Goal: Task Accomplishment & Management: Use online tool/utility

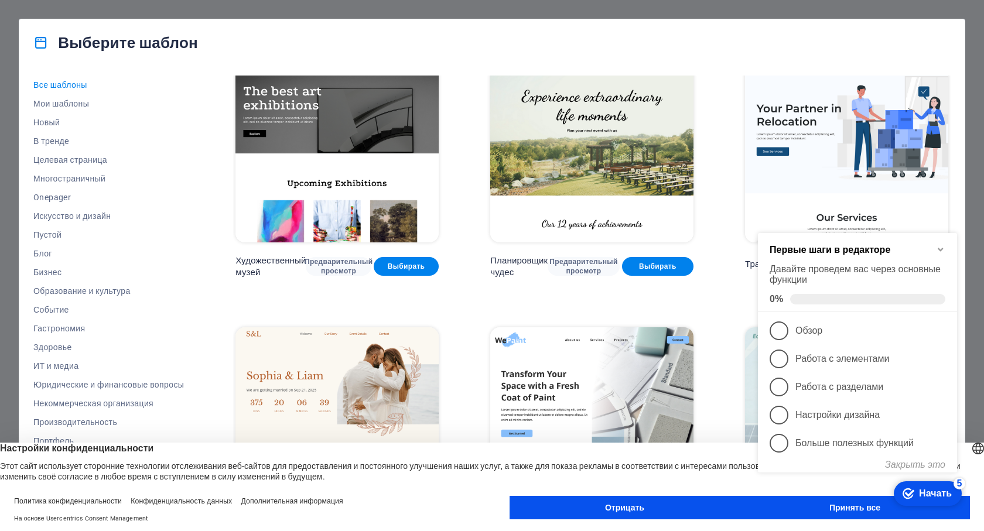
scroll to position [293, 0]
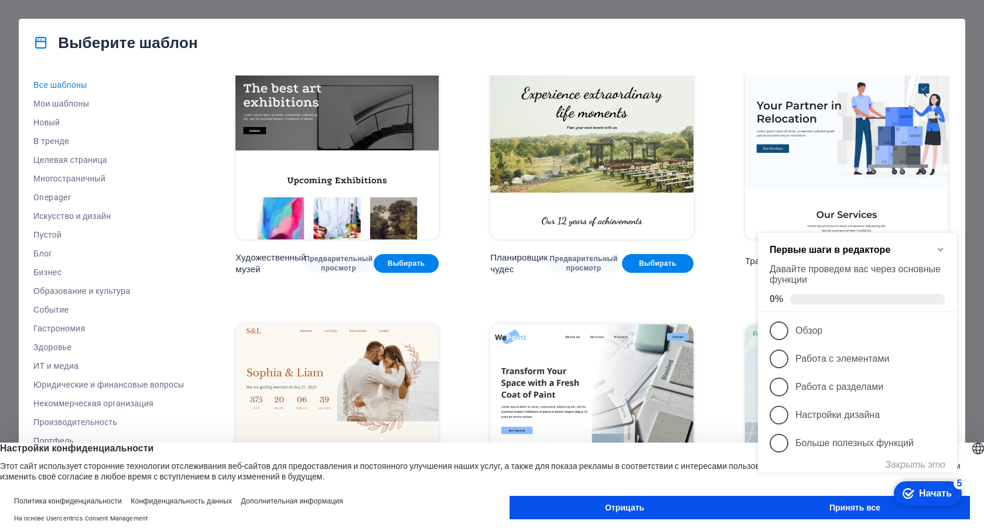
click div "checkmark Начать 5 Первые шаги в редакторе Давайте проведем вас через основные …"
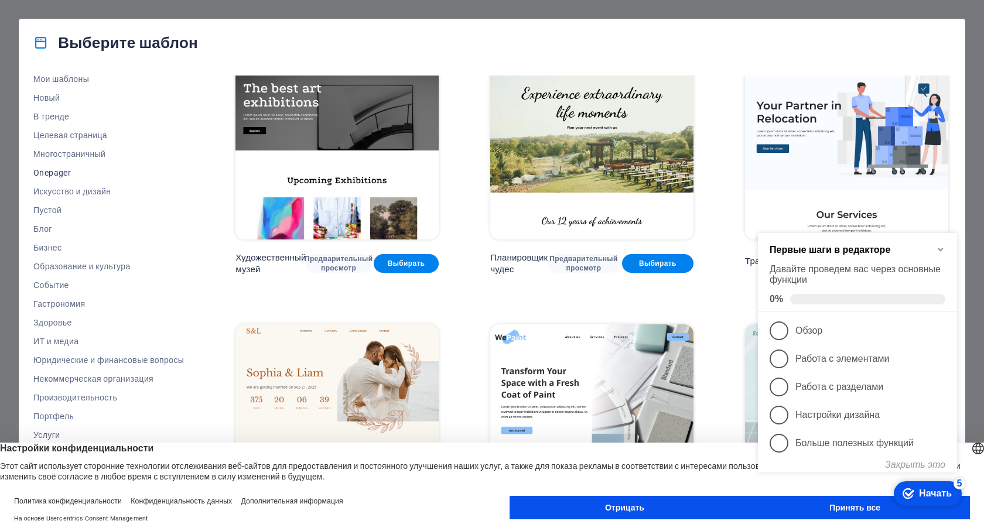
scroll to position [46, 0]
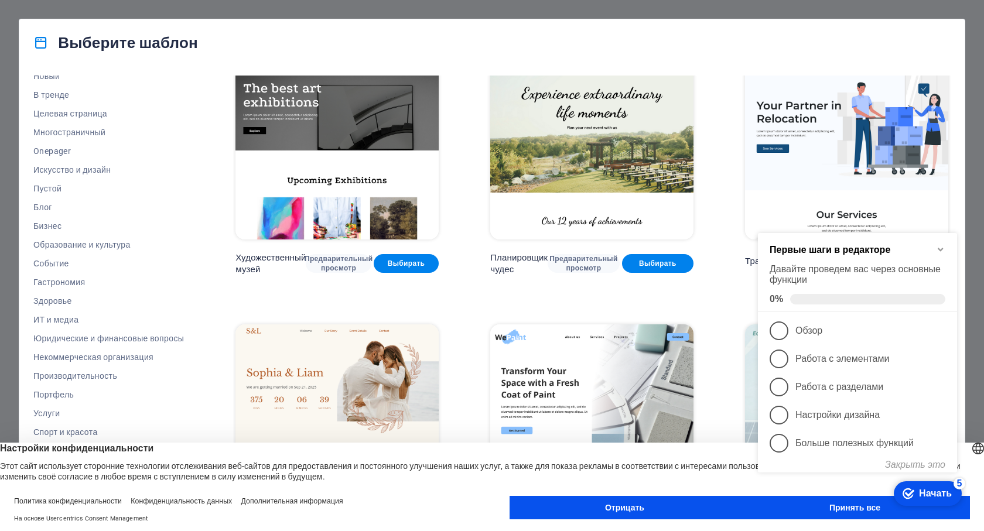
click at [648, 510] on button "Отрицать" at bounding box center [624, 507] width 230 height 23
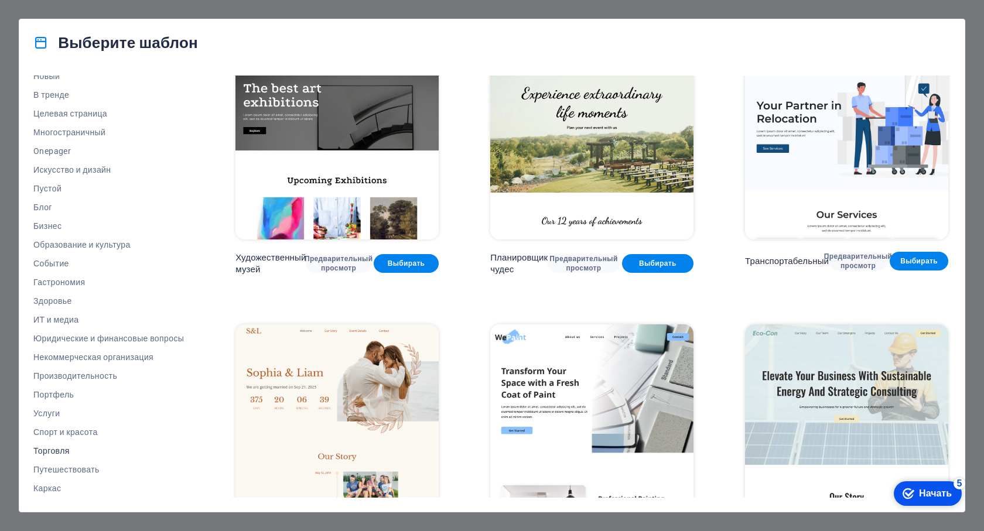
click at [61, 450] on font "Торговля" at bounding box center [51, 450] width 36 height 9
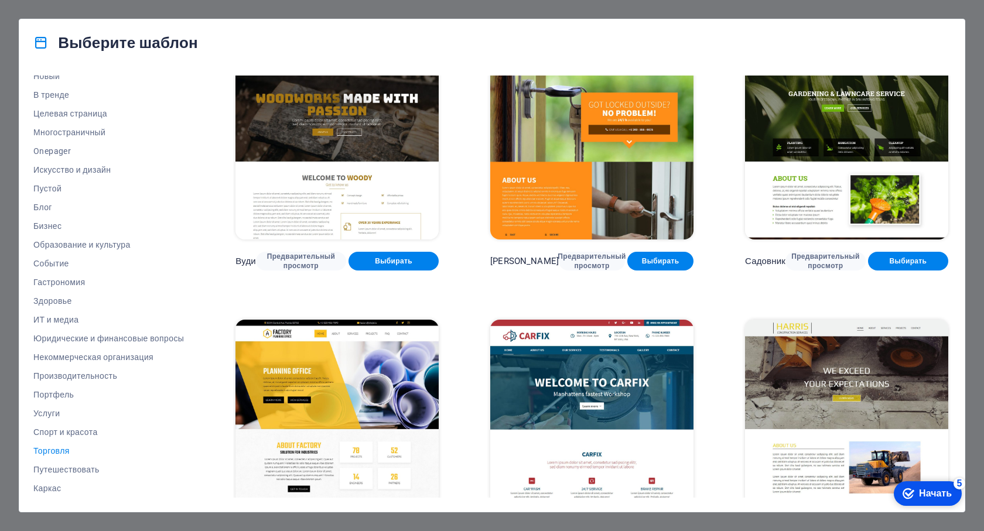
scroll to position [0, 0]
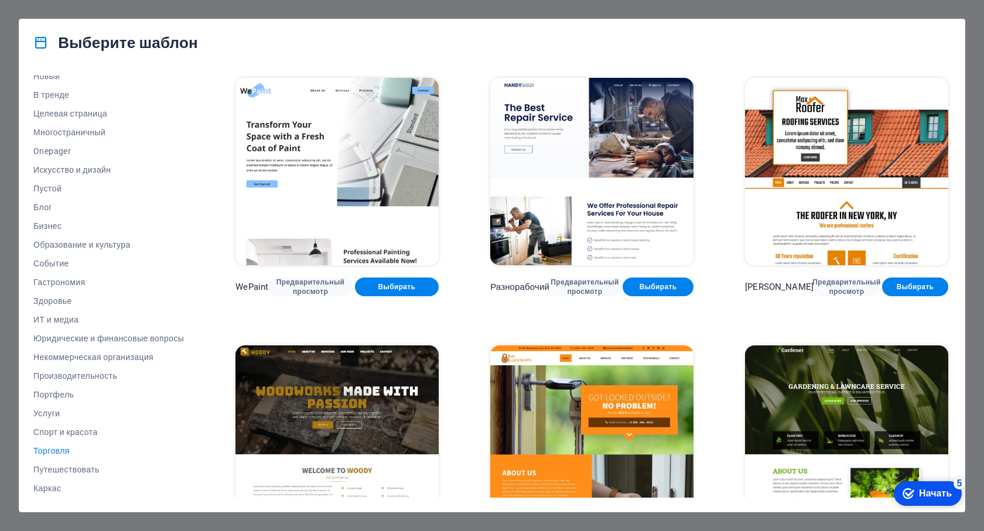
click at [47, 449] on font "Торговля" at bounding box center [51, 450] width 36 height 9
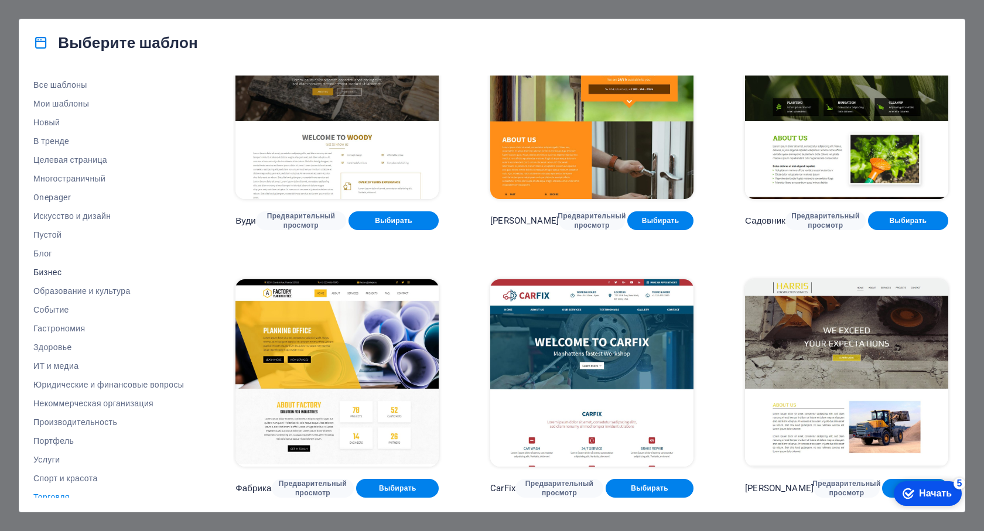
click at [43, 273] on font "Бизнес" at bounding box center [47, 272] width 28 height 9
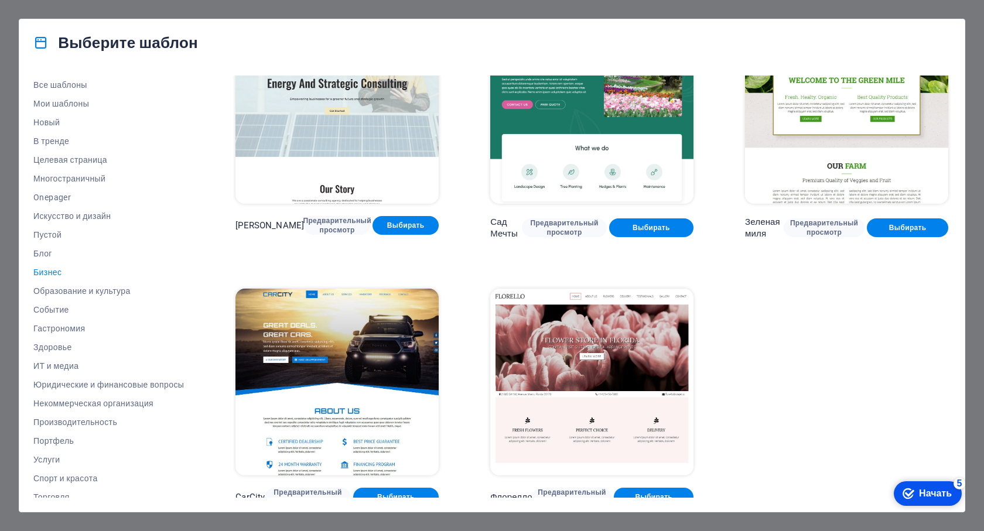
scroll to position [66, 0]
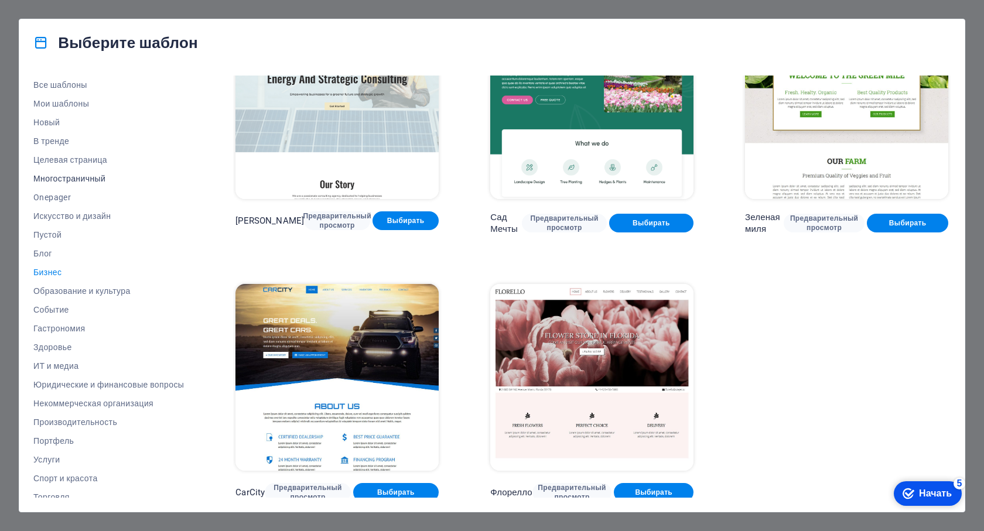
click at [61, 179] on font "Многостраничный" at bounding box center [69, 178] width 72 height 9
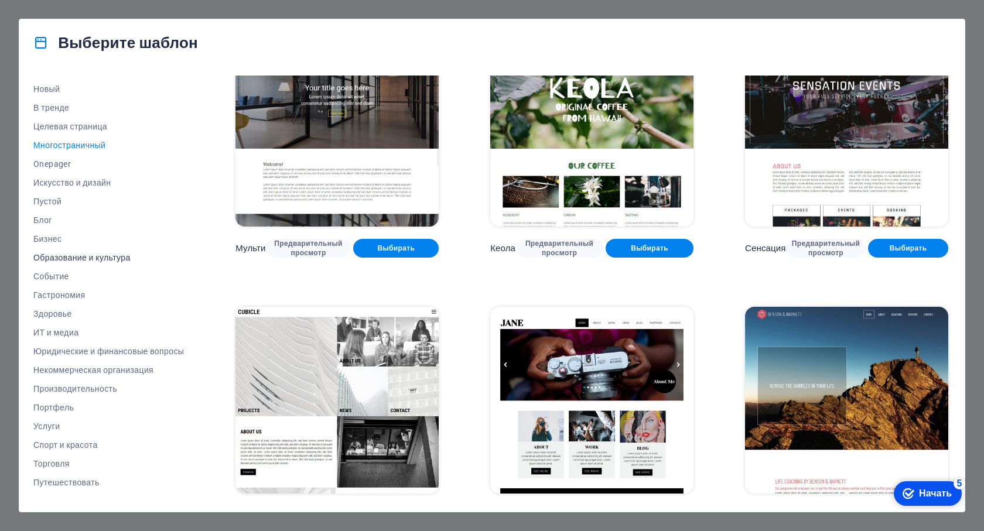
scroll to position [46, 0]
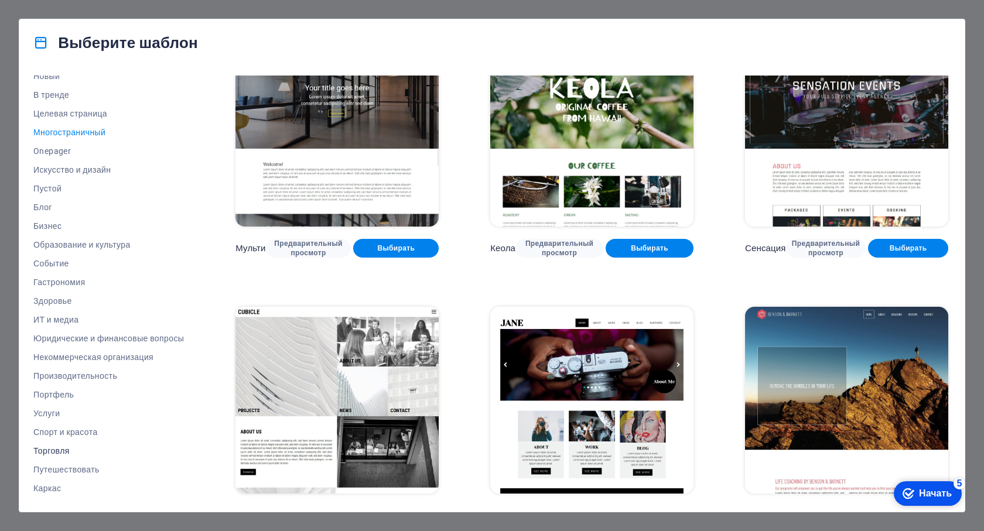
click at [59, 453] on font "Торговля" at bounding box center [51, 450] width 36 height 9
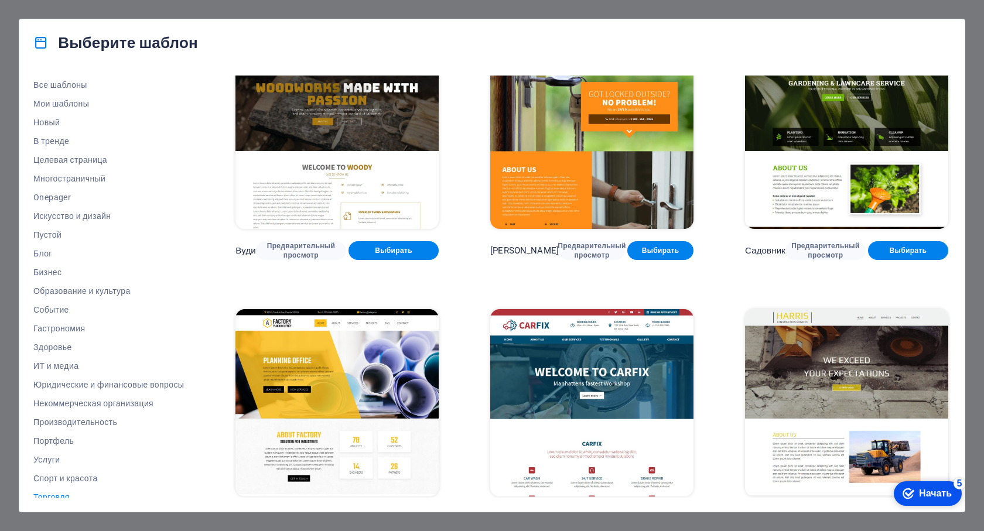
scroll to position [336, 0]
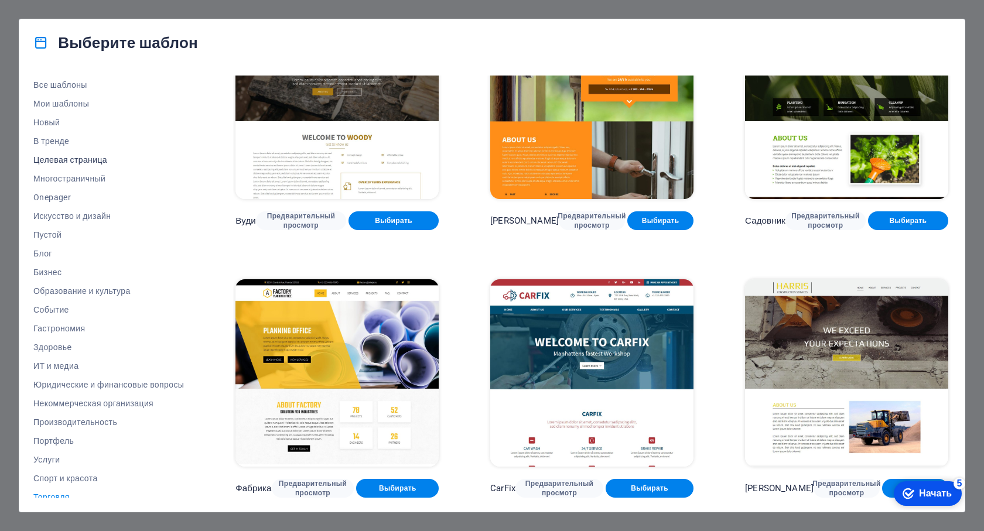
click at [54, 163] on font "Целевая страница" at bounding box center [70, 159] width 74 height 9
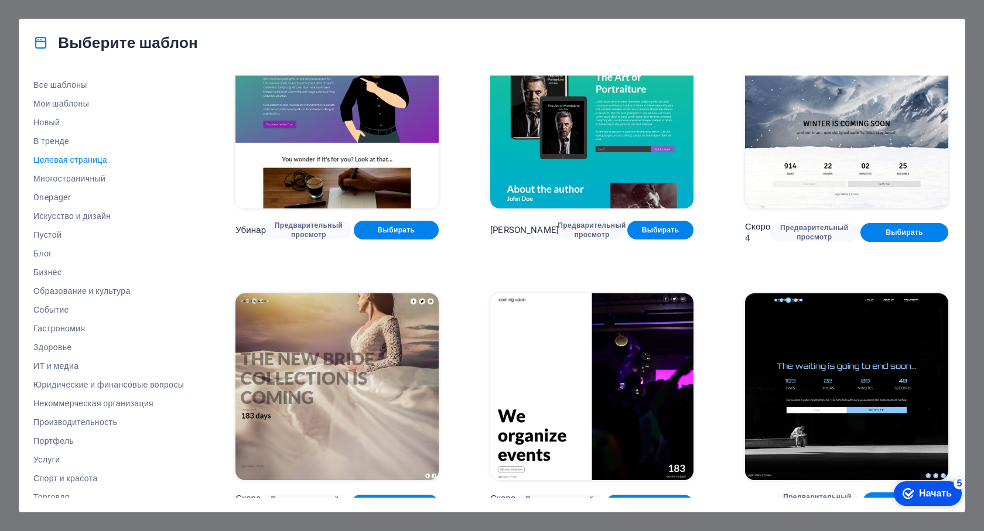
scroll to position [1654, 0]
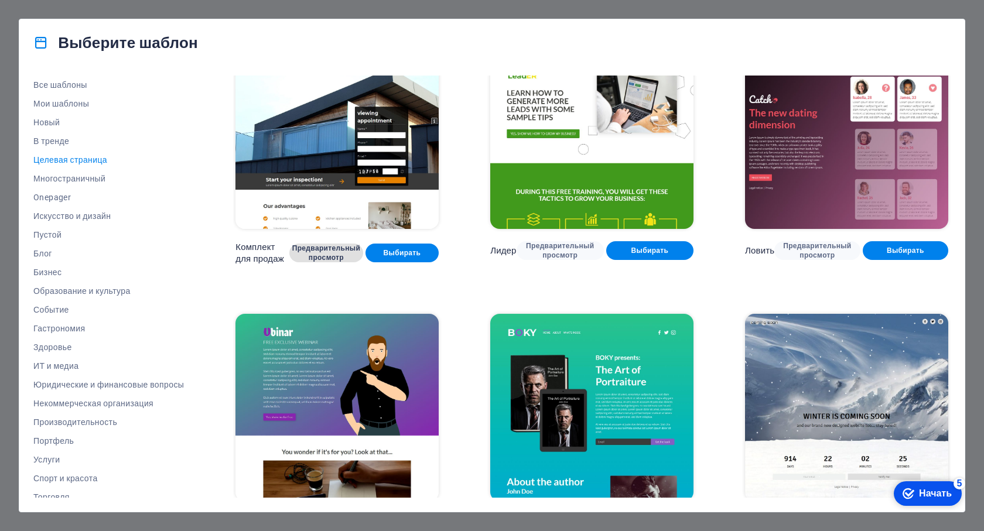
click at [321, 244] on font "Предварительный просмотр" at bounding box center [326, 253] width 68 height 18
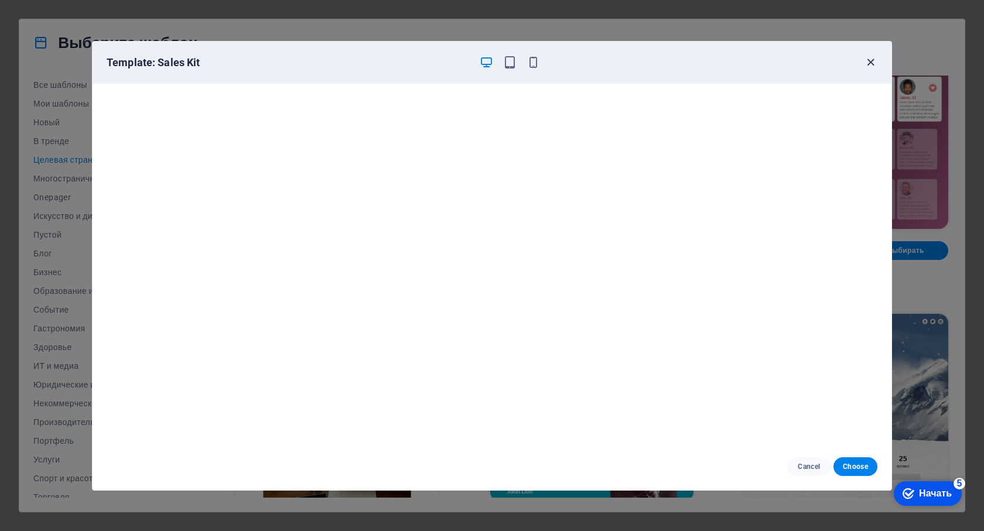
click at [866, 65] on icon "button" at bounding box center [870, 62] width 13 height 13
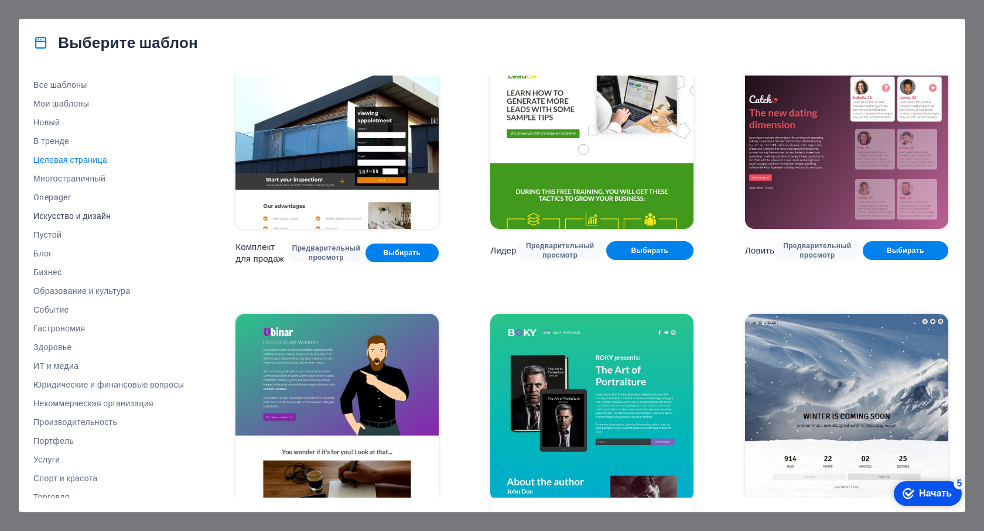
click at [49, 216] on font "Искусство и дизайн" at bounding box center [71, 215] width 77 height 9
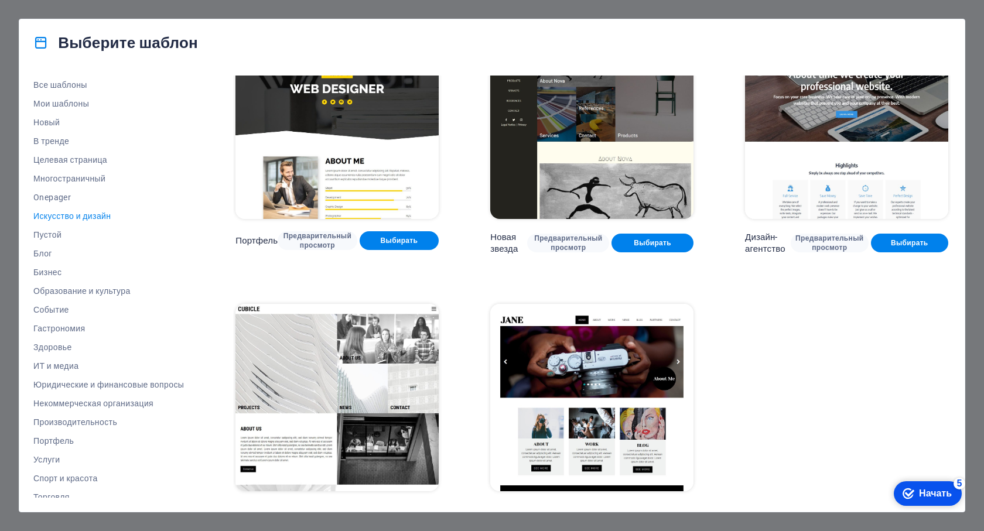
scroll to position [876, 0]
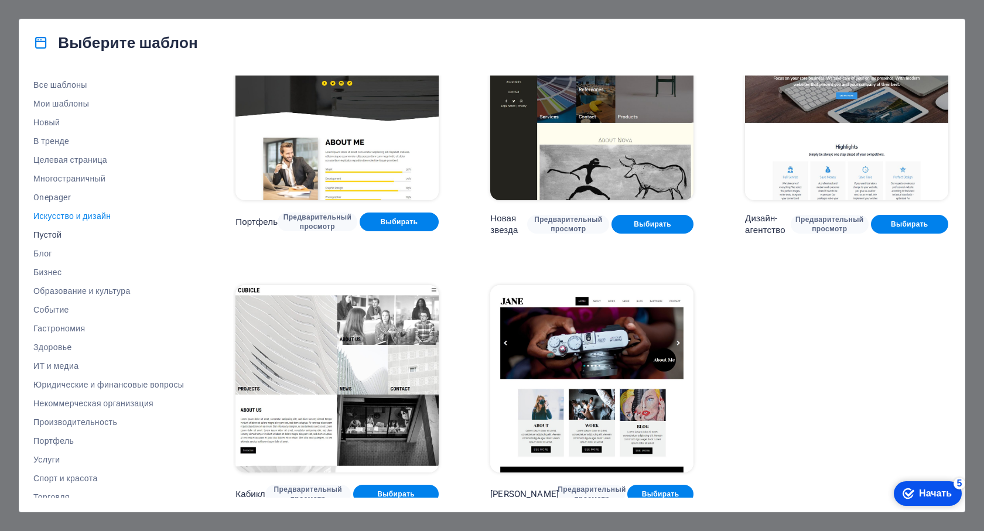
click at [50, 235] on font "Пустой" at bounding box center [47, 234] width 28 height 9
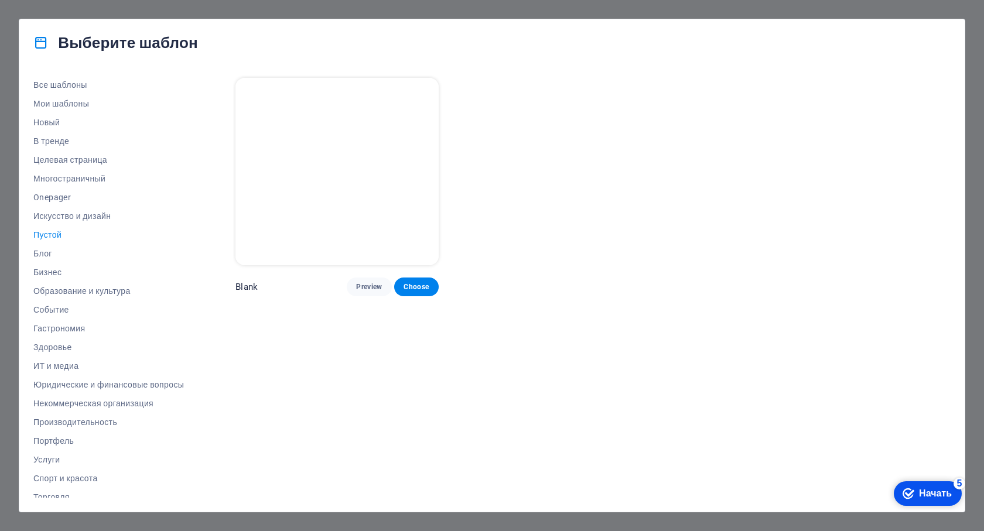
scroll to position [0, 0]
click at [40, 252] on font "Блог" at bounding box center [42, 253] width 19 height 9
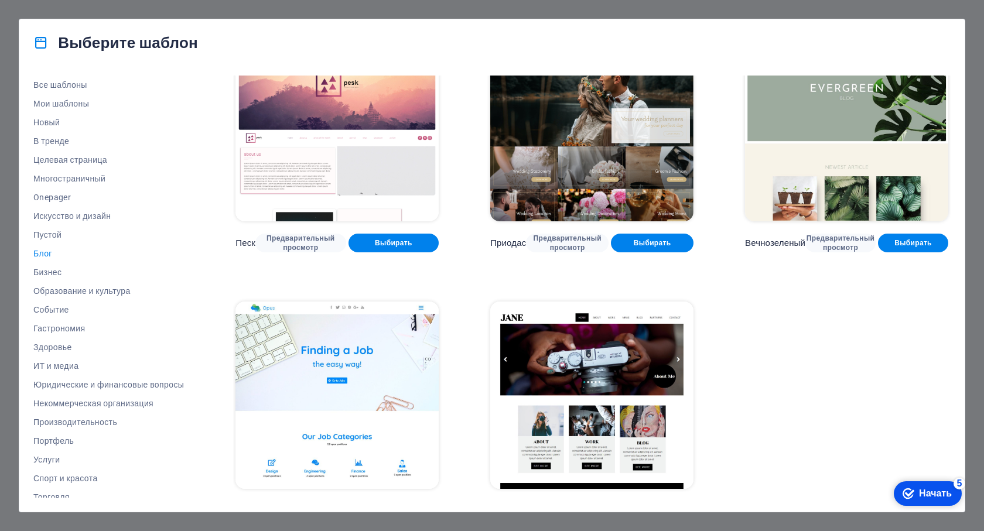
scroll to position [1677, 0]
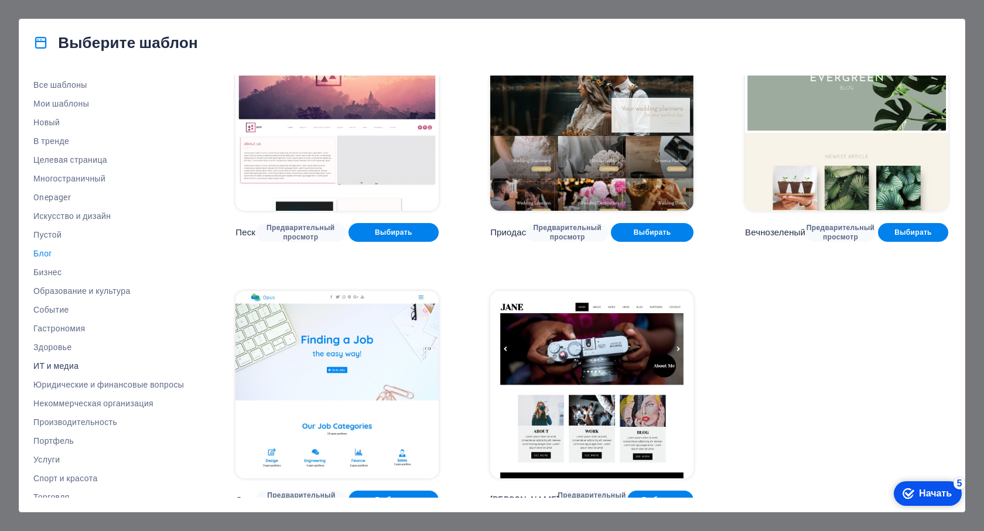
click at [58, 371] on button "ИТ и медиа" at bounding box center [108, 366] width 150 height 19
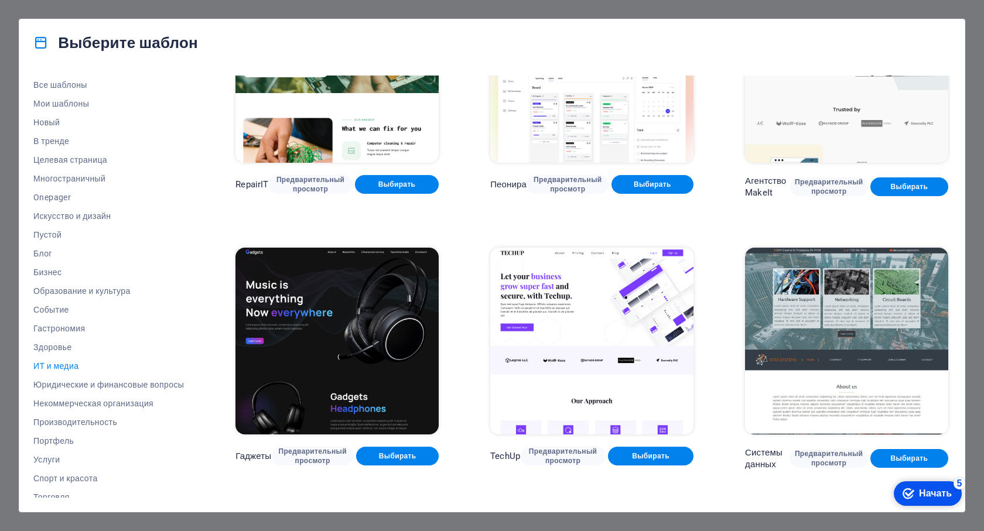
scroll to position [117, 0]
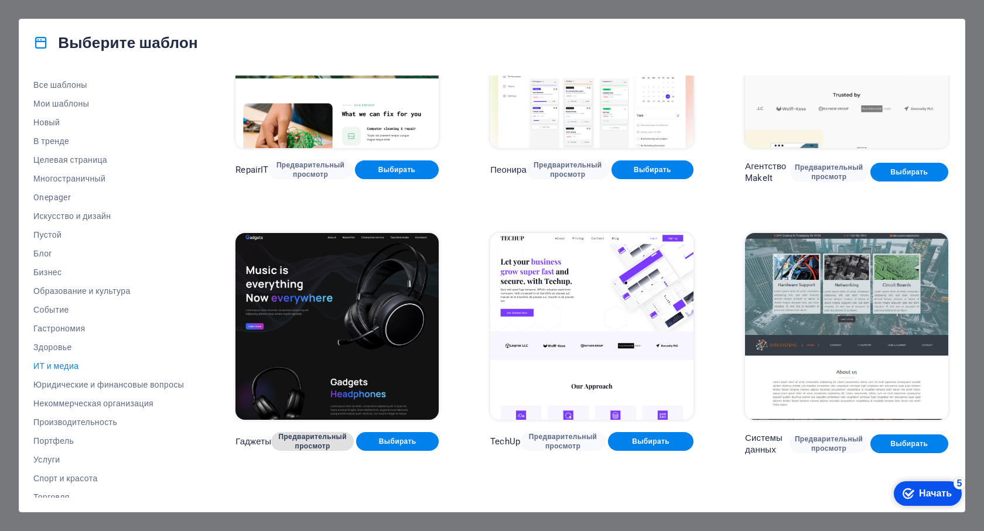
click at [323, 440] on font "Предварительный просмотр" at bounding box center [312, 442] width 68 height 18
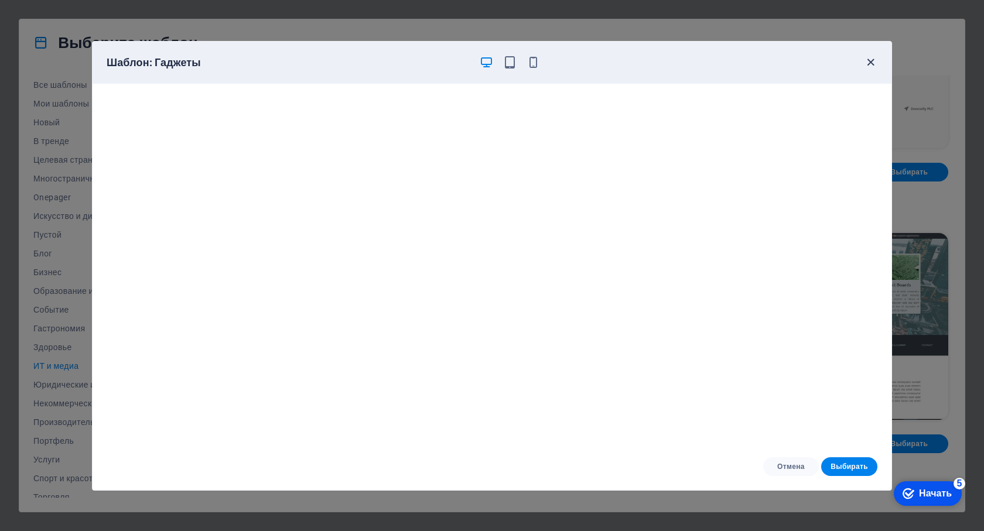
click at [868, 61] on icon "button" at bounding box center [870, 62] width 13 height 13
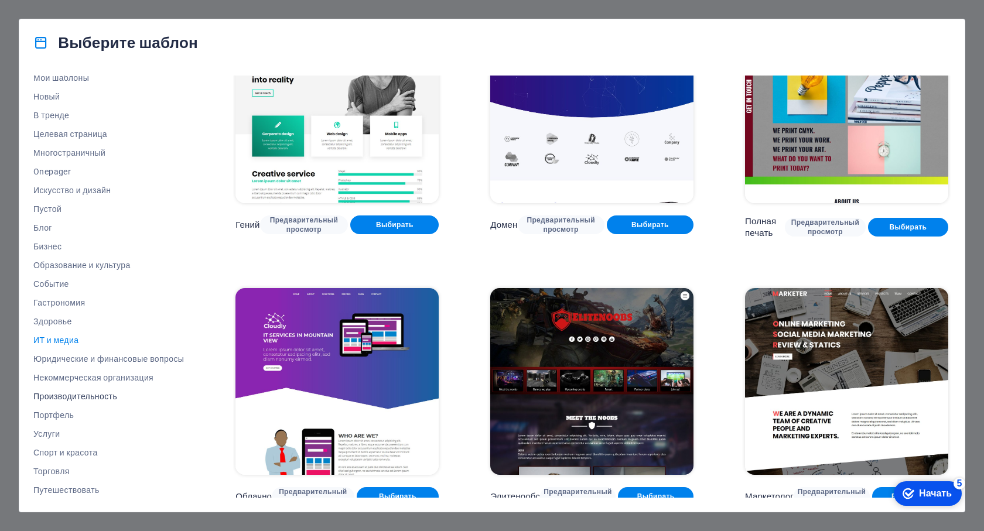
scroll to position [46, 0]
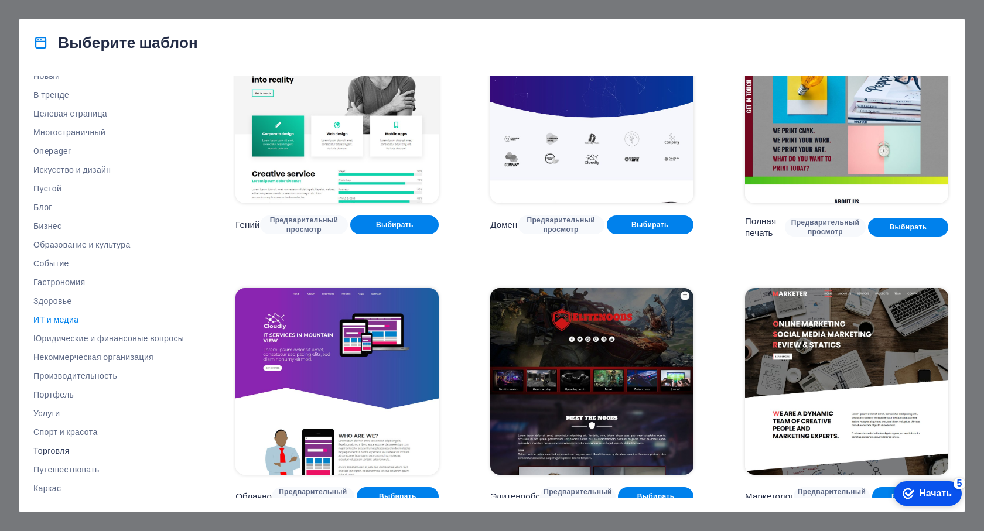
click at [53, 457] on button "Торговля" at bounding box center [108, 451] width 150 height 19
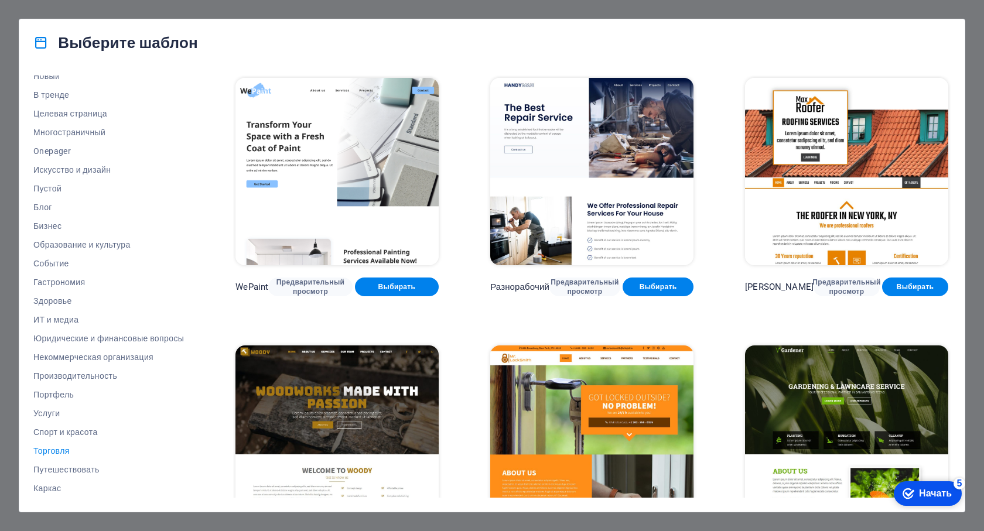
scroll to position [336, 0]
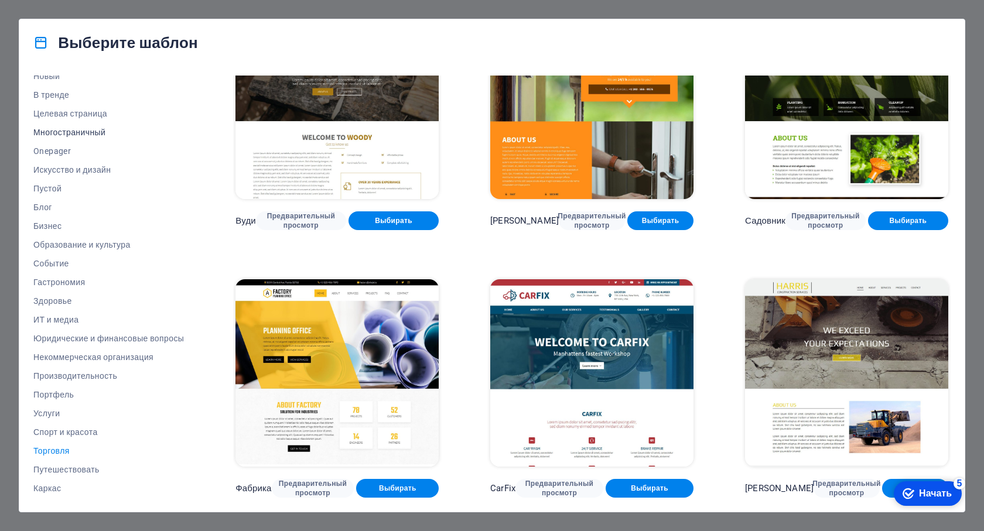
click at [81, 134] on font "Многостраничный" at bounding box center [69, 132] width 72 height 9
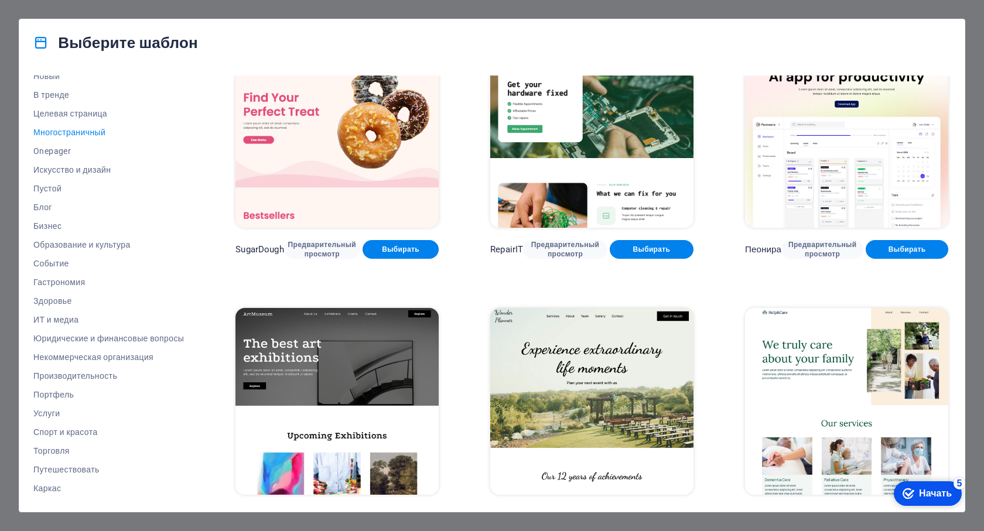
scroll to position [0, 0]
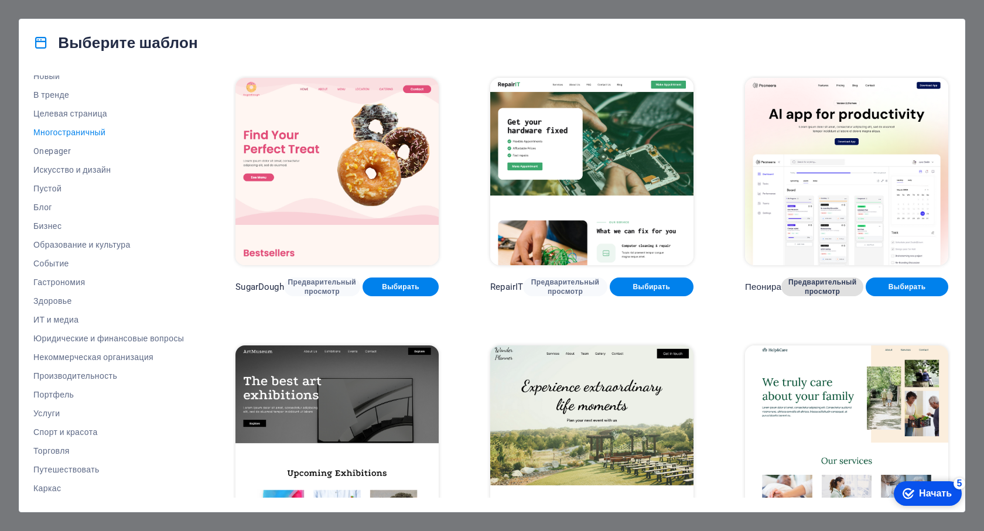
click at [819, 280] on font "Предварительный просмотр" at bounding box center [822, 287] width 68 height 18
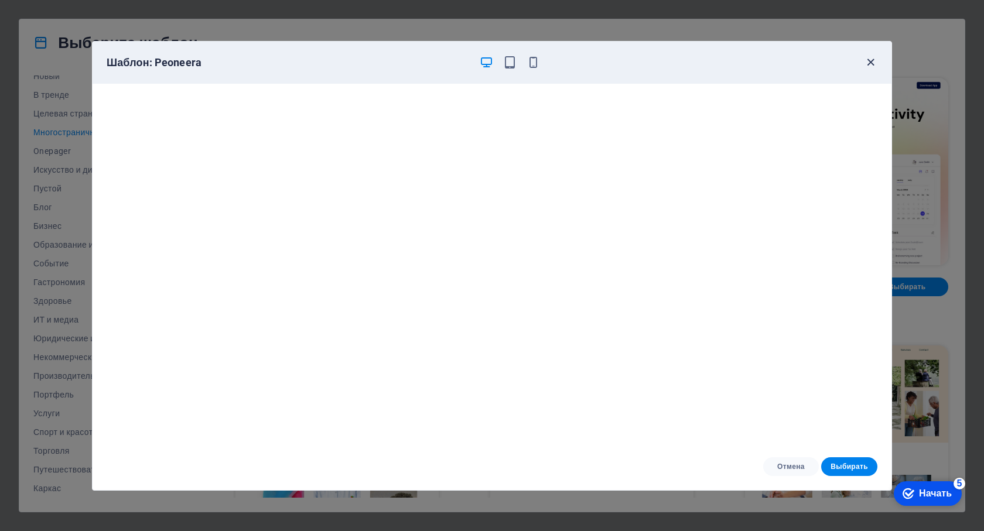
click at [867, 62] on icon "button" at bounding box center [870, 62] width 13 height 13
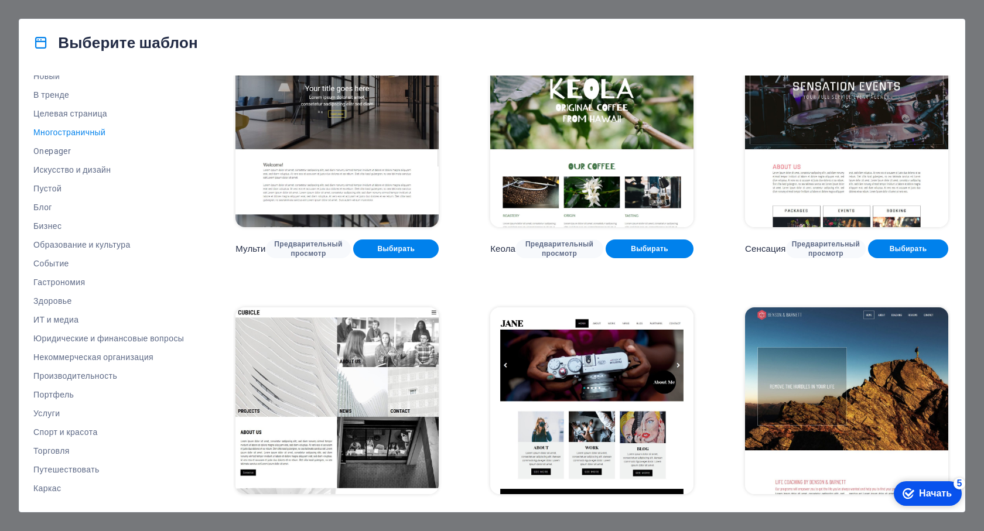
scroll to position [5492, 0]
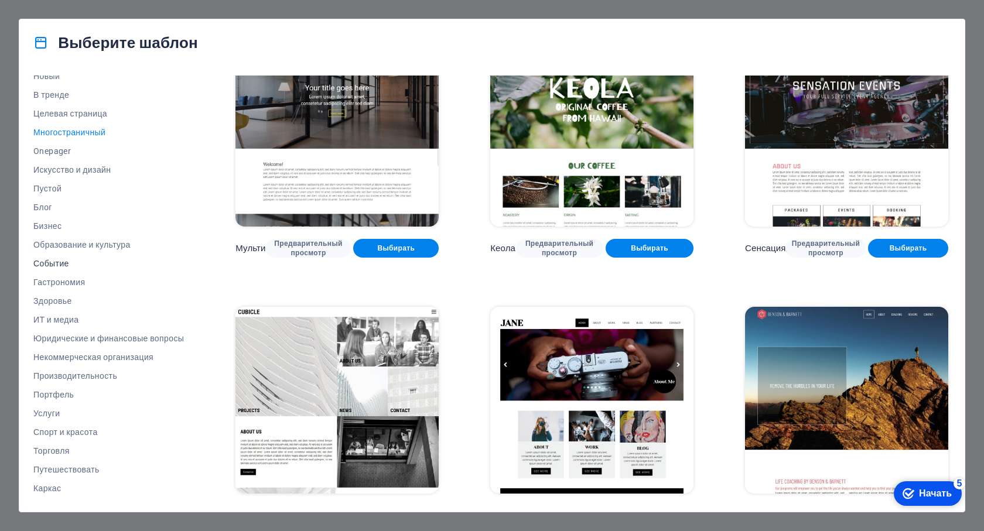
click at [56, 258] on button "Событие" at bounding box center [108, 263] width 150 height 19
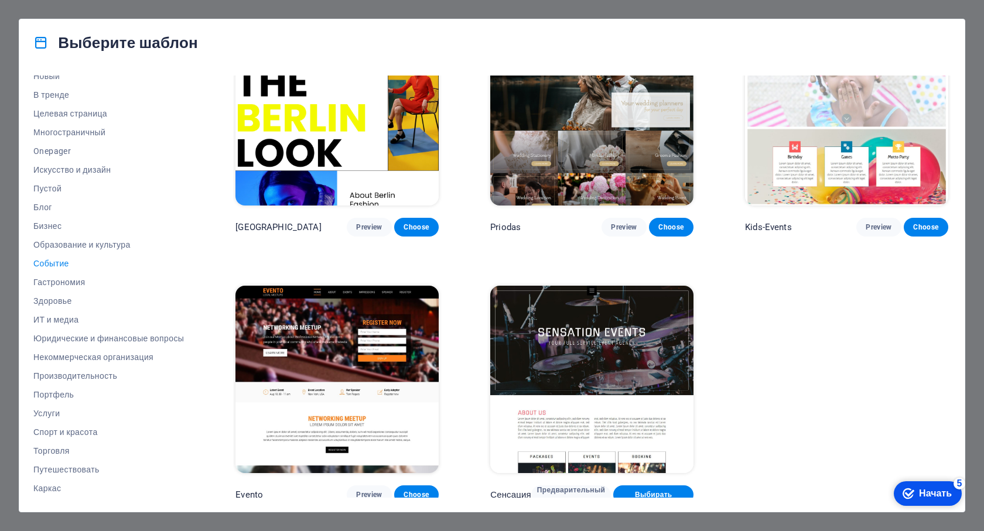
scroll to position [336, 0]
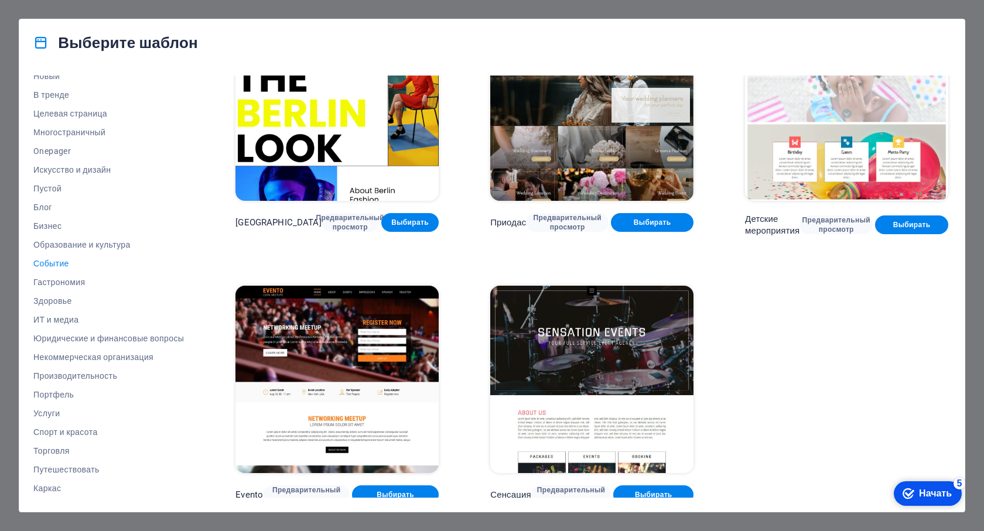
click at [48, 260] on font "Событие" at bounding box center [51, 263] width 36 height 9
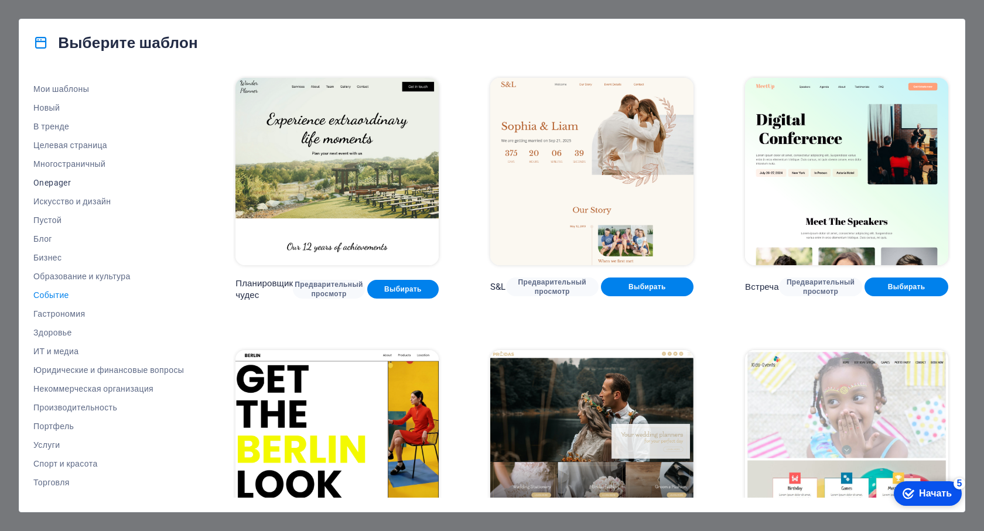
scroll to position [0, 0]
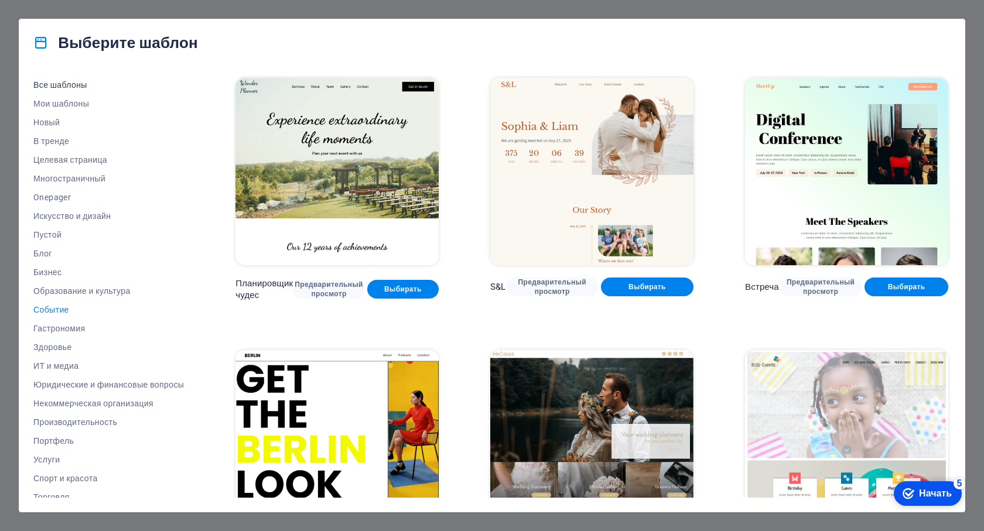
click at [64, 81] on font "Все шаблоны" at bounding box center [60, 84] width 54 height 9
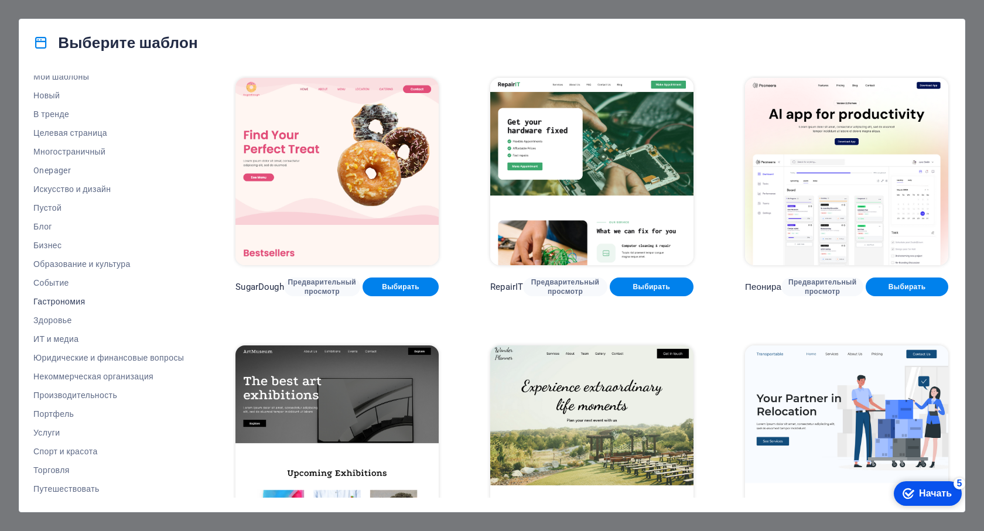
scroll to position [46, 0]
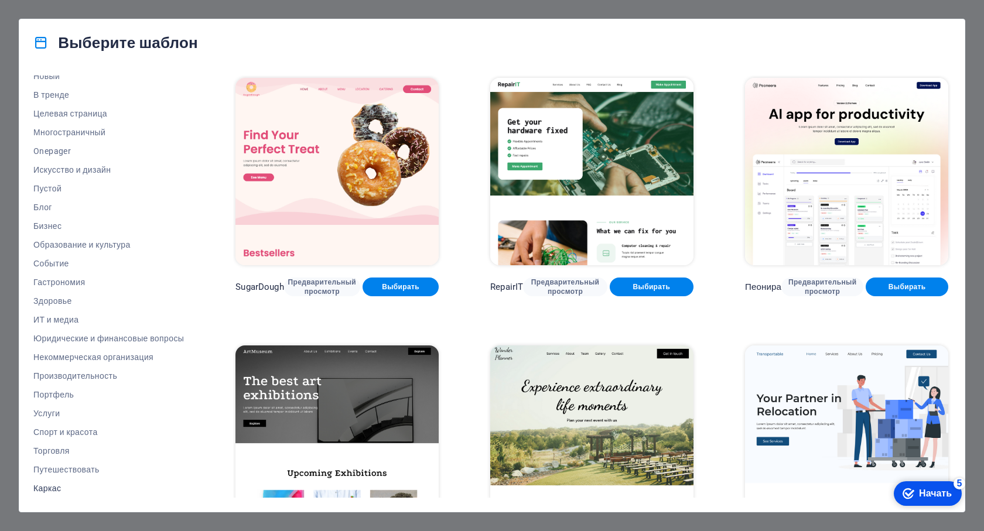
click at [49, 490] on font "Каркас" at bounding box center [47, 488] width 28 height 9
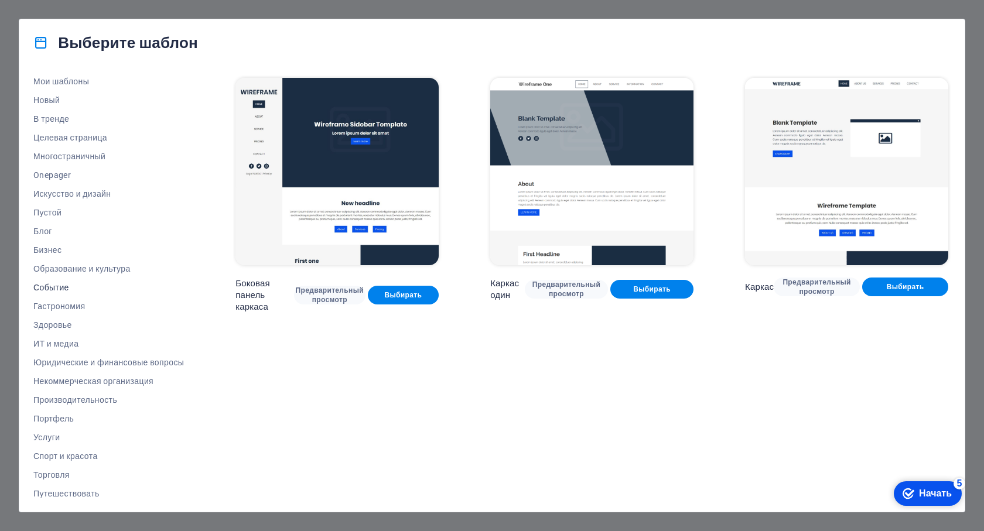
scroll to position [0, 0]
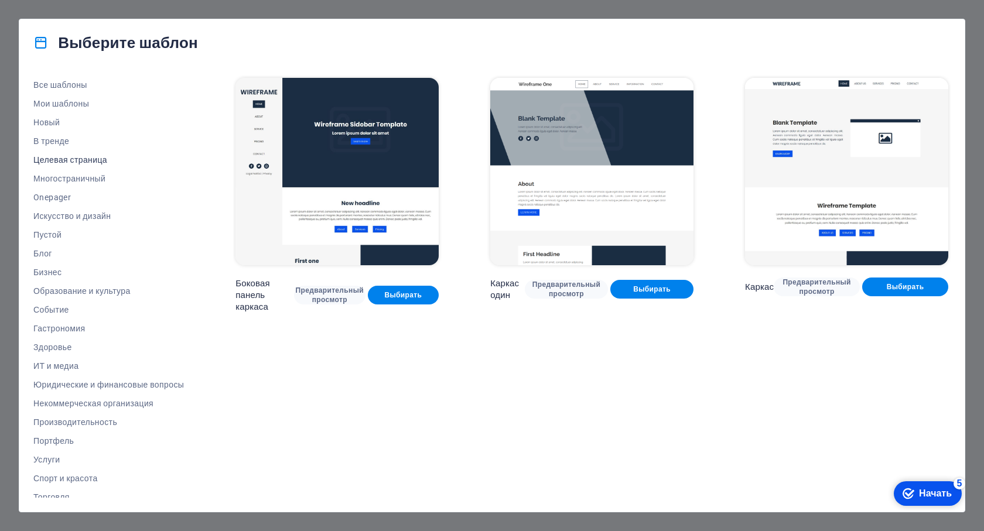
click at [72, 156] on font "Целевая страница" at bounding box center [70, 159] width 74 height 9
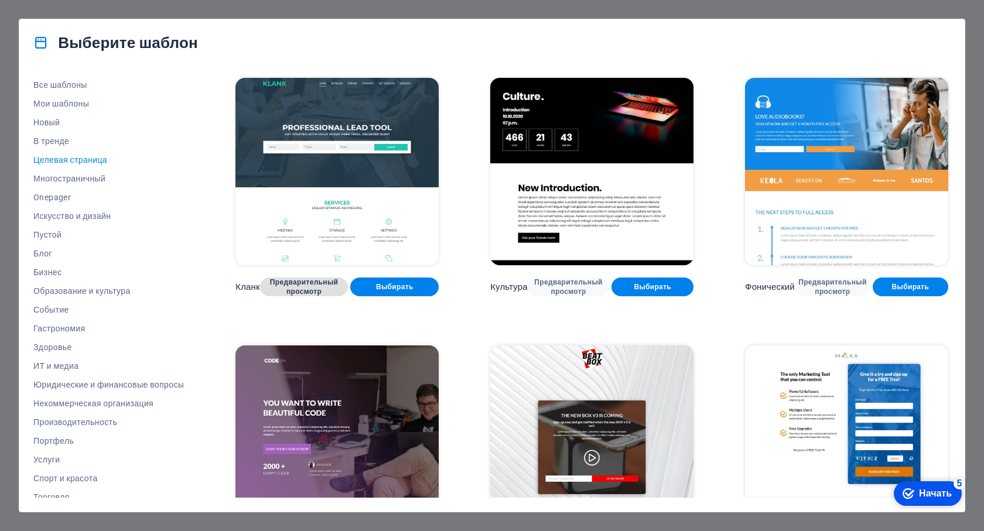
click at [295, 288] on font "Предварительный просмотр" at bounding box center [304, 287] width 68 height 18
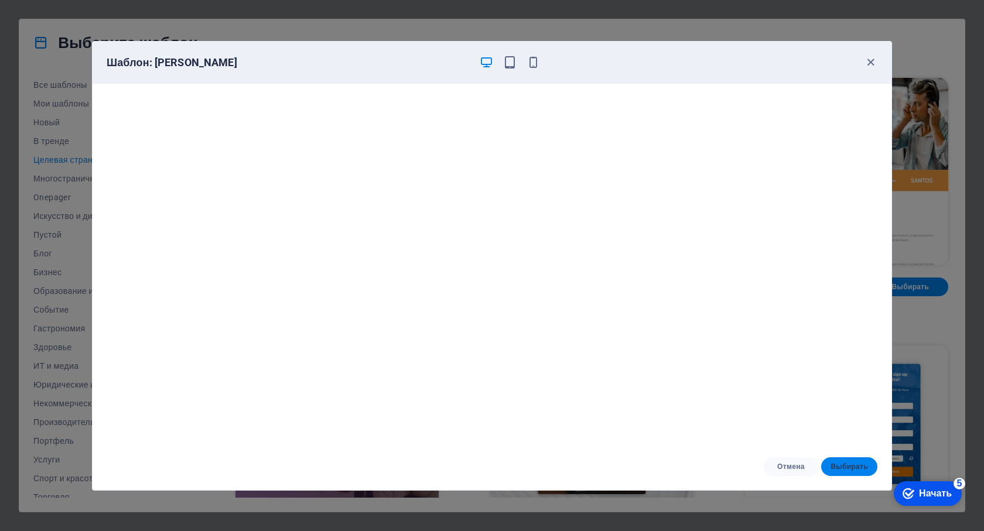
click at [844, 467] on font "Выбирать" at bounding box center [848, 467] width 37 height 8
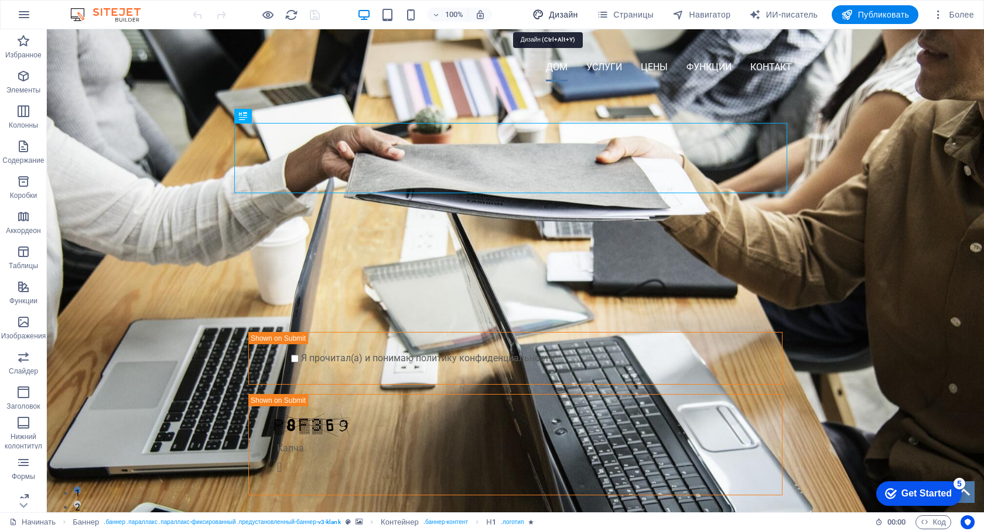
click at [555, 14] on font "Дизайн" at bounding box center [563, 14] width 29 height 9
select select "px"
select select "400"
select select "px"
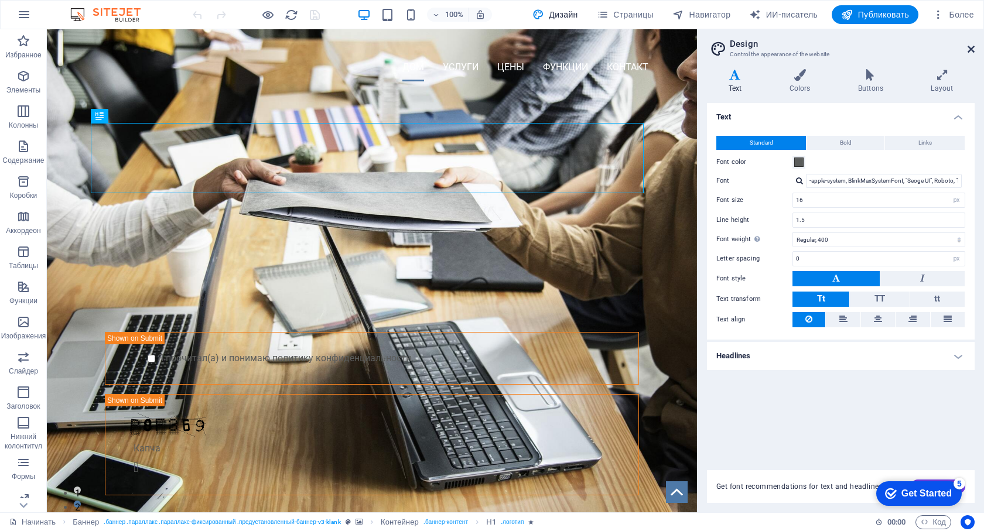
click at [971, 46] on icon at bounding box center [970, 49] width 7 height 9
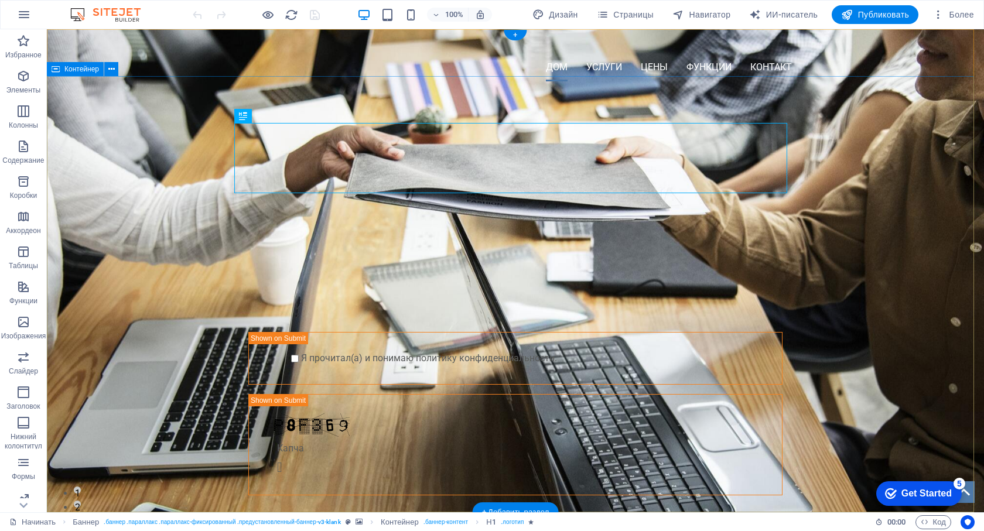
click at [182, 267] on div "ПРОФЕССИОНАЛЬНЫЙ ИНСТРУМЕНТ ДЛЯ ВЕДУЩИХ НАЧНИТЕ С 10-ДНЕВНОГО БЕСПЛАТНОГО ПРОБН…" at bounding box center [515, 321] width 937 height 461
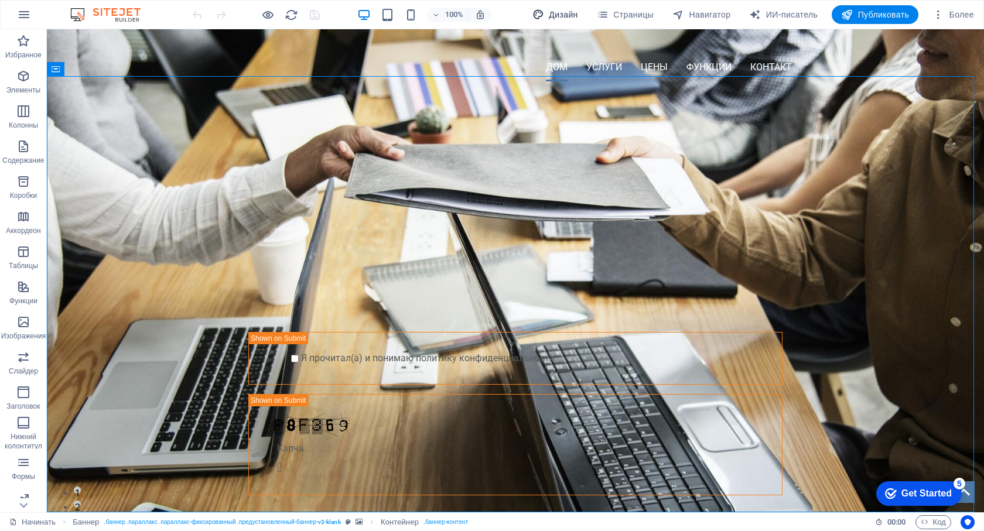
click at [566, 13] on font "Дизайн" at bounding box center [563, 14] width 29 height 9
select select "px"
select select "400"
select select "px"
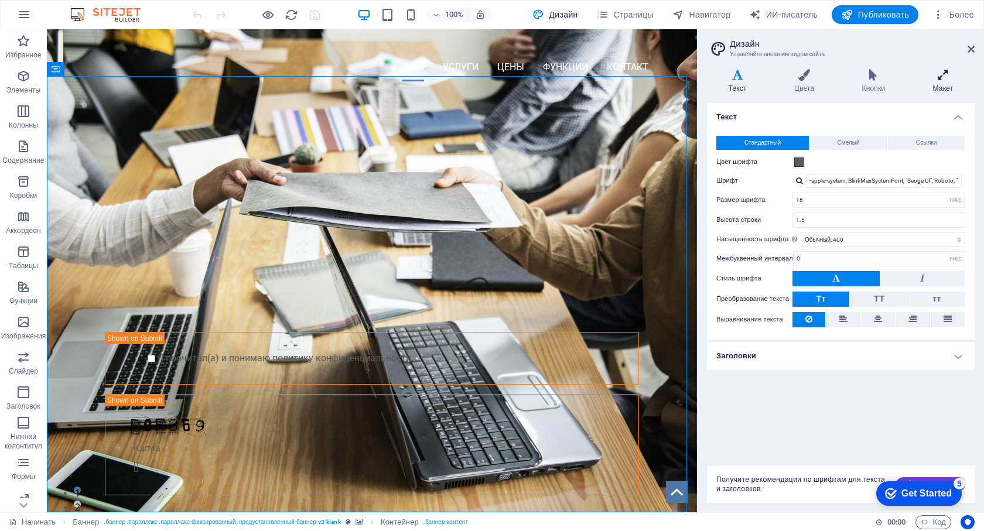
click at [937, 78] on icon at bounding box center [942, 75] width 63 height 12
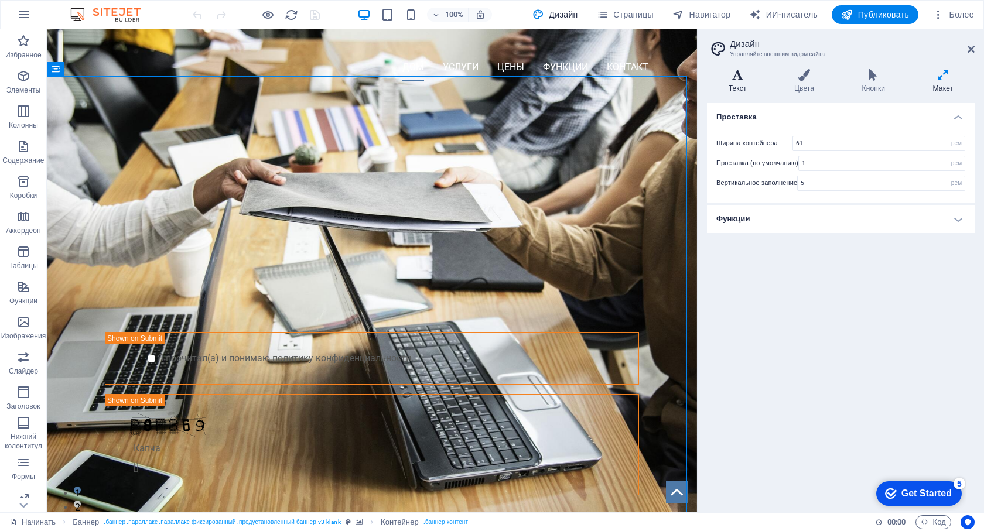
click at [731, 77] on icon at bounding box center [737, 75] width 61 height 12
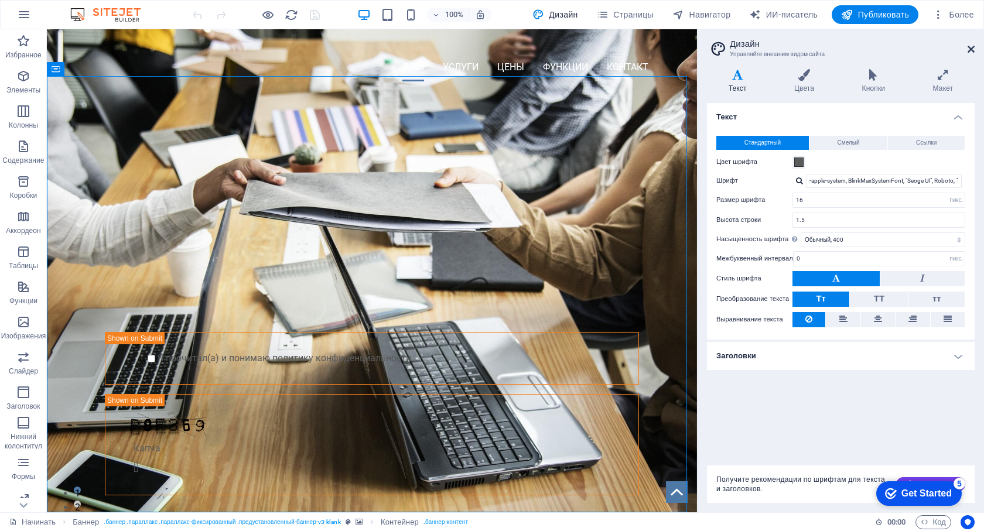
click at [973, 49] on icon at bounding box center [970, 49] width 7 height 9
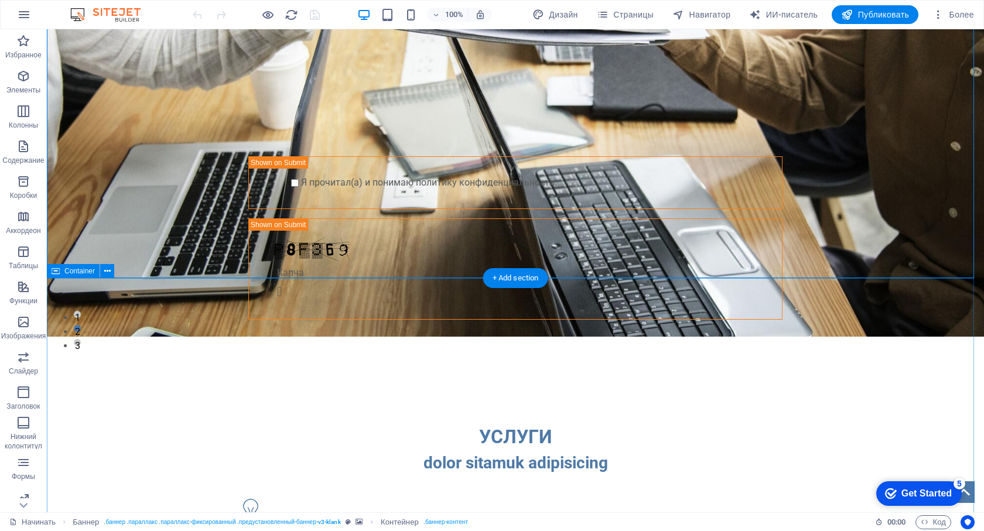
scroll to position [234, 0]
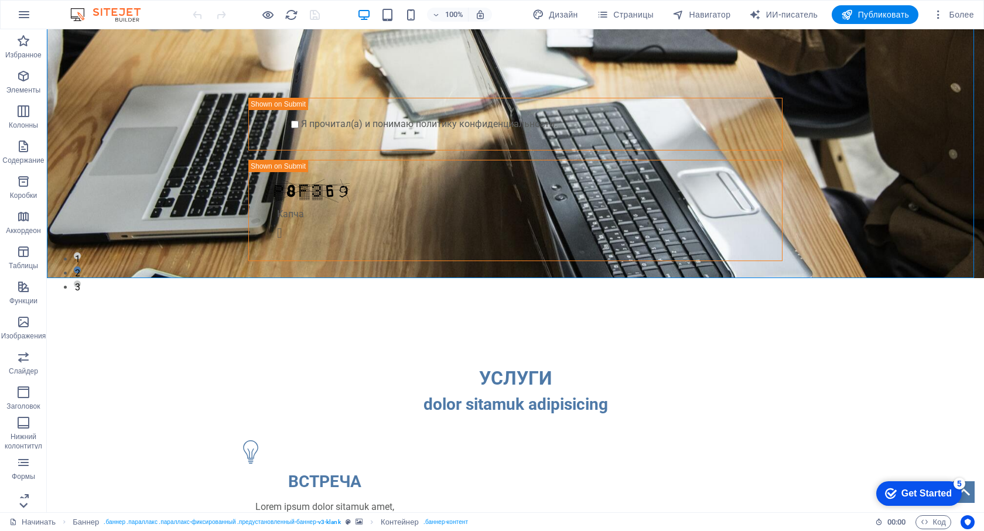
click at [24, 39] on icon at bounding box center [24, 35] width 8 height 5
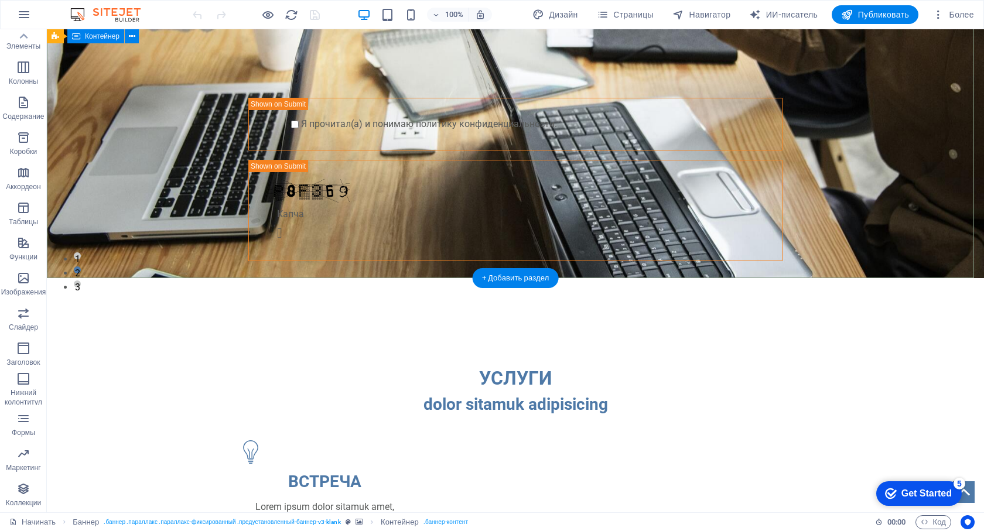
click at [273, 255] on div "ПРОФЕССИОНАЛЬНЫЙ ИНСТРУМЕНТ ДЛЯ ВЕДУЩИХ НАЧНИТЕ С 10-ДНЕВНОГО БЕСПЛАТНОГО ПРОБН…" at bounding box center [515, 87] width 937 height 461
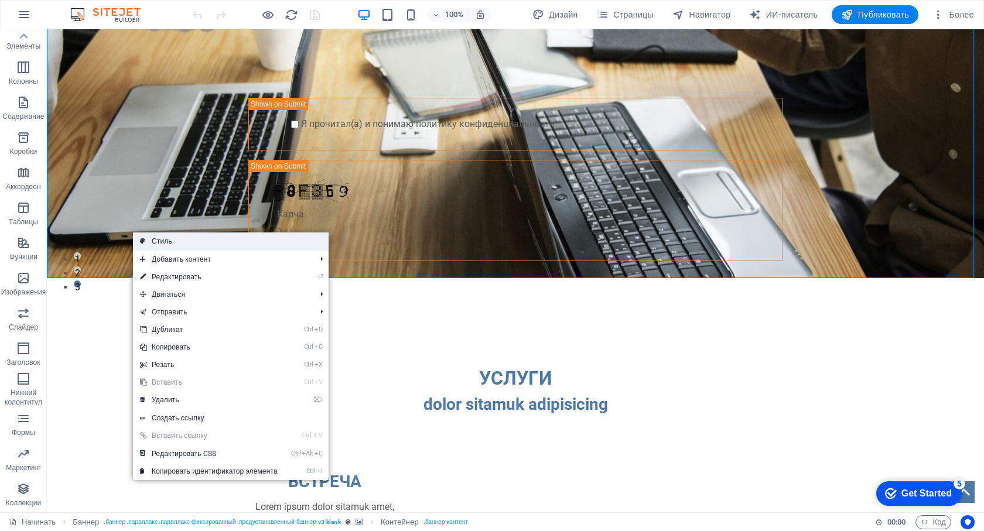
click at [182, 240] on link "Стиль" at bounding box center [231, 241] width 196 height 18
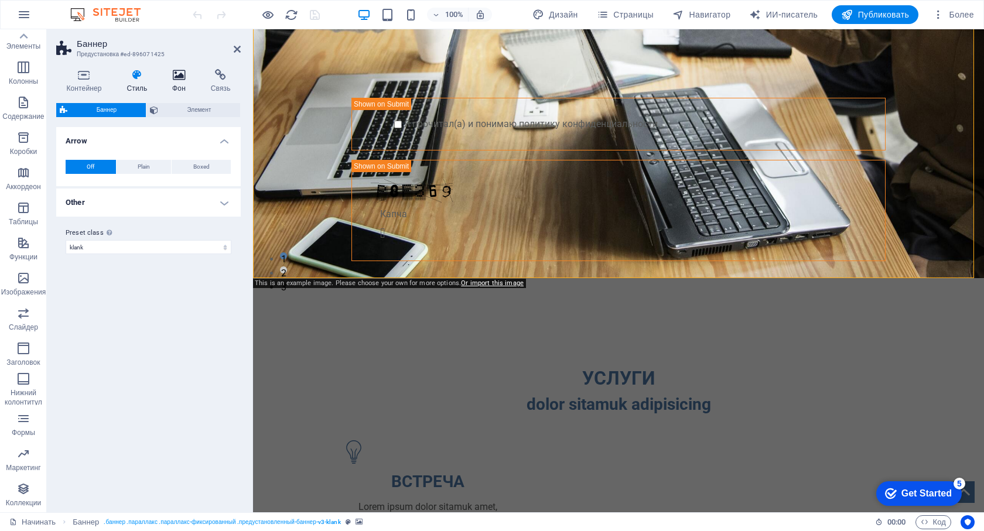
click at [183, 81] on h4 "Фон" at bounding box center [181, 81] width 39 height 25
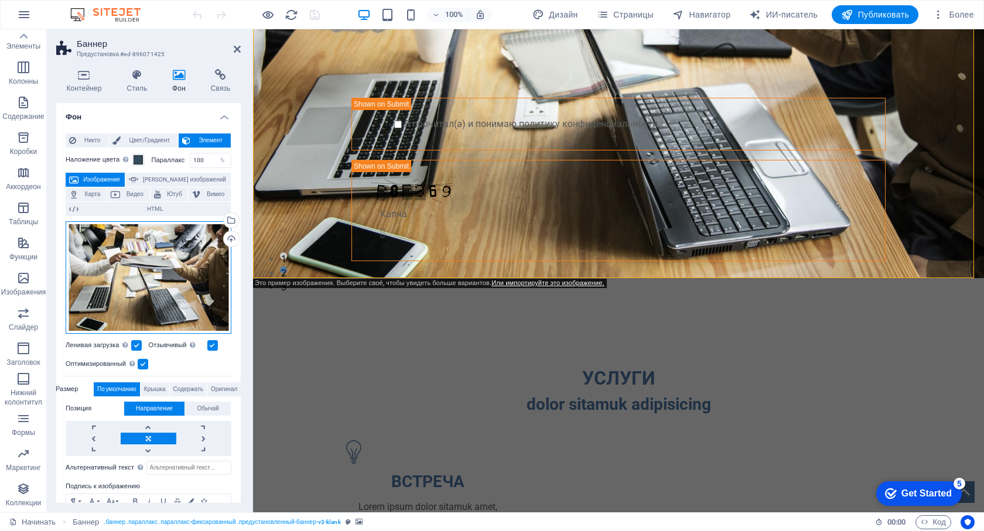
drag, startPoint x: 204, startPoint y: 246, endPoint x: 149, endPoint y: 257, distance: 55.6
click at [149, 257] on div "Перетащите файлы сюда, щелкните, чтобы выбрать файлы, или выберите файлы из раз…" at bounding box center [149, 277] width 166 height 112
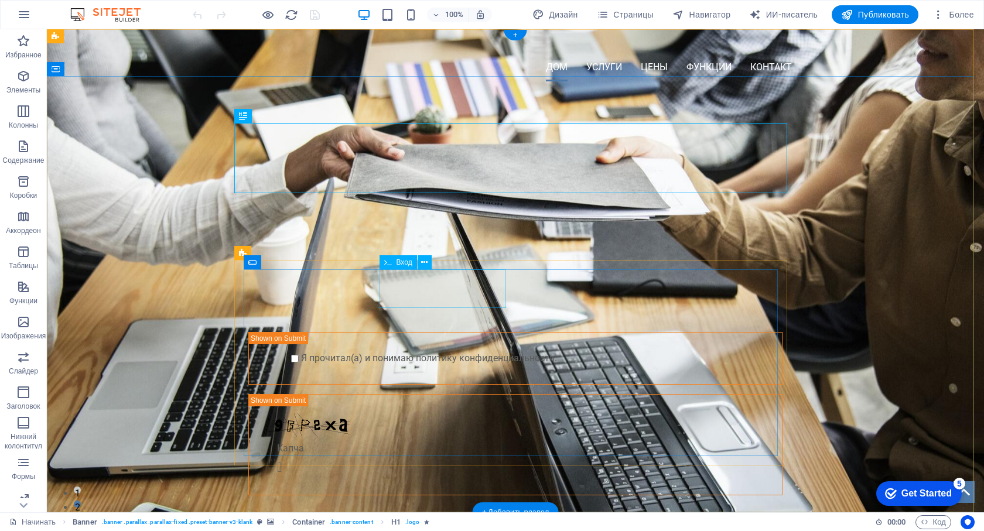
click at [430, 304] on div at bounding box center [447, 303] width 126 height 39
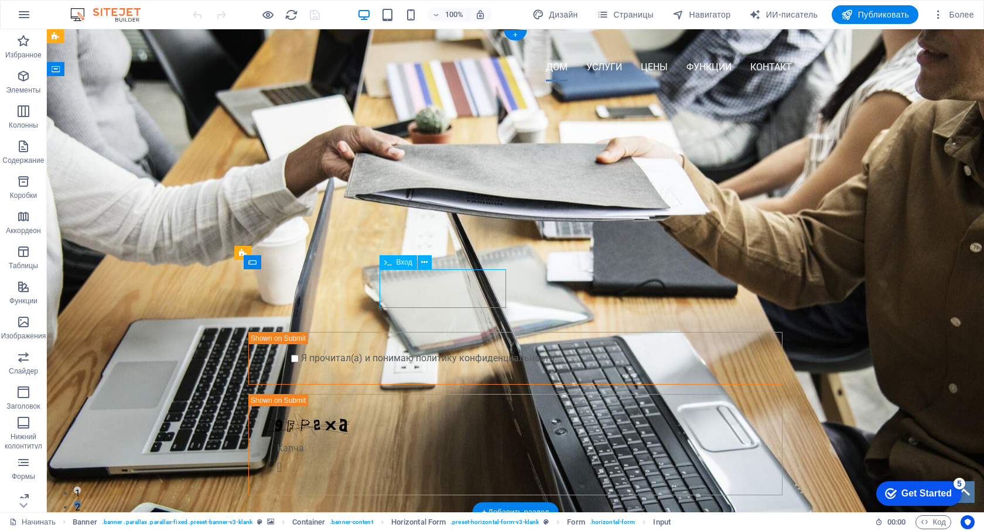
click at [422, 284] on div at bounding box center [447, 303] width 126 height 39
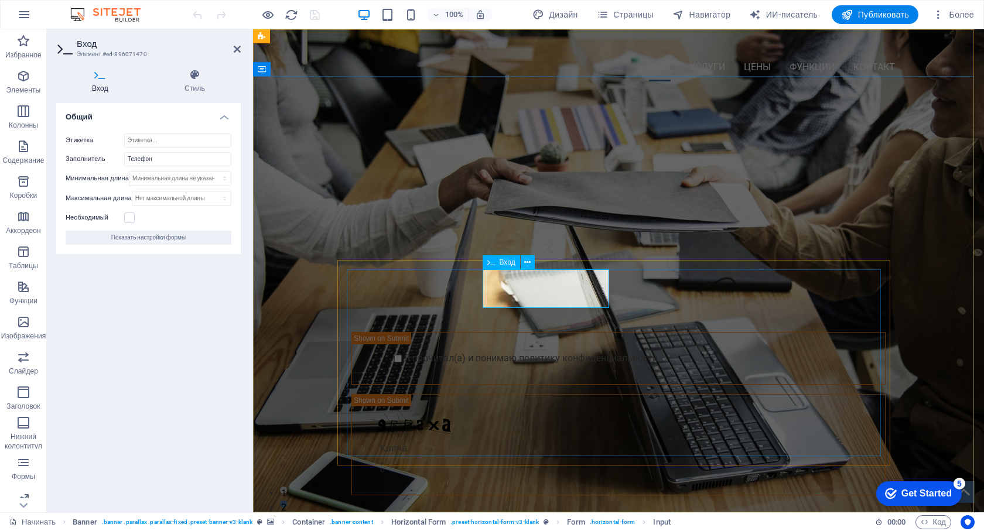
click at [540, 284] on input "text" at bounding box center [550, 295] width 126 height 23
click at [297, 225] on div "ПРОФЕССИОНАЛЬНЫЙ ИНСТРУМЕНТ ДЛЯ ВЕДУЩИХ НАЧНИТЕ С 10-ДНЕВНОГО БЕСПЛАТНОГО ПРОБН…" at bounding box center [618, 321] width 731 height 461
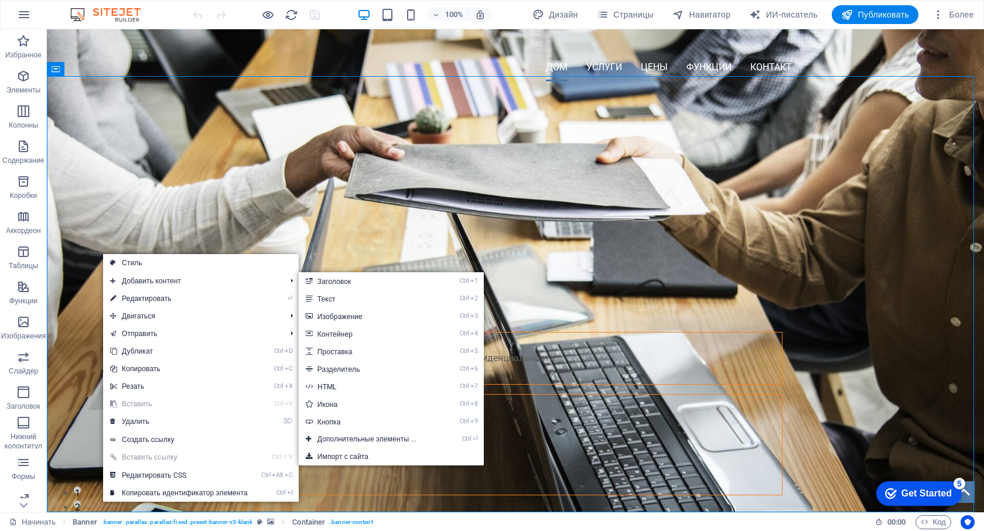
click at [143, 266] on link "Стиль" at bounding box center [201, 263] width 196 height 18
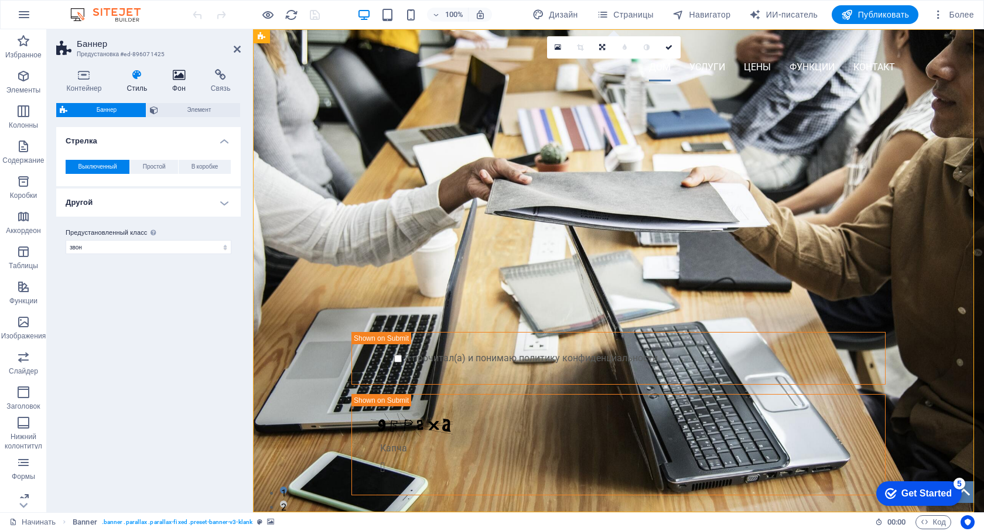
click at [175, 78] on icon at bounding box center [179, 75] width 34 height 12
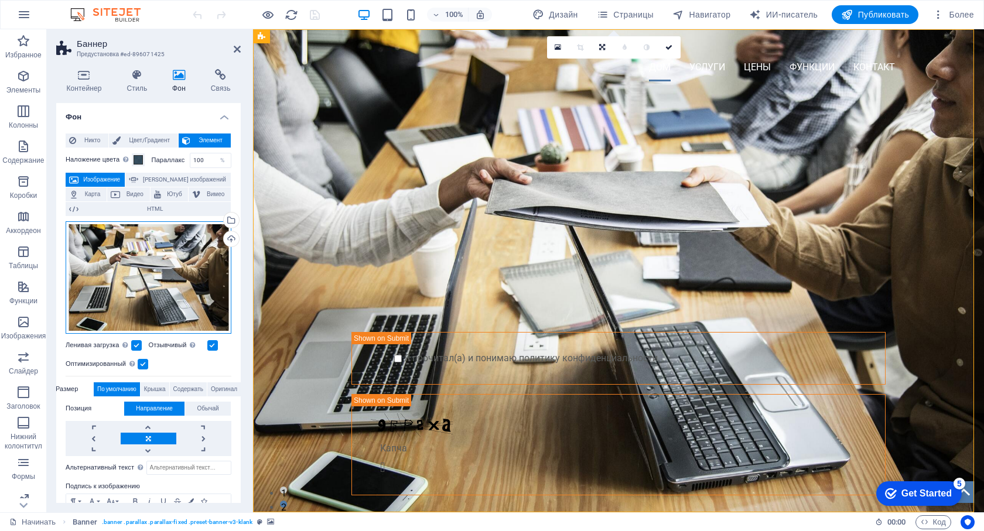
drag, startPoint x: 123, startPoint y: 262, endPoint x: 110, endPoint y: 288, distance: 29.1
click at [110, 288] on div "Перетащите файлы сюда, щелкните, чтобы выбрать файлы, или выберите файлы из раз…" at bounding box center [149, 277] width 166 height 112
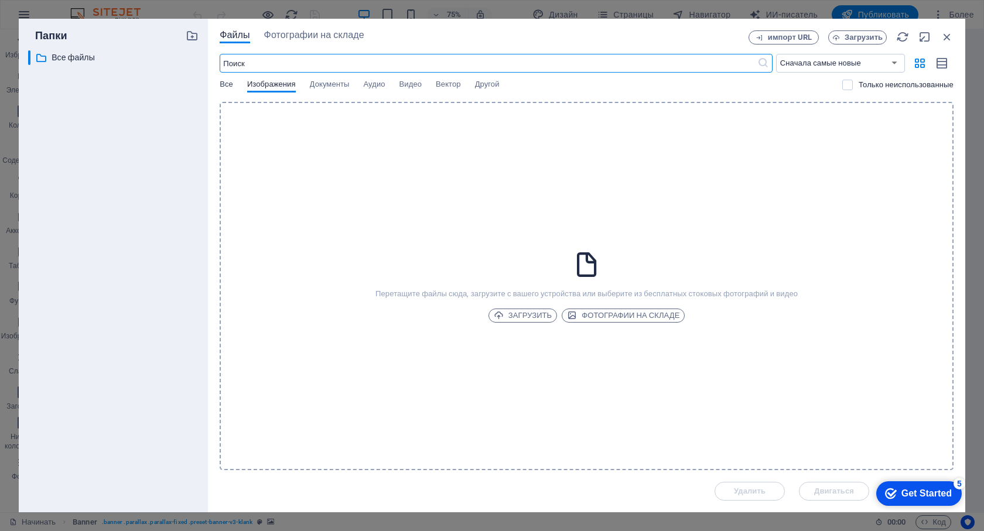
click at [230, 84] on font "Все" at bounding box center [226, 84] width 13 height 9
click at [314, 42] on button "Фотографии на складе" at bounding box center [314, 36] width 100 height 13
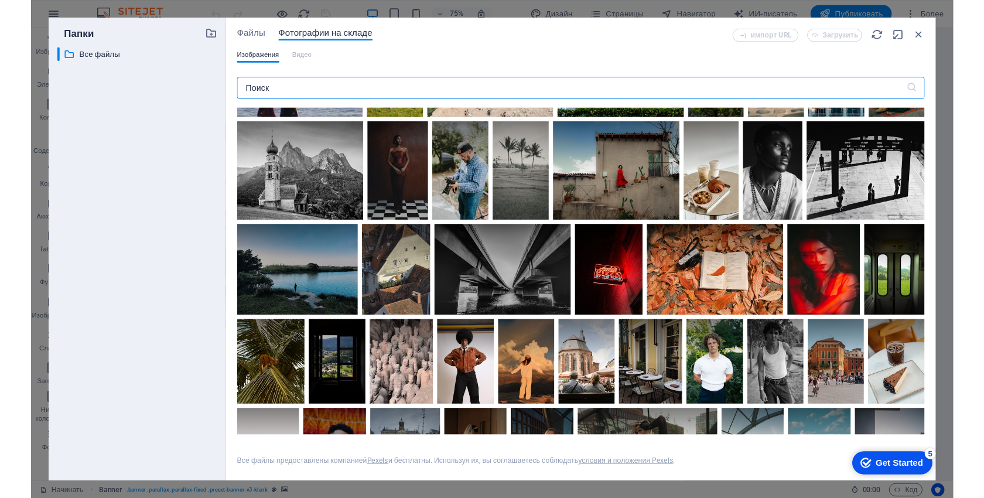
scroll to position [703, 0]
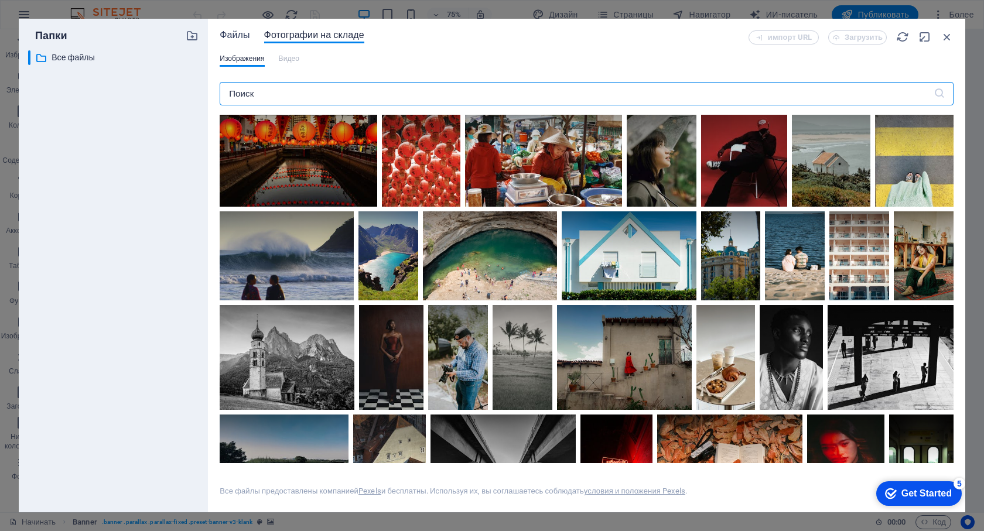
click at [240, 33] on font "Файлы" at bounding box center [235, 34] width 30 height 11
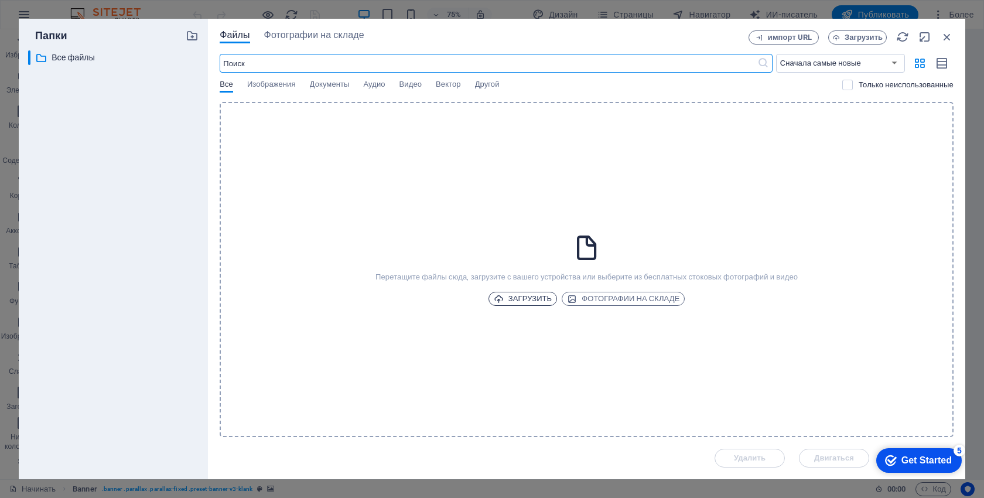
click at [542, 300] on font "Загрузить" at bounding box center [529, 298] width 43 height 9
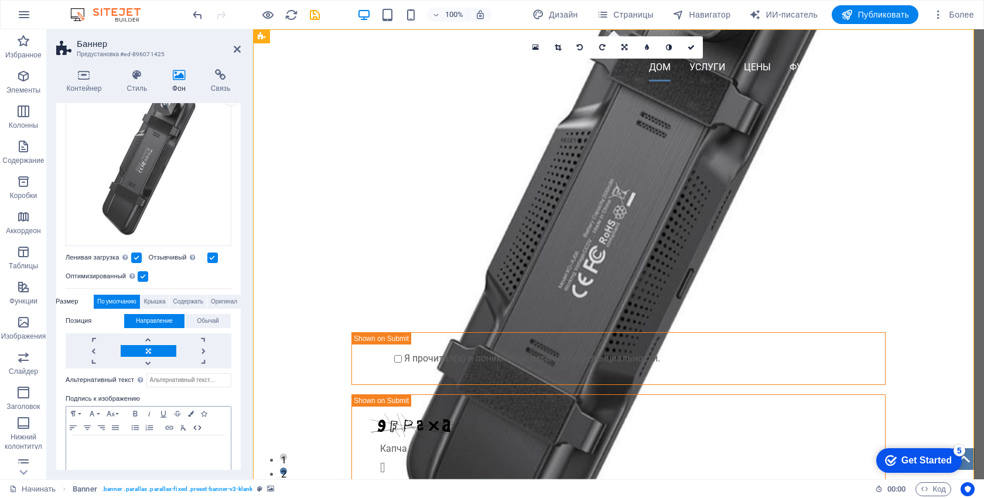
scroll to position [150, 0]
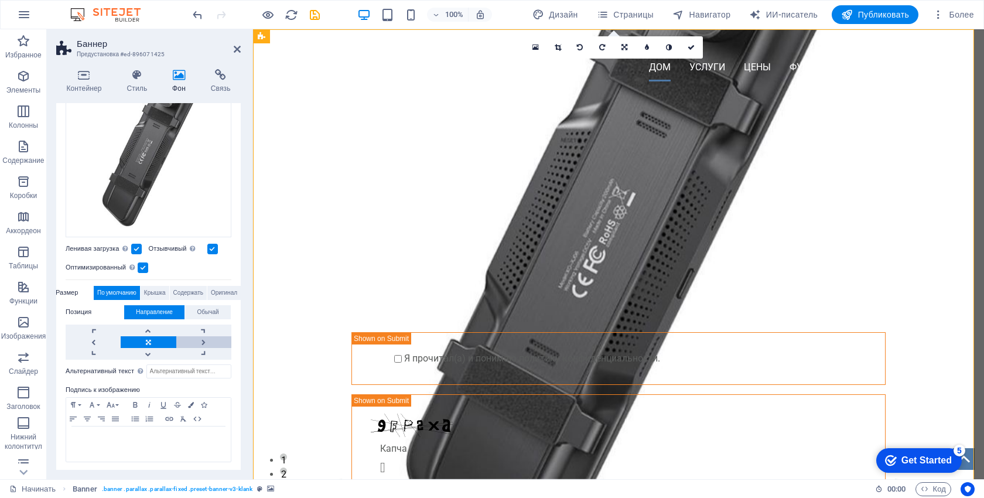
click at [199, 336] on link at bounding box center [203, 342] width 55 height 12
click at [105, 336] on link at bounding box center [93, 342] width 55 height 12
click at [148, 343] on link at bounding box center [148, 342] width 55 height 12
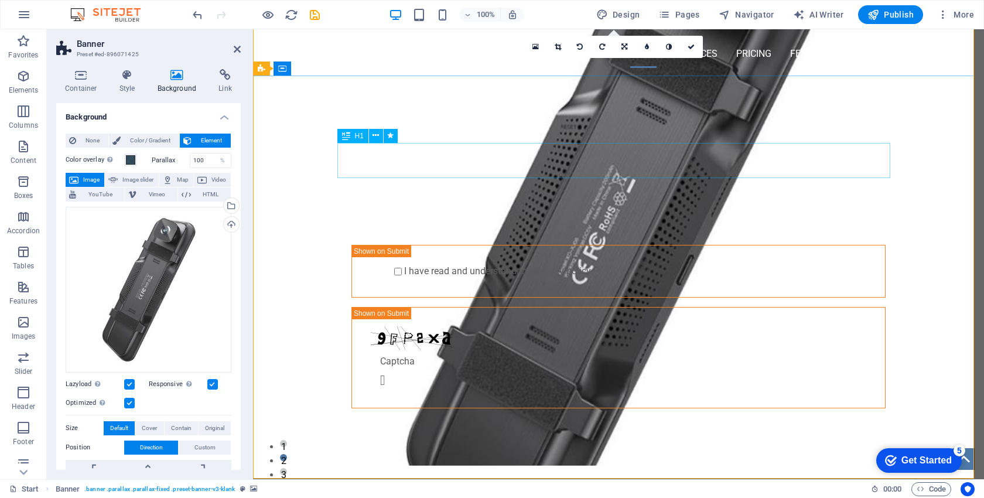
scroll to position [0, 0]
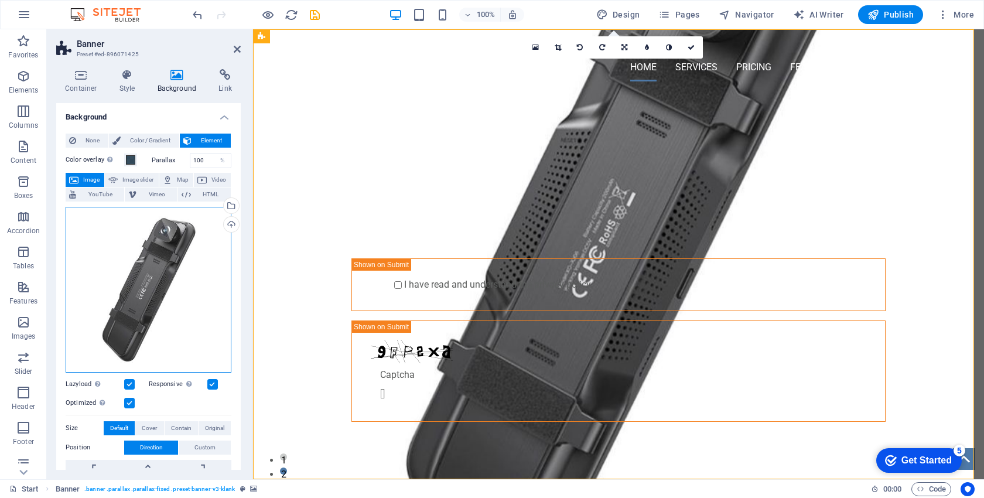
click at [138, 237] on div "Drag files here, click to choose files or select files from Files or our free s…" at bounding box center [149, 290] width 166 height 166
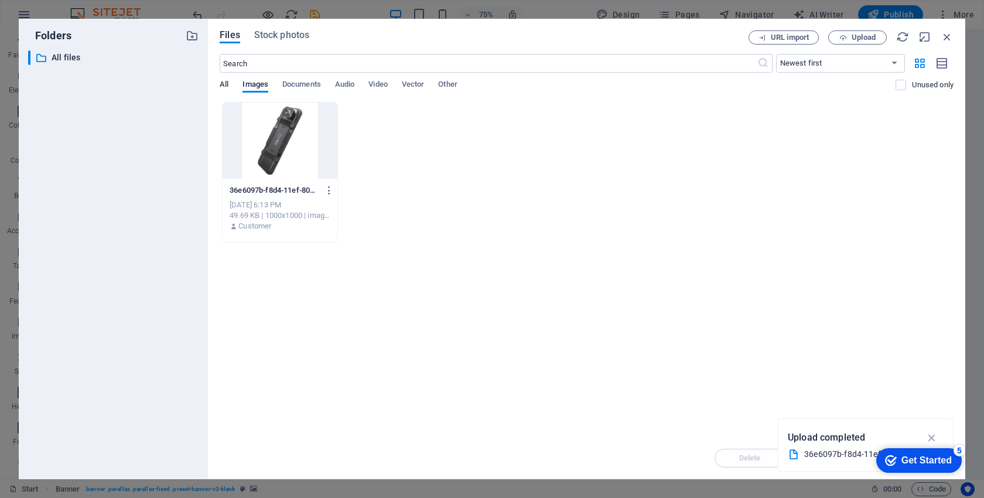
click at [228, 85] on span "All" at bounding box center [224, 85] width 9 height 16
click at [272, 36] on span "Stock photos" at bounding box center [281, 35] width 55 height 14
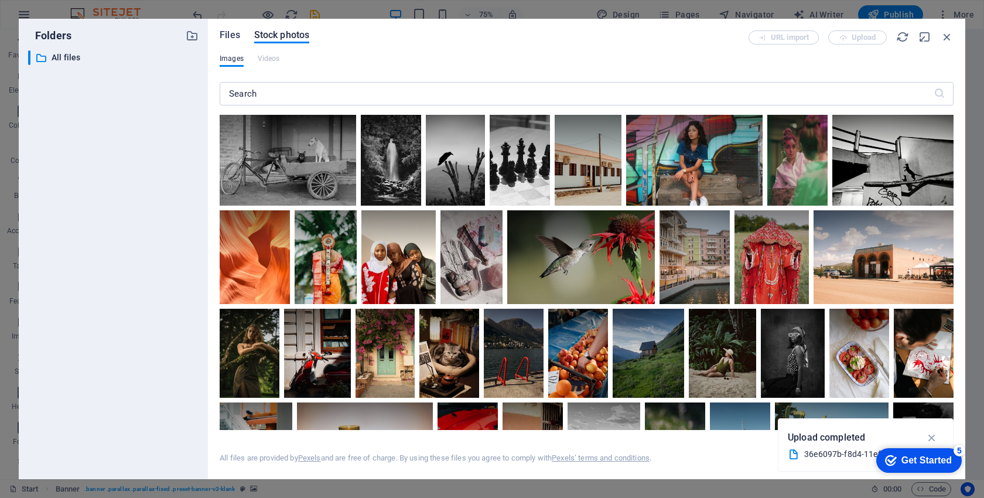
click at [230, 33] on span "Files" at bounding box center [230, 35] width 20 height 14
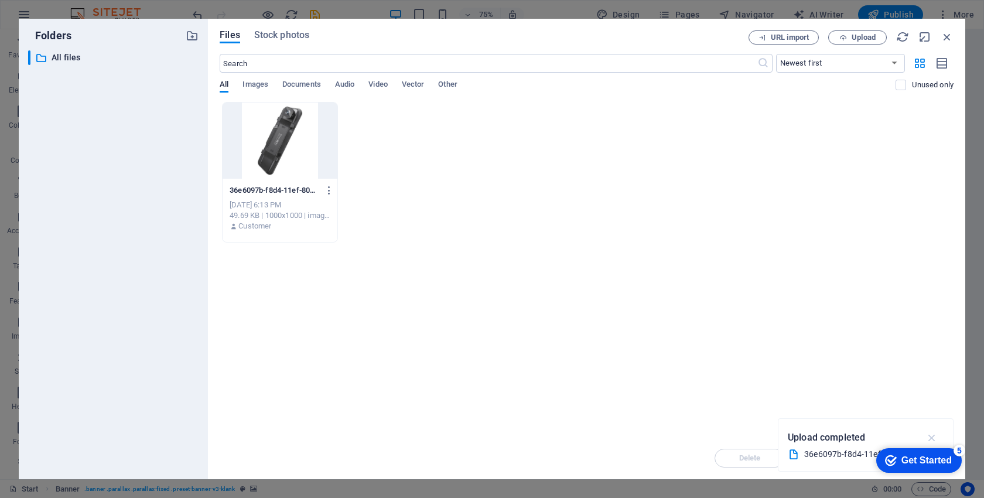
click at [931, 442] on icon "button" at bounding box center [931, 437] width 13 height 13
click at [327, 187] on icon "button" at bounding box center [329, 190] width 11 height 11
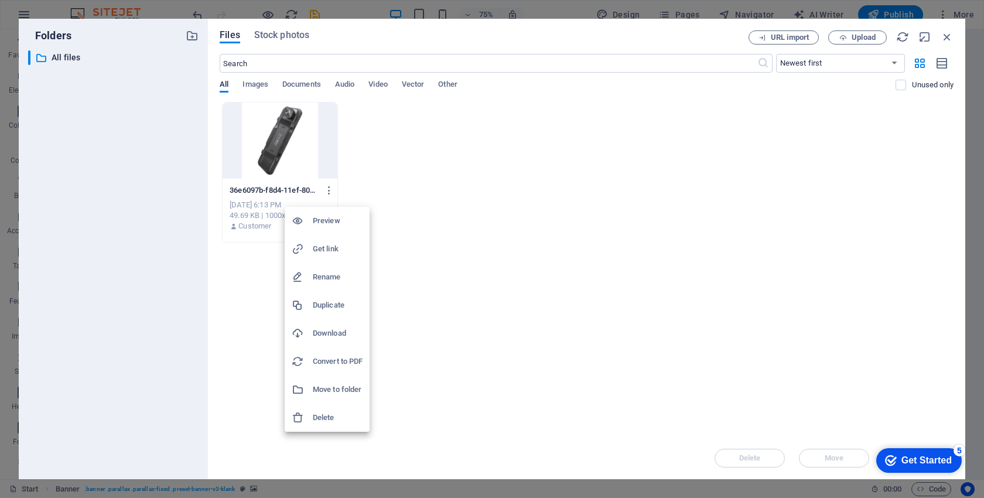
click at [324, 410] on h6 "Delete" at bounding box center [338, 417] width 50 height 14
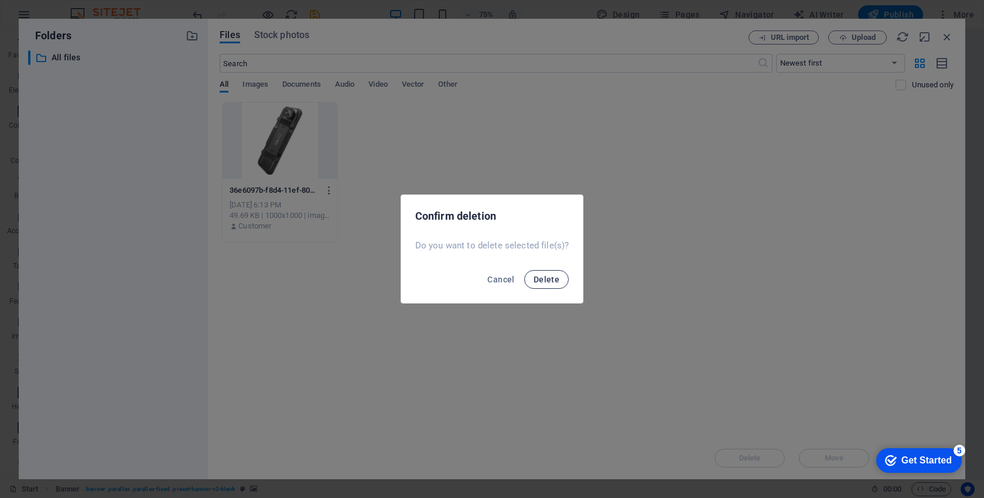
click at [539, 279] on span "Delete" at bounding box center [546, 279] width 26 height 9
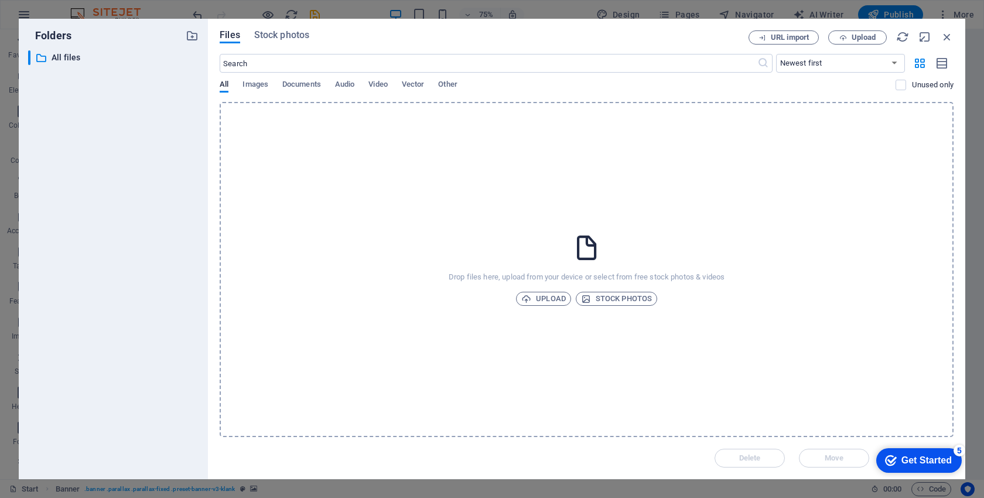
click at [580, 274] on p "Drop files here, upload from your device or select from free stock photos & vid…" at bounding box center [587, 277] width 276 height 11
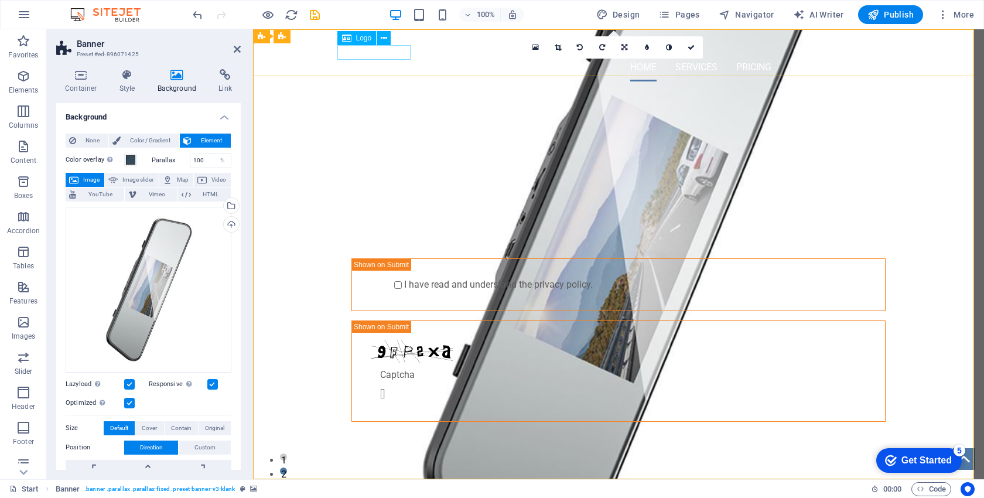
click at [368, 53] on div at bounding box center [618, 46] width 553 height 15
click at [394, 53] on div at bounding box center [618, 46] width 553 height 15
click at [381, 34] on icon at bounding box center [384, 38] width 6 height 12
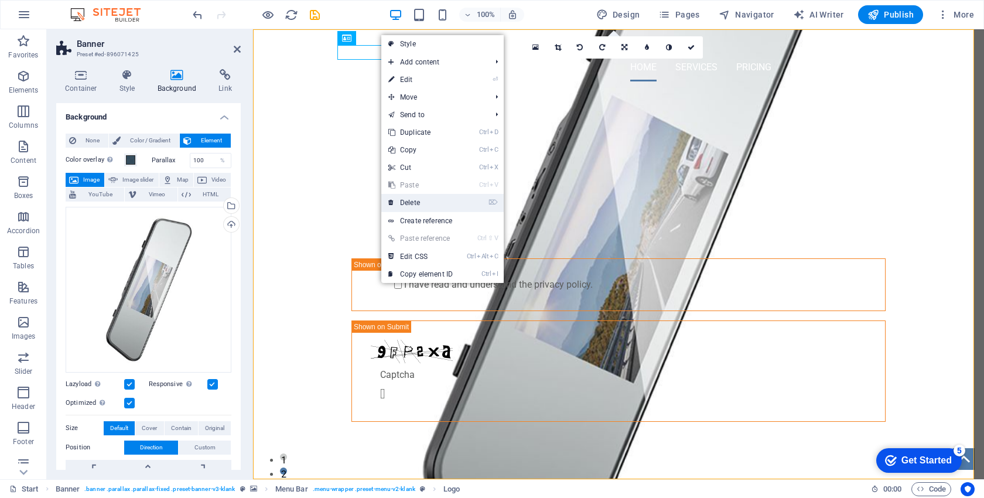
click at [409, 196] on link "⌦ Delete" at bounding box center [420, 203] width 78 height 18
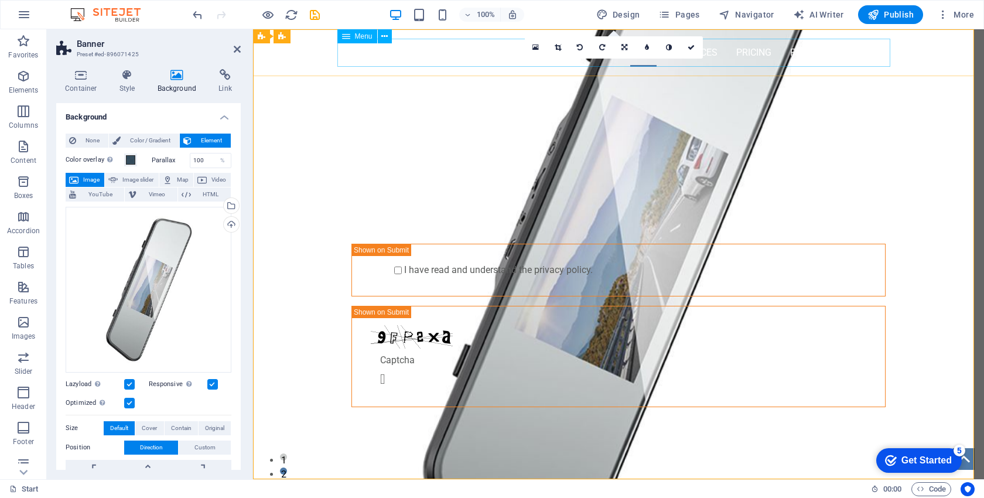
click at [874, 52] on nav "Home Services Pricing Features Contact" at bounding box center [618, 53] width 553 height 28
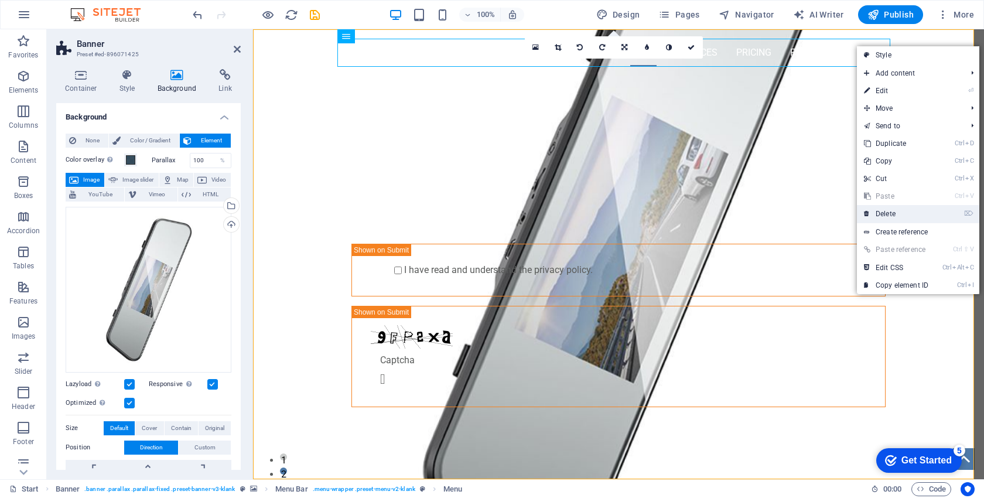
click at [886, 214] on link "⌦ Delete" at bounding box center [896, 214] width 78 height 18
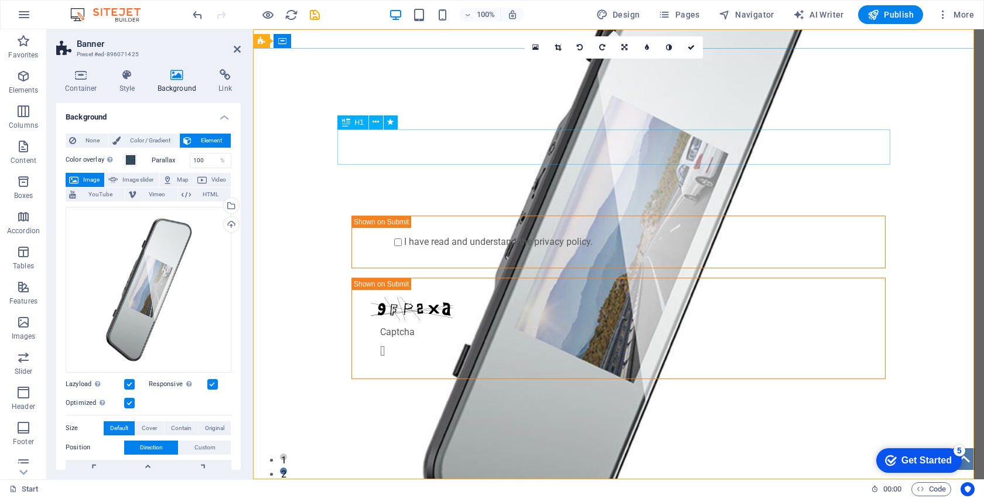
click at [602, 130] on div "PROFESSIONAL LEAD TOOL" at bounding box center [618, 112] width 553 height 35
click at [515, 130] on div "PROFESSIONAL LEAD TOOL" at bounding box center [618, 112] width 553 height 35
click at [560, 130] on div "PROFESSIONAL LEAD TOOL" at bounding box center [618, 112] width 553 height 35
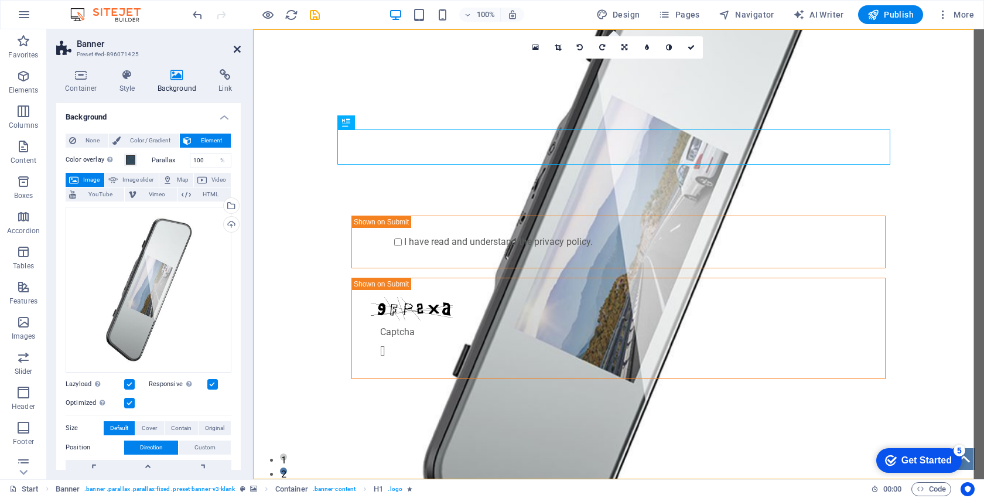
click at [237, 52] on icon at bounding box center [237, 49] width 7 height 9
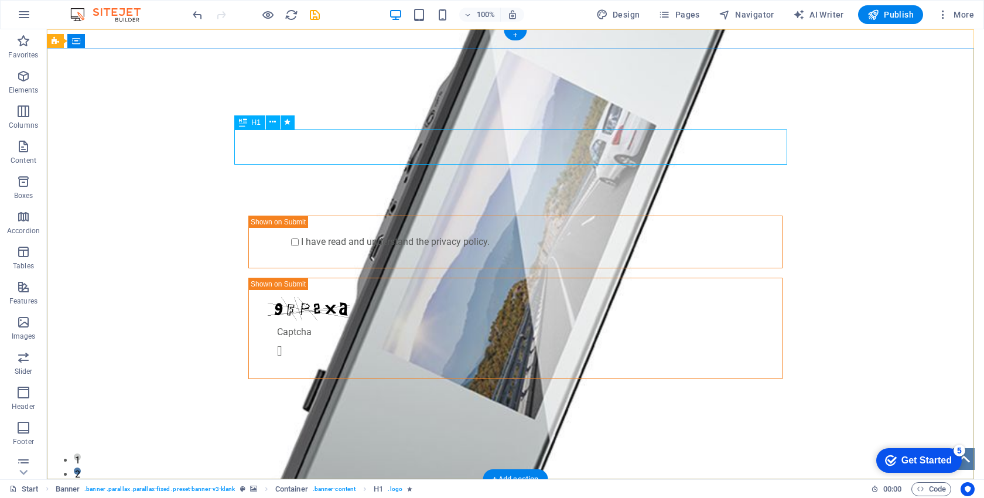
click at [463, 130] on div "PROFESSIONAL LEAD TOOL" at bounding box center [515, 112] width 553 height 35
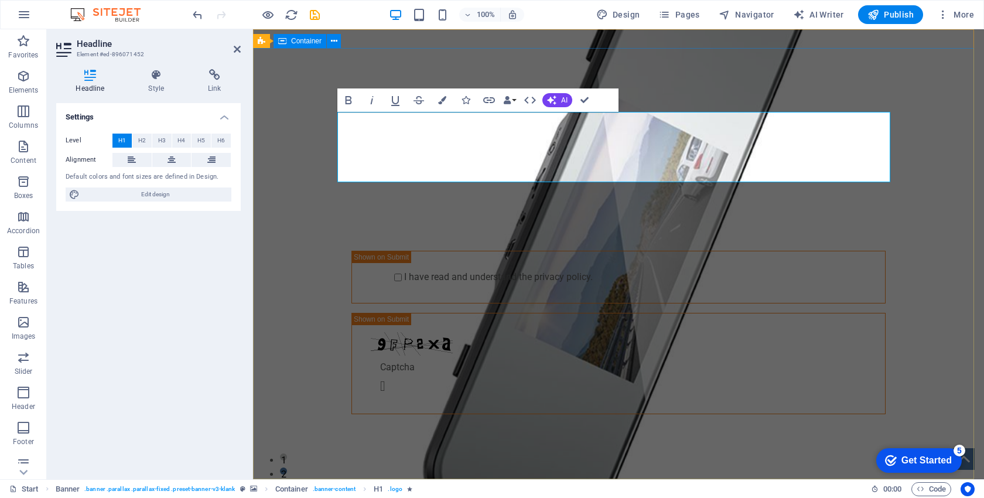
click at [939, 193] on div "Відеореєстратор XJ06 5-inch 1080P с Зеркалом/WiFi GET STARTED WITH YOUR 10-DAY …" at bounding box center [618, 259] width 731 height 422
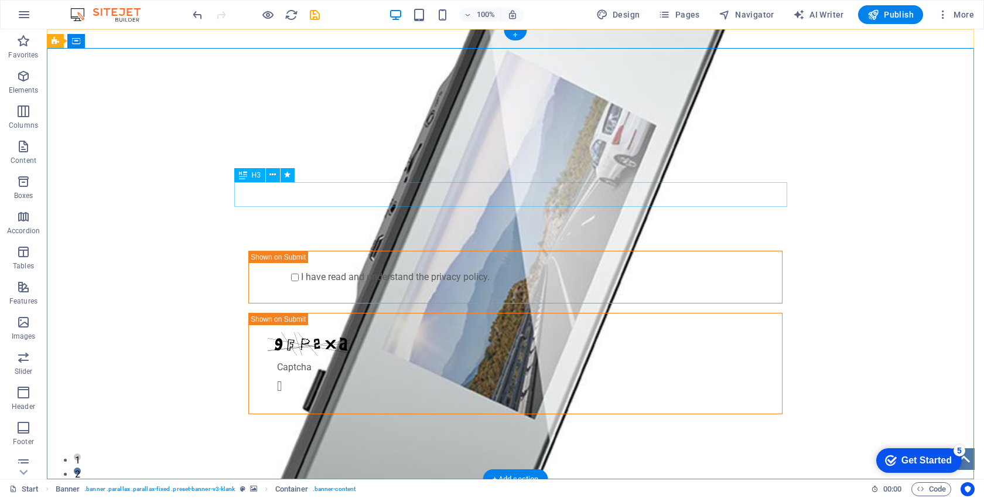
click at [482, 190] on div "GET STARTED WITH YOUR 10-DAY FREE TRIAL. REGISTER NOW!" at bounding box center [515, 177] width 553 height 25
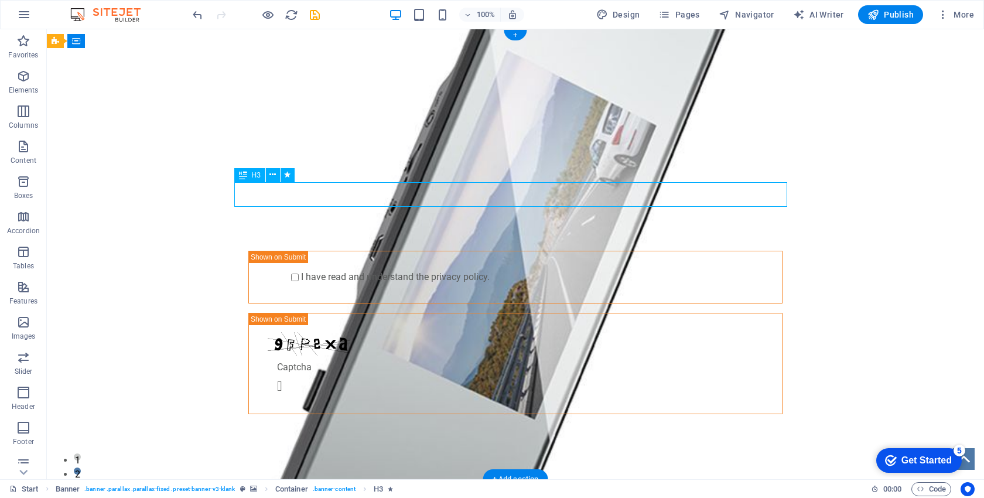
drag, startPoint x: 761, startPoint y: 190, endPoint x: 297, endPoint y: 185, distance: 463.8
click at [298, 184] on div "GET STARTED WITH YOUR 10-DAY FREE TRIAL. REGISTER NOW!" at bounding box center [515, 177] width 553 height 25
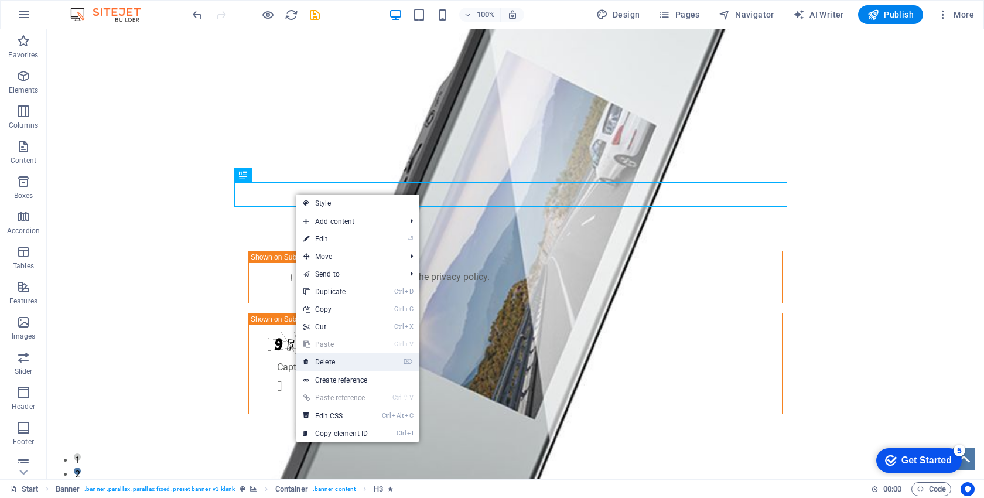
click at [345, 360] on link "⌦ Delete" at bounding box center [335, 362] width 78 height 18
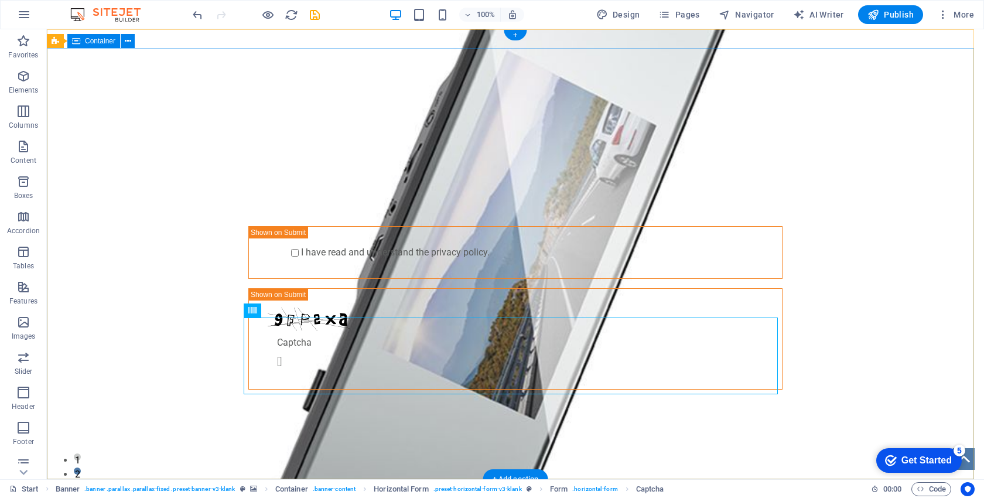
click at [857, 224] on div "Відеореєстратор XJ06 5-inch 1080P с Зеркалом/WiFi Submit I have read and unders…" at bounding box center [515, 247] width 937 height 398
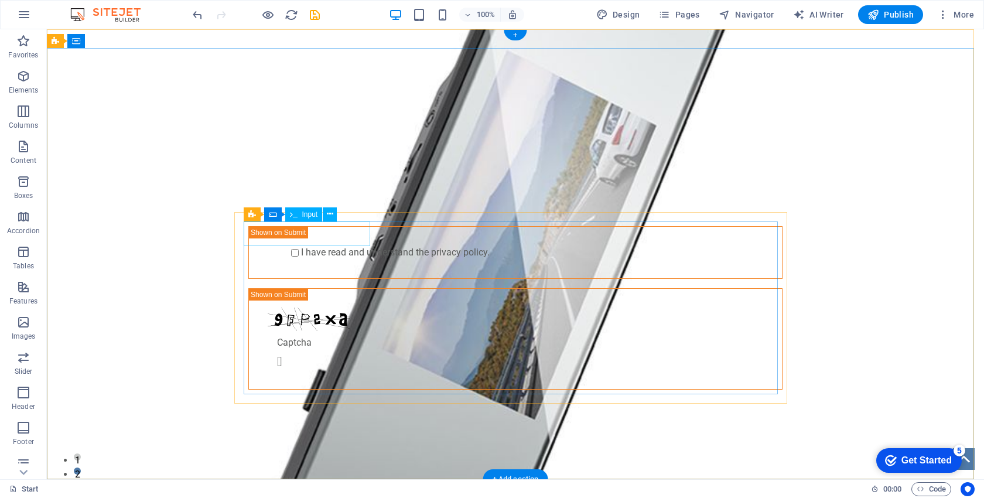
drag, startPoint x: 727, startPoint y: 422, endPoint x: 352, endPoint y: 244, distance: 415.2
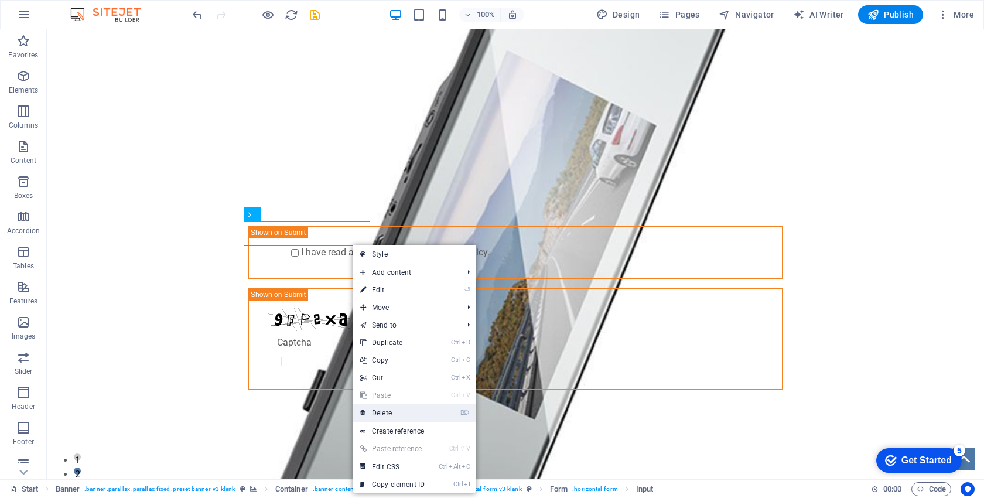
click at [393, 413] on link "⌦ Delete" at bounding box center [392, 413] width 78 height 18
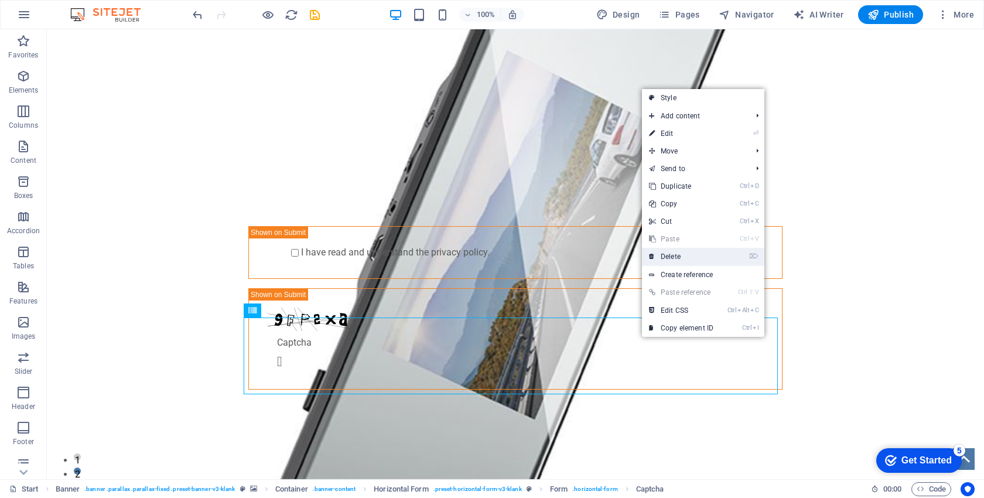
click at [670, 251] on link "⌦ Delete" at bounding box center [681, 257] width 78 height 18
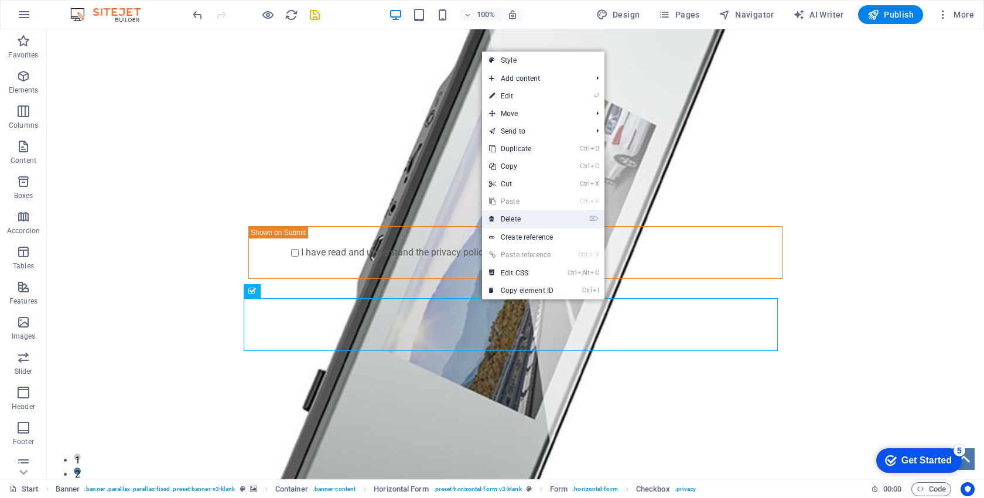
click at [521, 218] on link "⌦ Delete" at bounding box center [521, 219] width 78 height 18
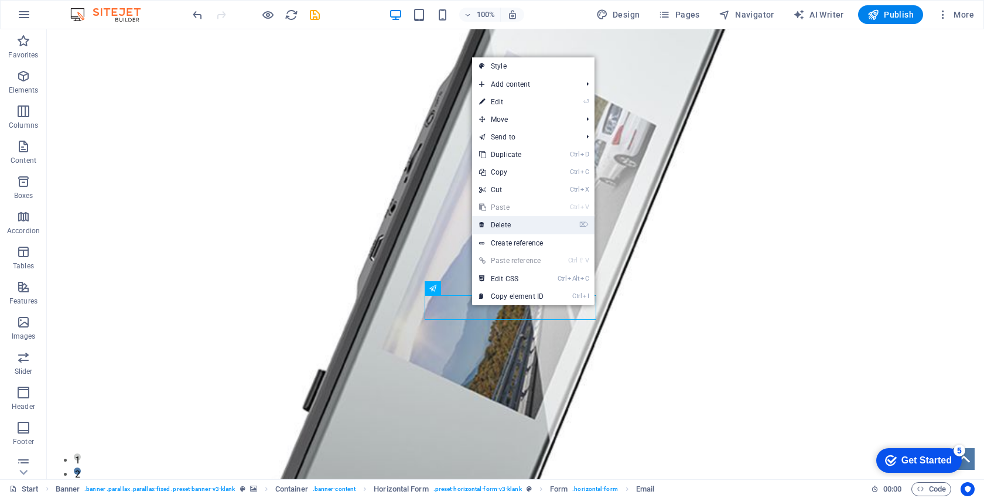
click at [514, 225] on link "⌦ Delete" at bounding box center [511, 225] width 78 height 18
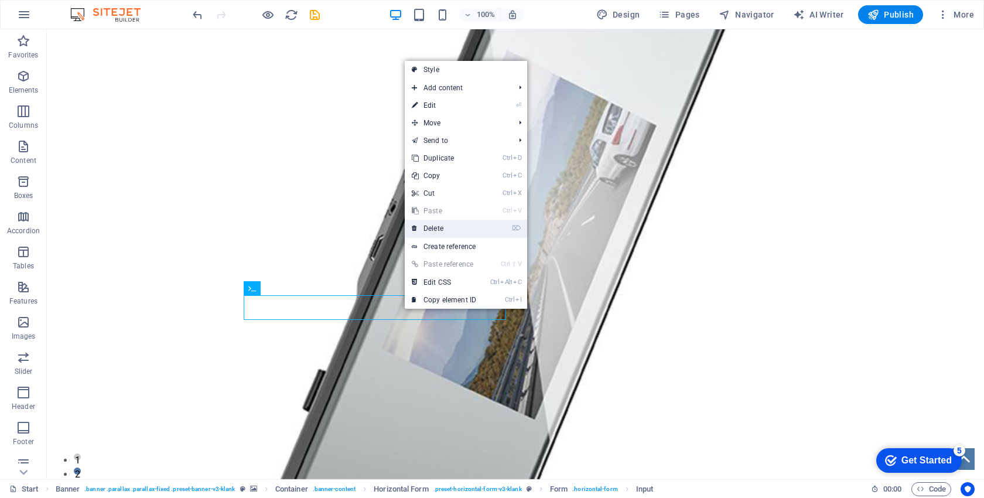
click at [433, 223] on link "⌦ Delete" at bounding box center [444, 229] width 78 height 18
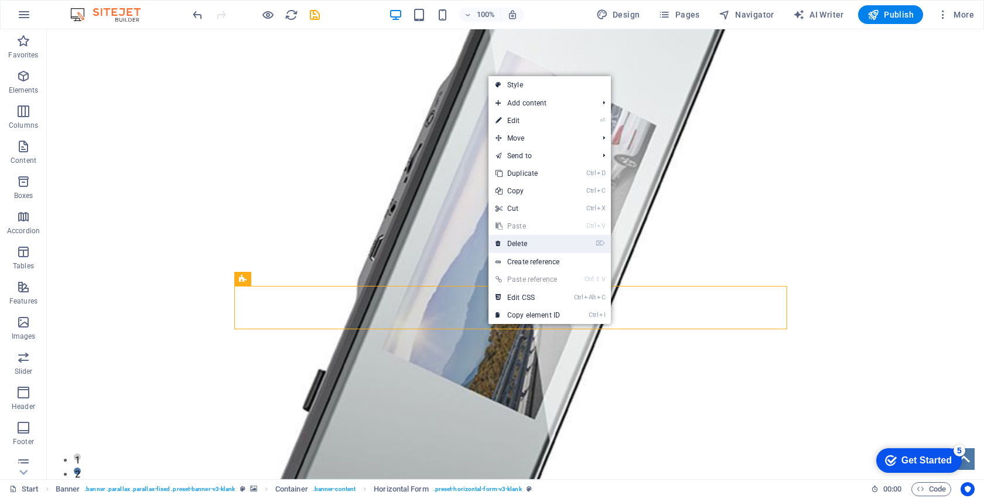
click at [512, 240] on link "⌦ Delete" at bounding box center [527, 244] width 78 height 18
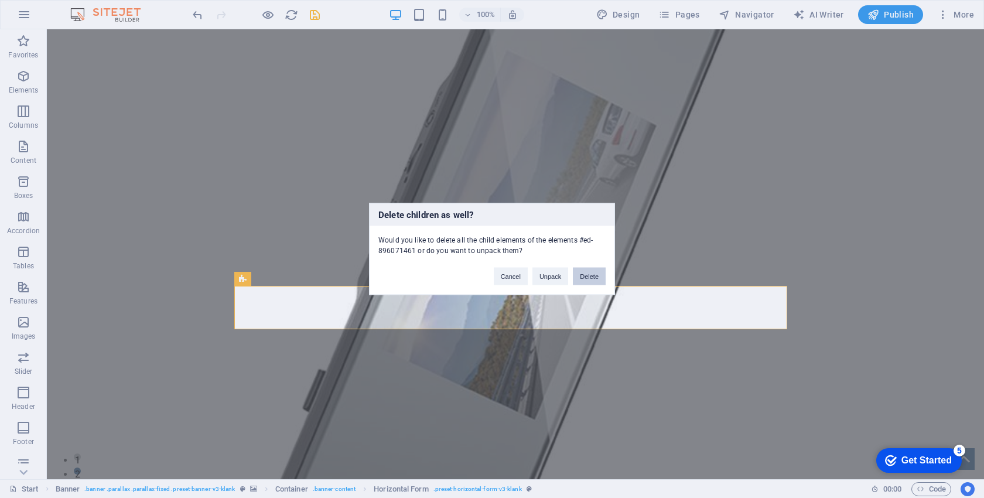
click at [584, 280] on button "Delete" at bounding box center [589, 277] width 33 height 18
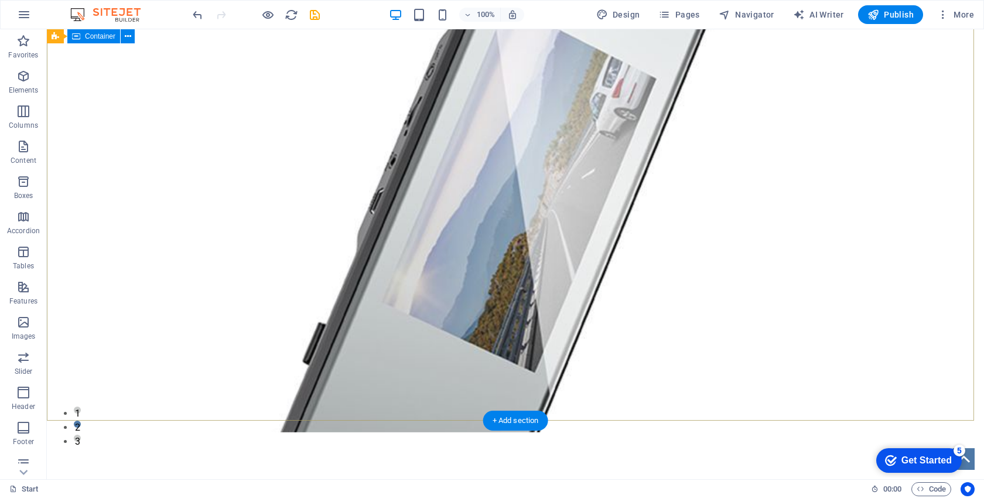
scroll to position [59, 0]
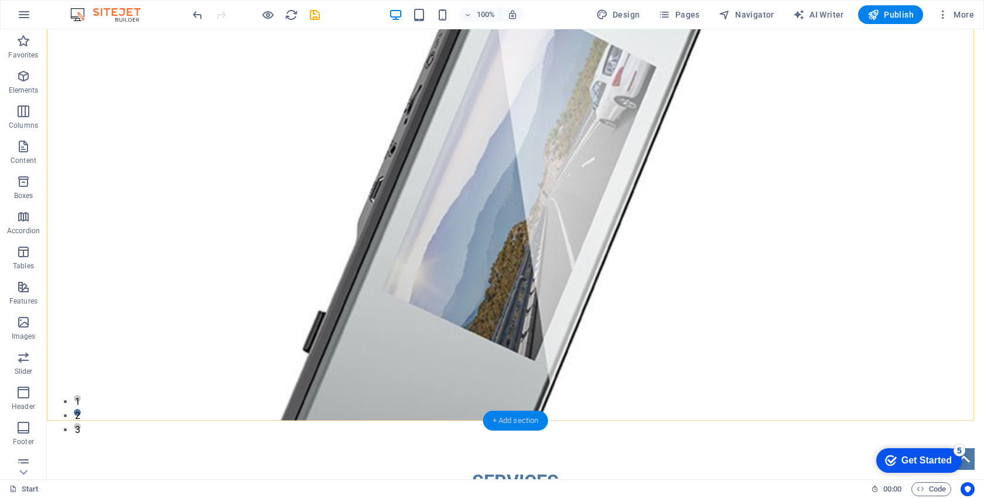
drag, startPoint x: 272, startPoint y: 395, endPoint x: 495, endPoint y: 420, distance: 224.5
click at [495, 420] on div "+ Add section" at bounding box center [515, 420] width 65 height 20
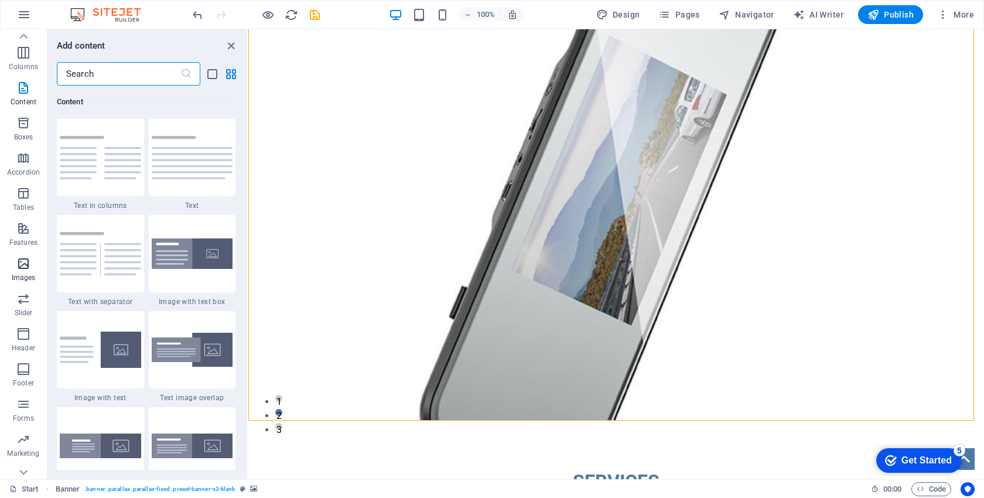
click at [25, 265] on icon "button" at bounding box center [23, 263] width 14 height 14
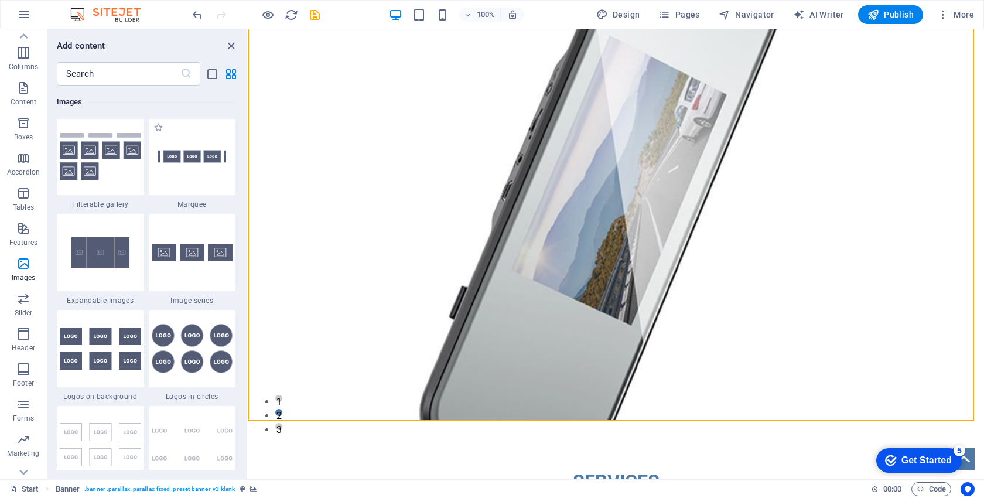
scroll to position [6231, 0]
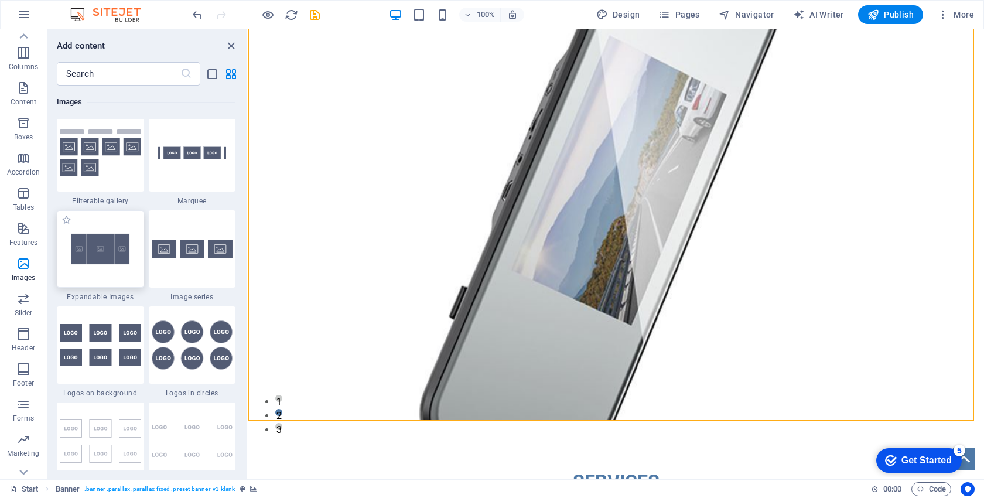
click at [115, 242] on img at bounding box center [100, 249] width 81 height 54
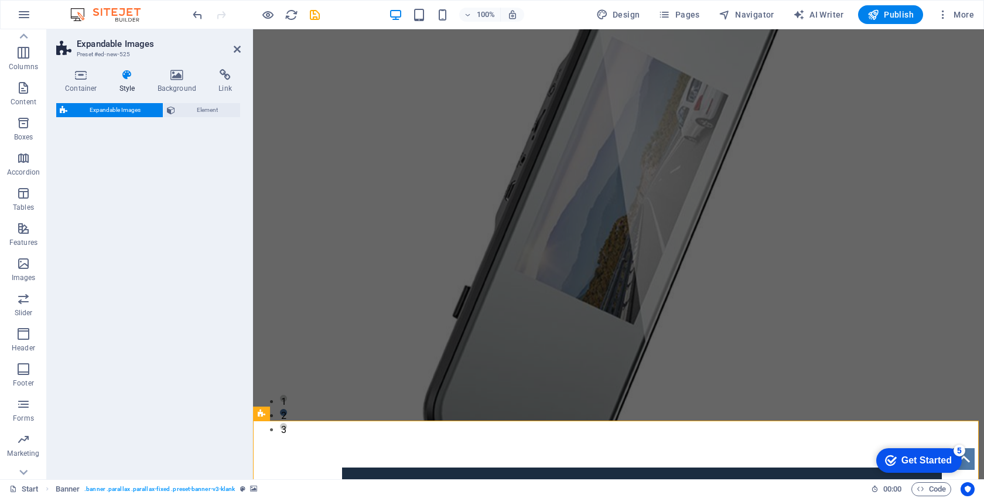
select select "rem"
select select "px"
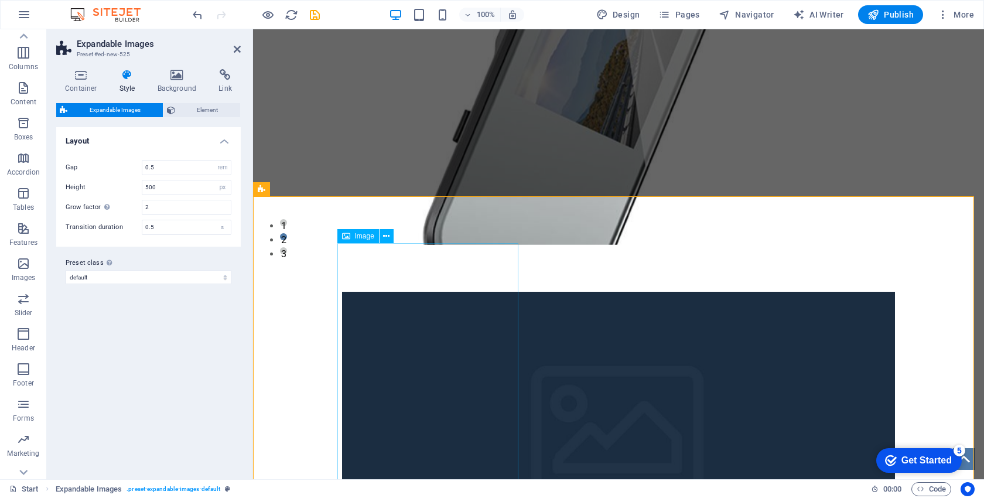
scroll to position [410, 0]
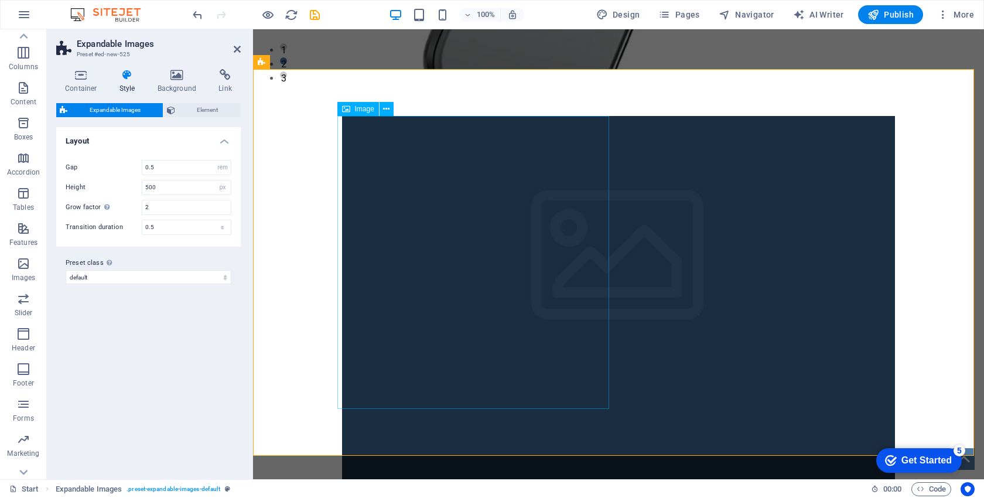
click at [414, 265] on figure at bounding box center [618, 262] width 553 height 293
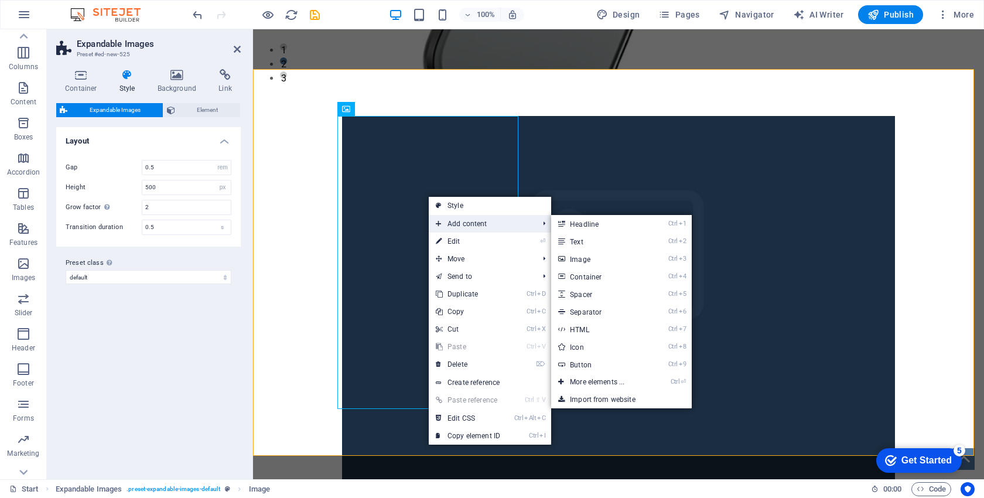
click at [462, 227] on span "Add content" at bounding box center [481, 224] width 105 height 18
click at [597, 258] on link "Ctrl 3 Image" at bounding box center [599, 259] width 97 height 18
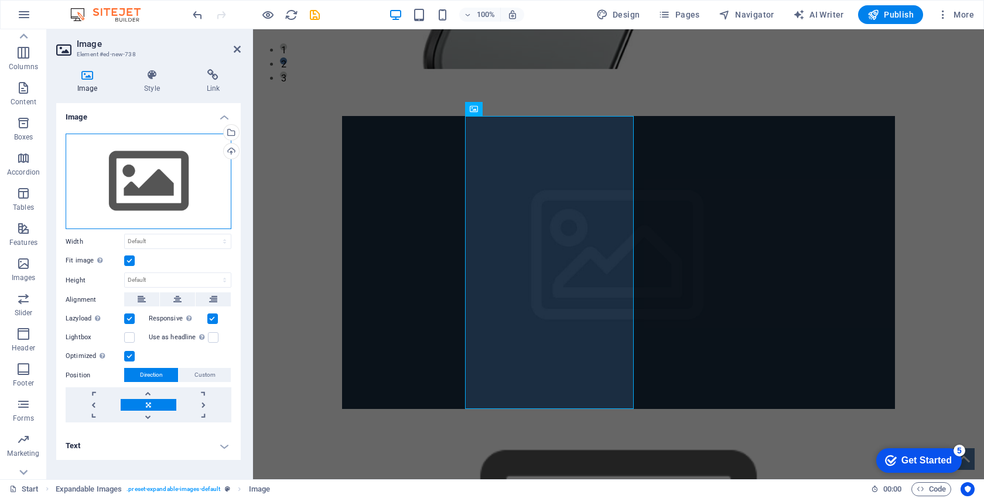
click at [171, 149] on div "Drag files here, click to choose files or select files from Files or our free s…" at bounding box center [149, 182] width 166 height 96
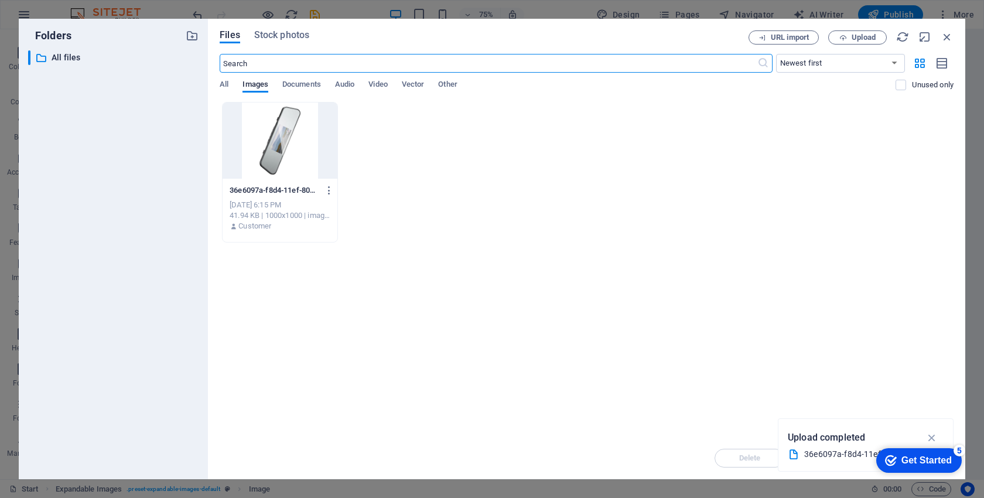
click at [229, 81] on div "All Images Documents Audio Video Vector Other" at bounding box center [558, 91] width 676 height 22
click at [228, 82] on span "All" at bounding box center [224, 85] width 9 height 16
click at [932, 436] on icon "button" at bounding box center [931, 437] width 13 height 13
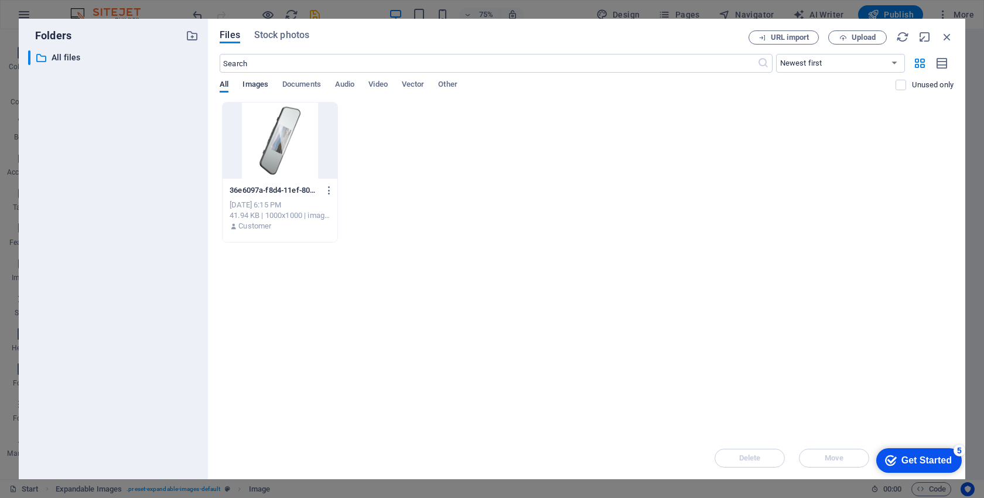
click at [255, 83] on span "Images" at bounding box center [255, 85] width 26 height 16
drag, startPoint x: 444, startPoint y: 182, endPoint x: 323, endPoint y: 230, distance: 130.1
click at [323, 230] on div "Customer" at bounding box center [280, 226] width 100 height 11
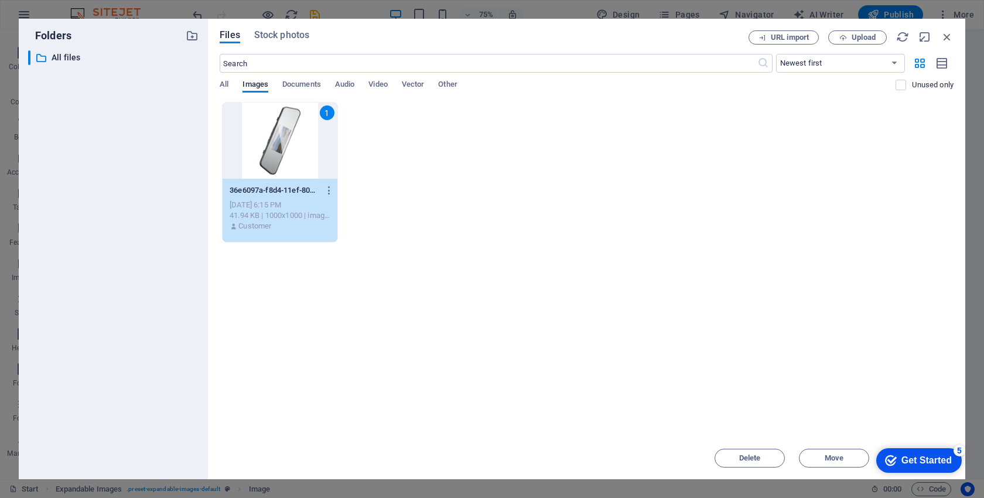
click at [289, 143] on div "1" at bounding box center [280, 140] width 114 height 76
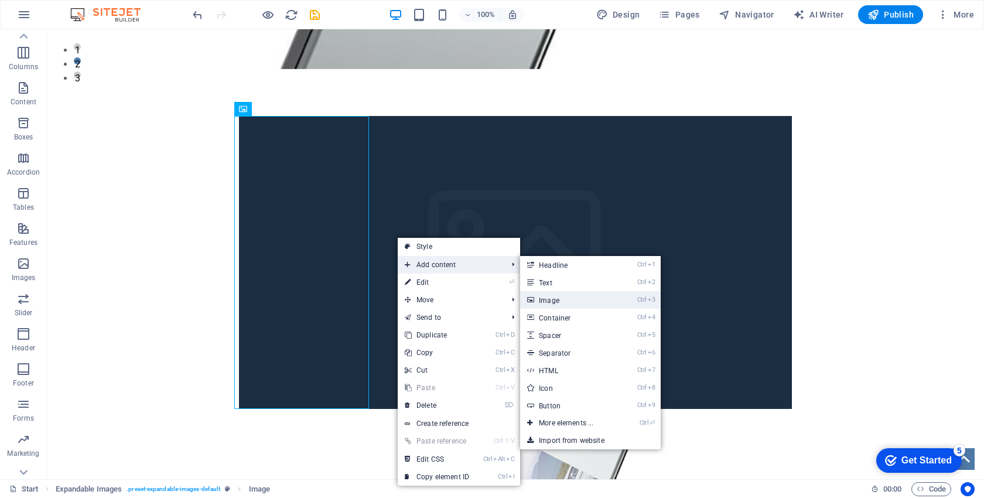
click at [550, 296] on link "Ctrl 3 Image" at bounding box center [568, 300] width 97 height 18
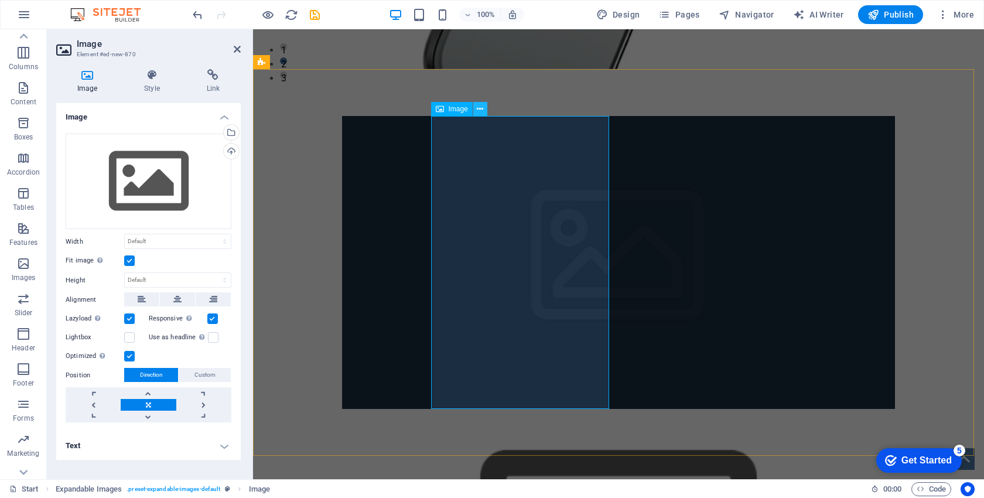
click at [468, 110] on span "Image" at bounding box center [458, 108] width 19 height 7
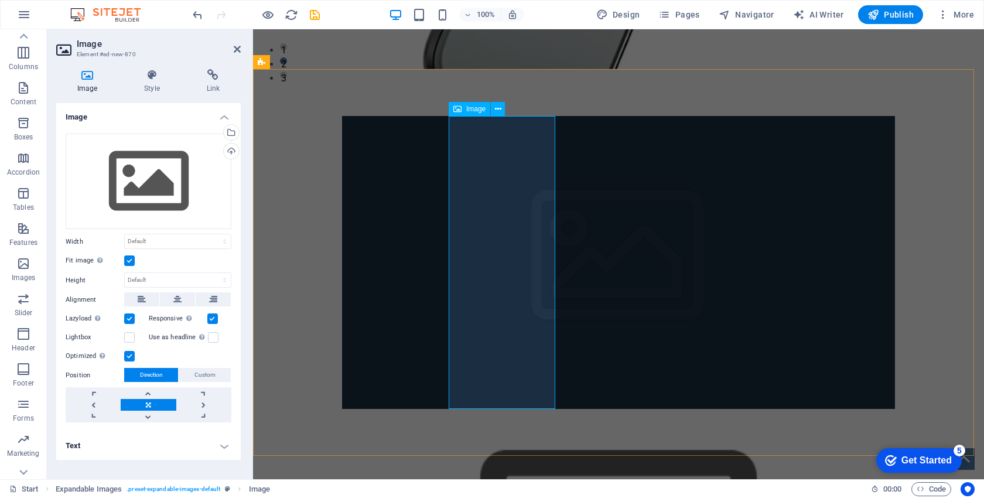
click at [468, 107] on span "Image" at bounding box center [475, 108] width 19 height 7
click at [468, 111] on span "Image" at bounding box center [475, 108] width 19 height 7
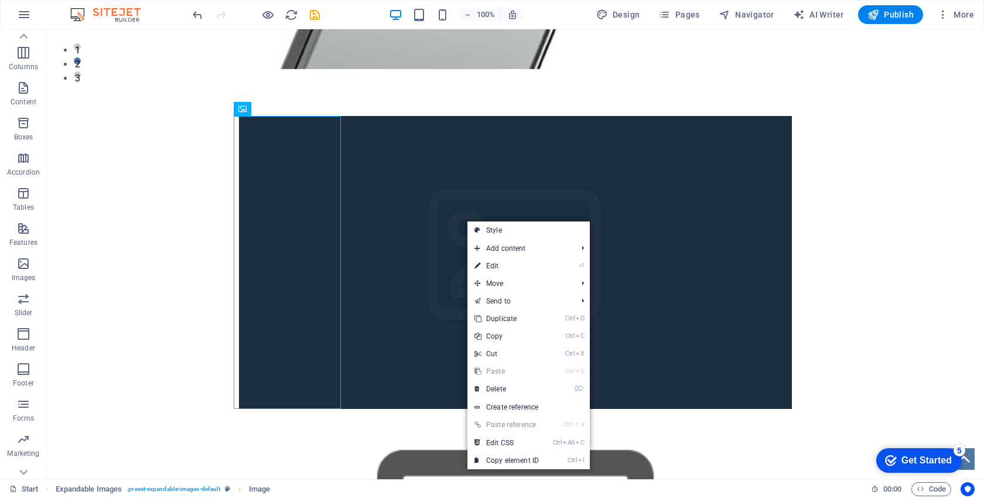
click at [504, 373] on link "Ctrl V Paste" at bounding box center [506, 371] width 78 height 18
click at [273, 209] on figure at bounding box center [515, 262] width 553 height 293
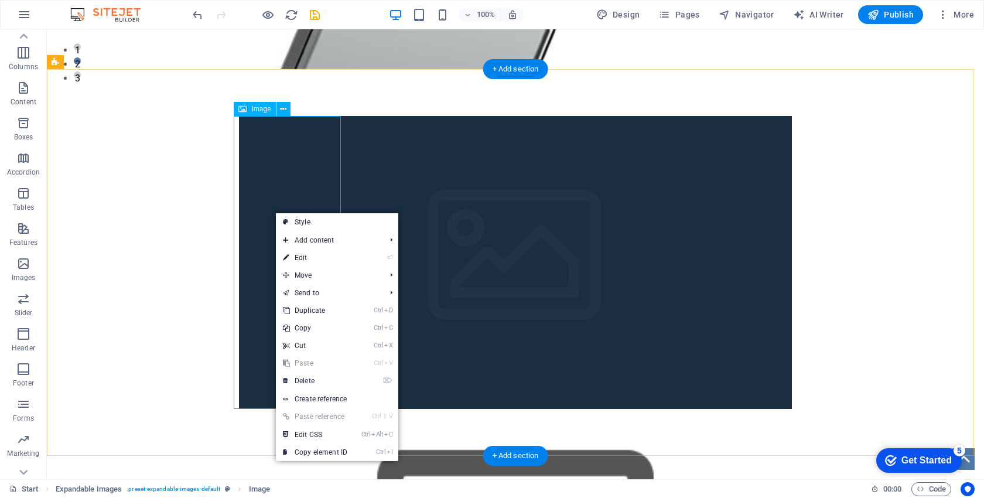
click at [263, 235] on figure at bounding box center [515, 262] width 553 height 293
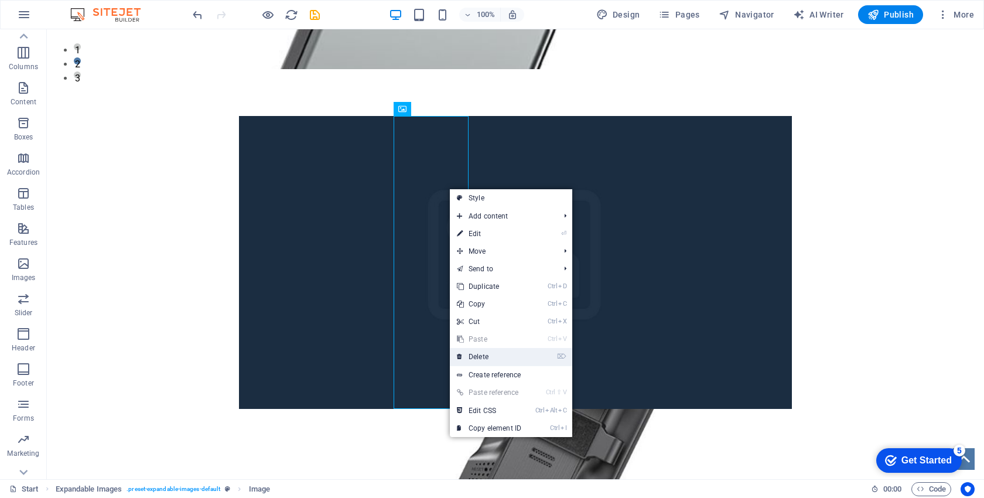
click at [498, 358] on link "⌦ Delete" at bounding box center [489, 357] width 78 height 18
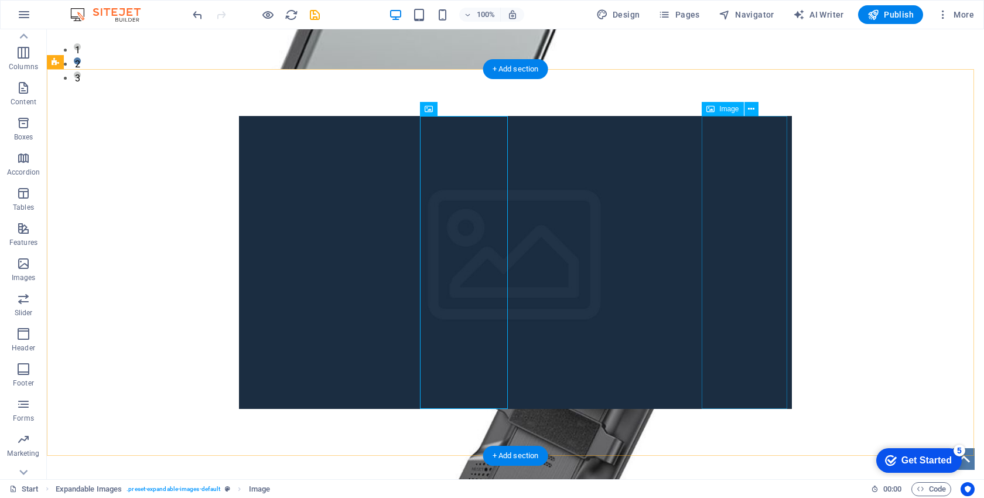
drag, startPoint x: 910, startPoint y: 235, endPoint x: 356, endPoint y: 136, distance: 562.6
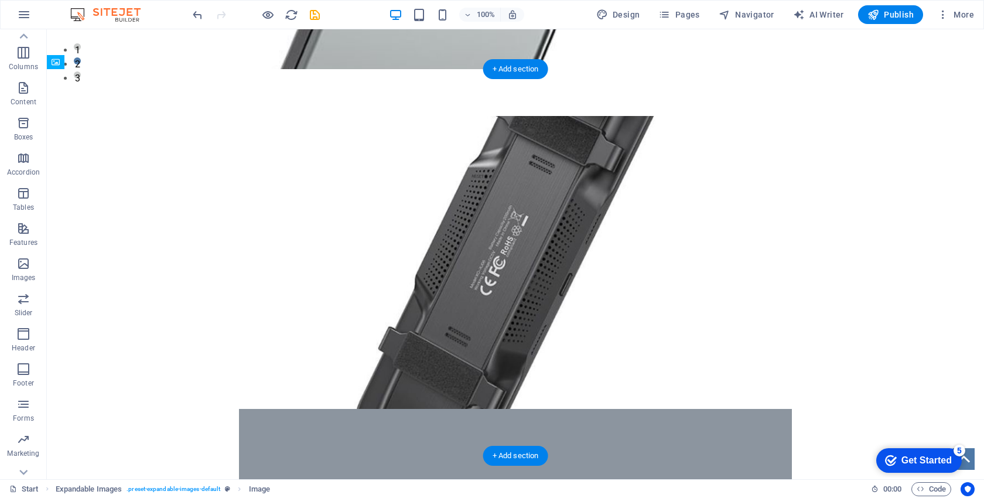
drag, startPoint x: 235, startPoint y: 118, endPoint x: 444, endPoint y: 197, distance: 224.3
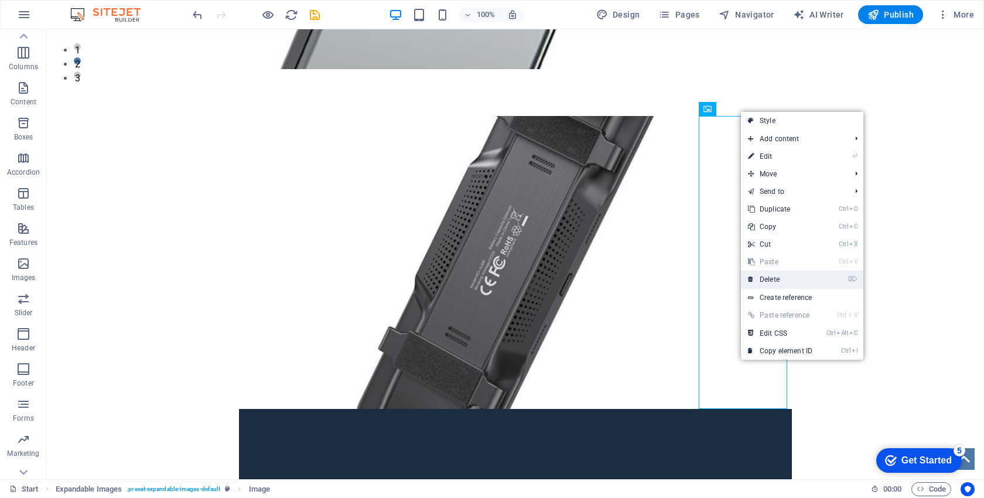
click at [778, 280] on link "⌦ Delete" at bounding box center [780, 280] width 78 height 18
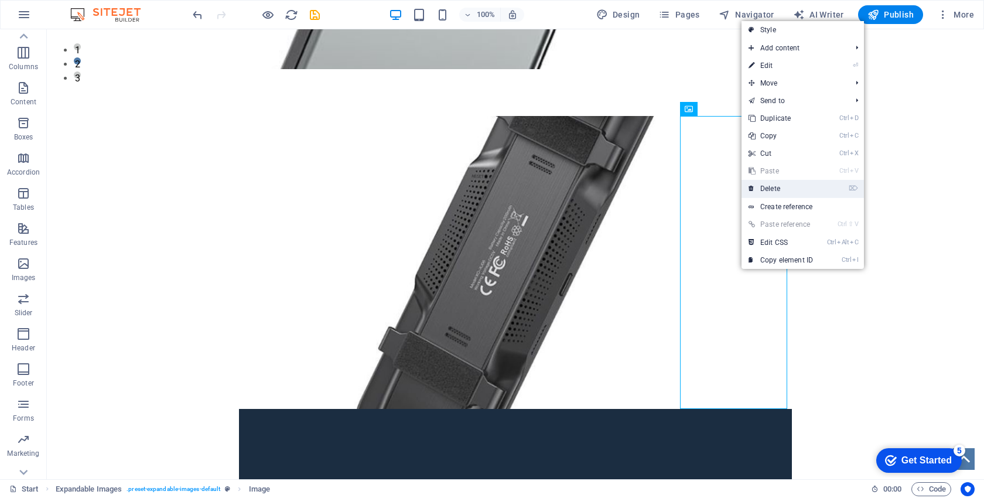
click at [772, 191] on link "⌦ Delete" at bounding box center [780, 189] width 78 height 18
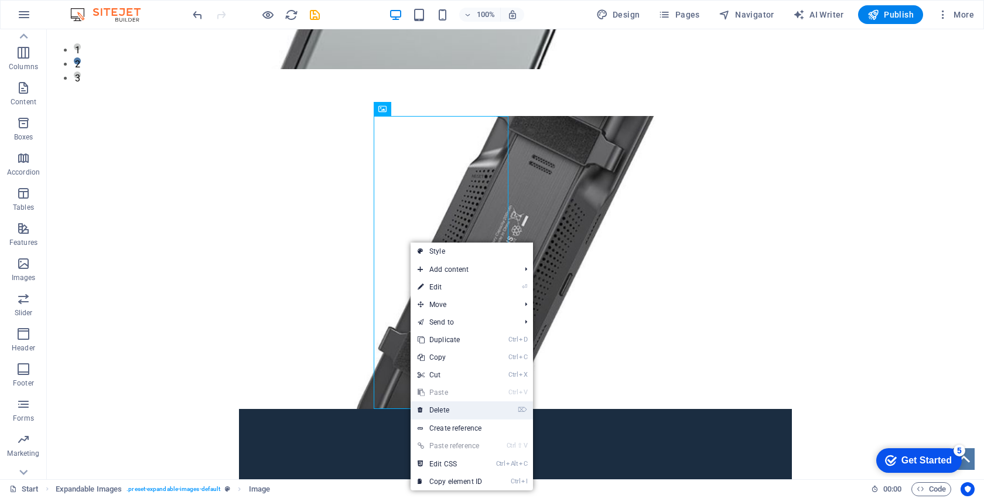
drag, startPoint x: 466, startPoint y: 405, endPoint x: 419, endPoint y: 375, distance: 55.6
click at [466, 405] on link "⌦ Delete" at bounding box center [449, 410] width 78 height 18
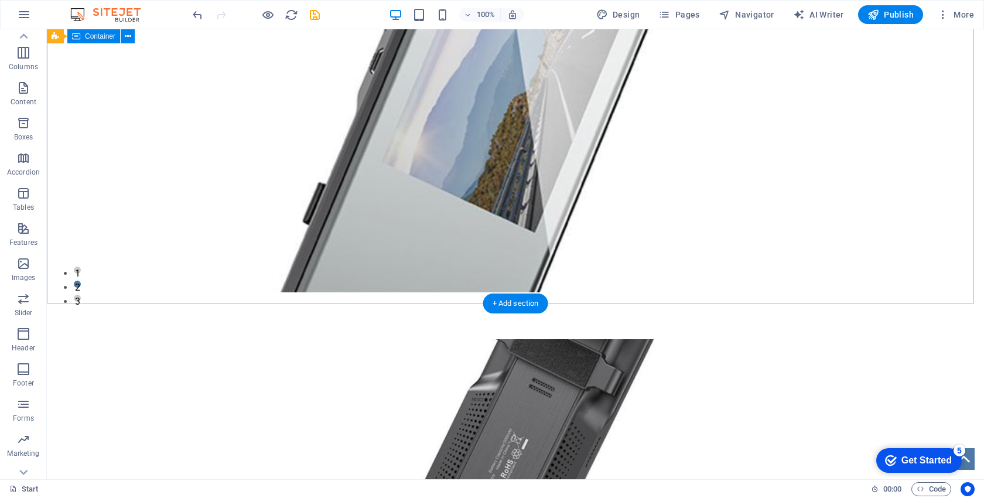
scroll to position [176, 0]
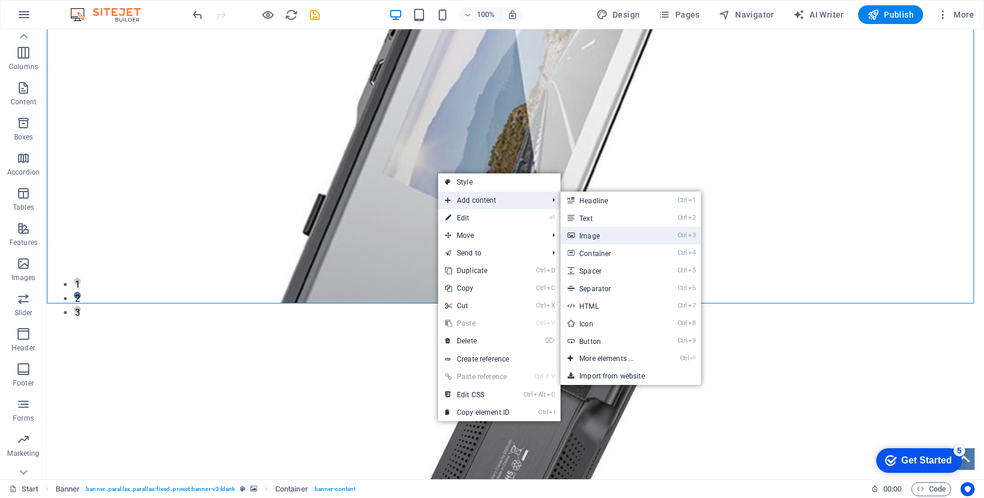
click at [597, 231] on link "Ctrl 3 Image" at bounding box center [608, 236] width 97 height 18
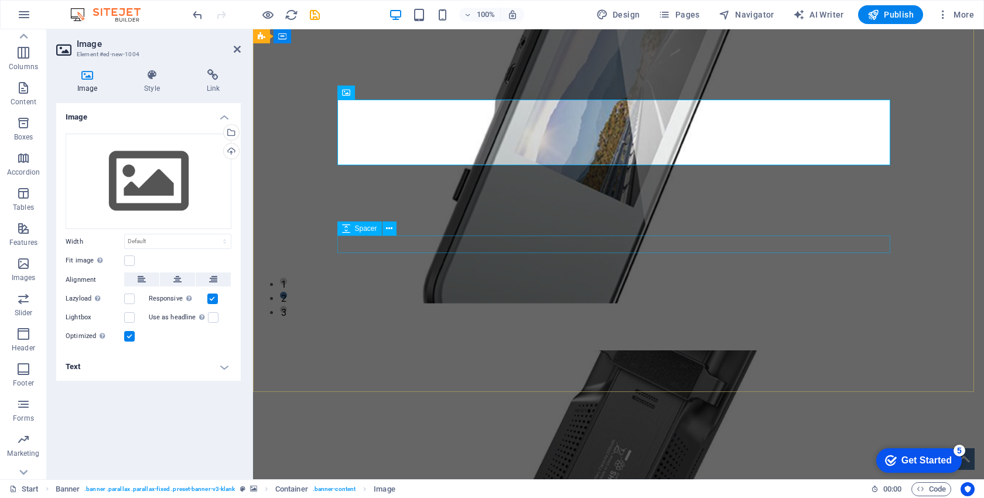
scroll to position [0, 0]
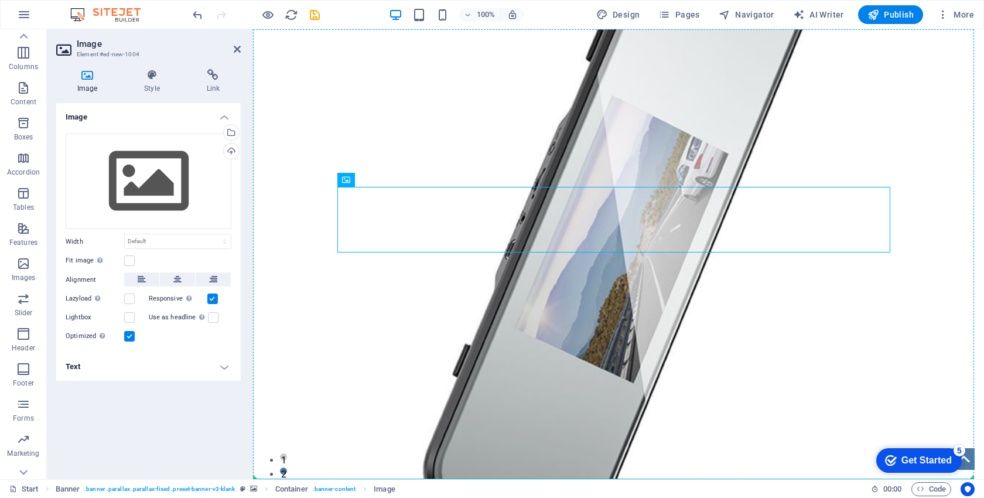
drag, startPoint x: 488, startPoint y: 218, endPoint x: 580, endPoint y: 368, distance: 175.7
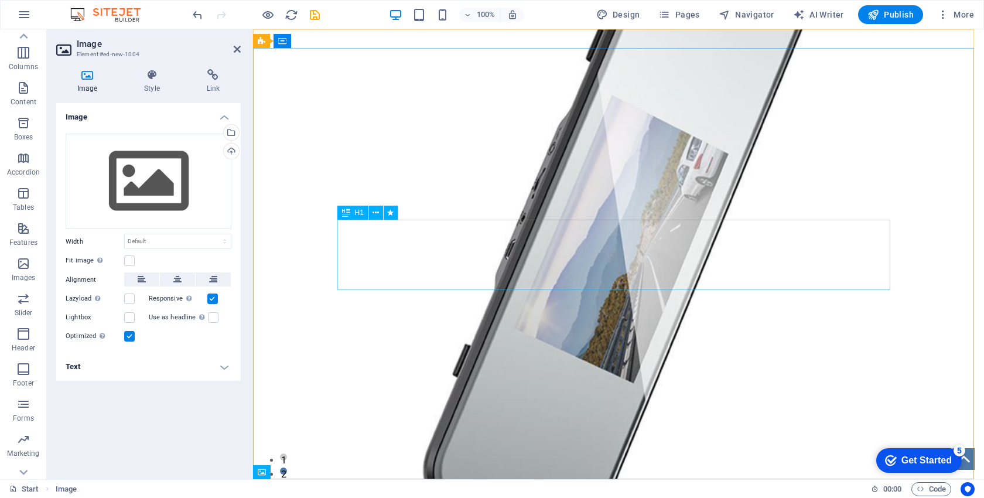
click at [551, 165] on div "Відеореєстратор XJ06 5-inch 1080P с Зеркалом/WiFi" at bounding box center [618, 130] width 553 height 70
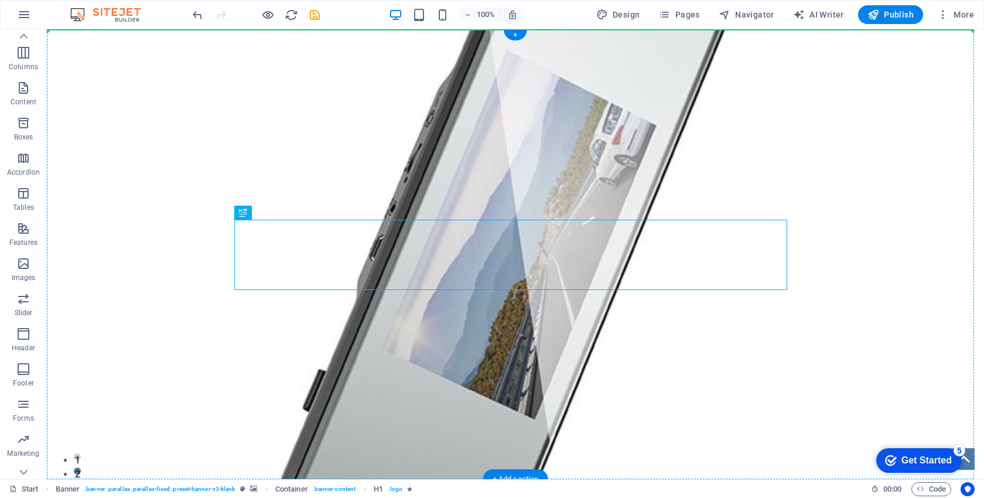
drag, startPoint x: 490, startPoint y: 244, endPoint x: 500, endPoint y: 125, distance: 118.7
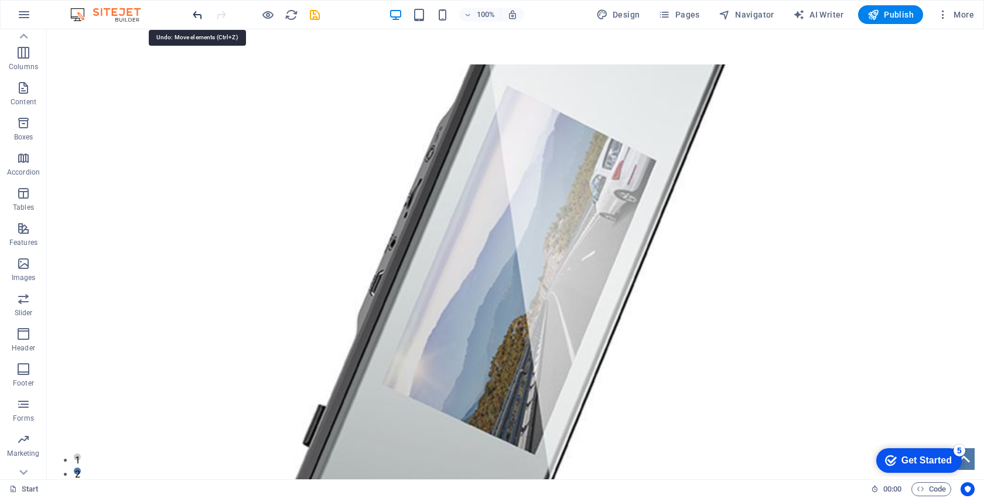
click at [199, 12] on icon "undo" at bounding box center [197, 14] width 13 height 13
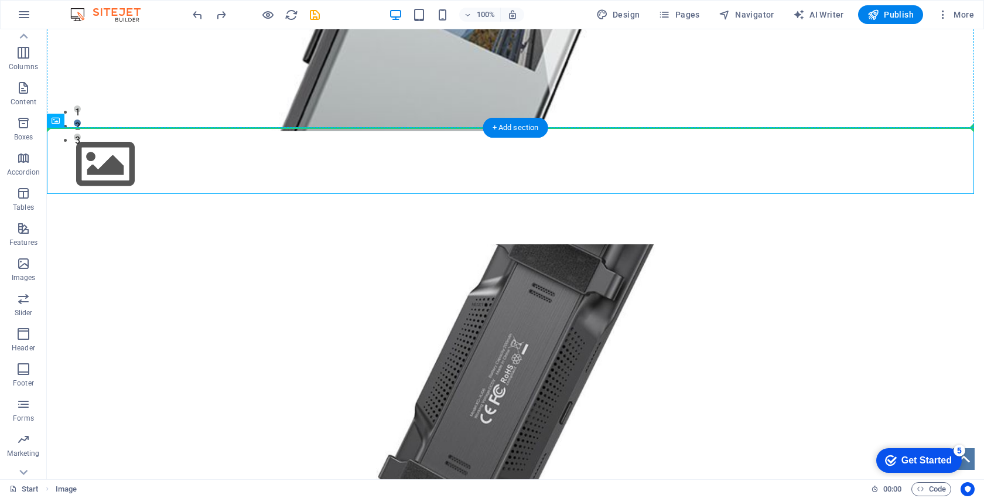
scroll to position [335, 0]
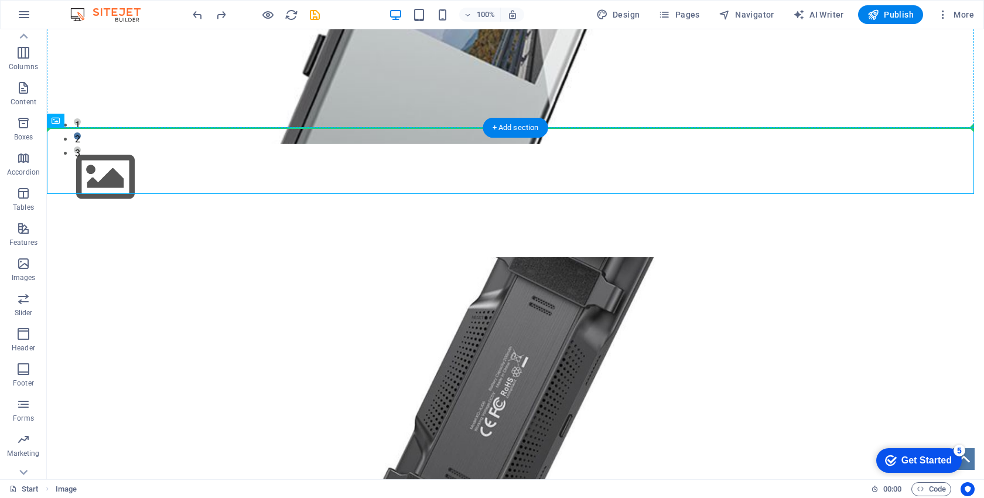
drag, startPoint x: 98, startPoint y: 170, endPoint x: 354, endPoint y: 89, distance: 268.4
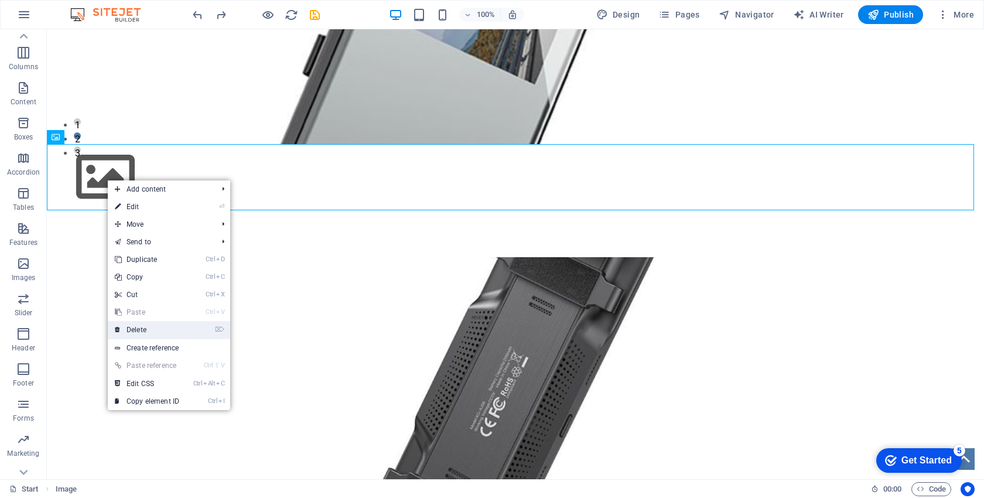
click at [147, 333] on link "⌦ Delete" at bounding box center [147, 330] width 78 height 18
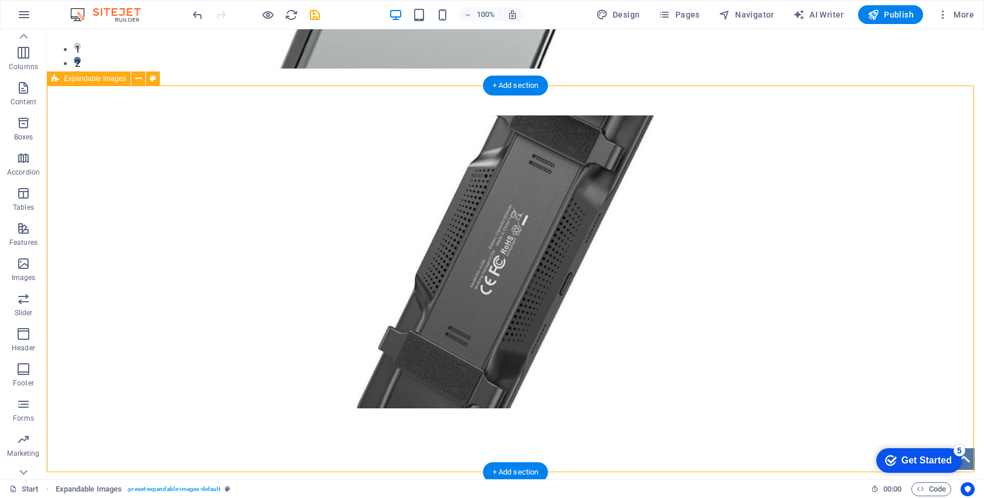
scroll to position [394, 0]
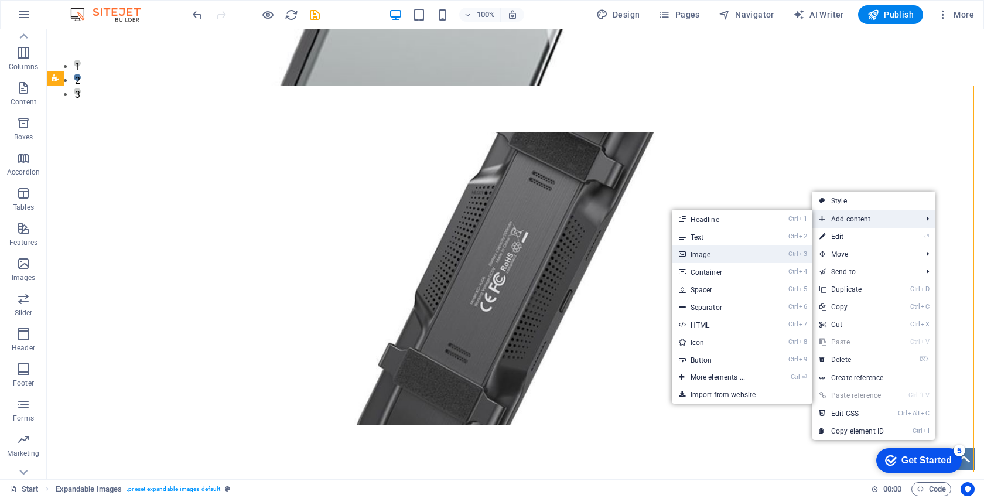
click at [716, 254] on link "Ctrl 3 Image" at bounding box center [720, 254] width 97 height 18
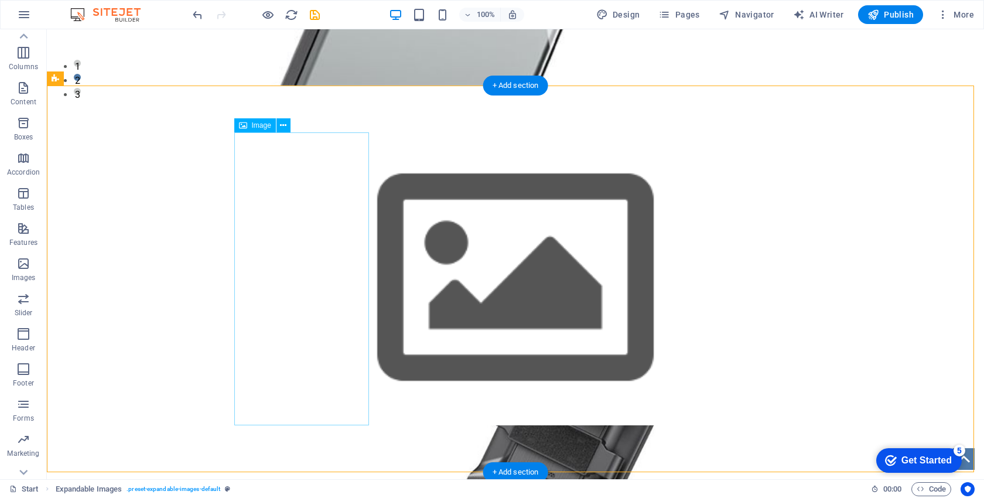
click at [286, 208] on figure at bounding box center [515, 278] width 553 height 293
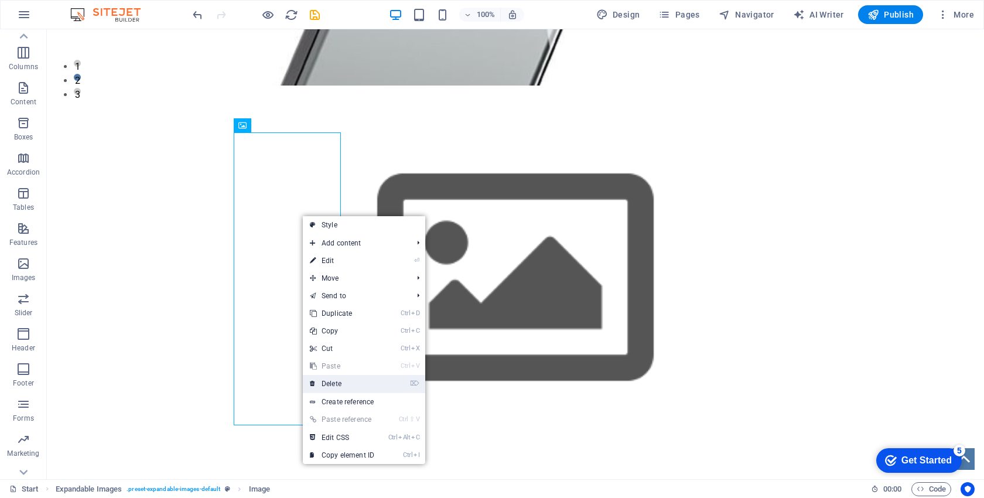
click at [345, 379] on link "⌦ Delete" at bounding box center [342, 384] width 78 height 18
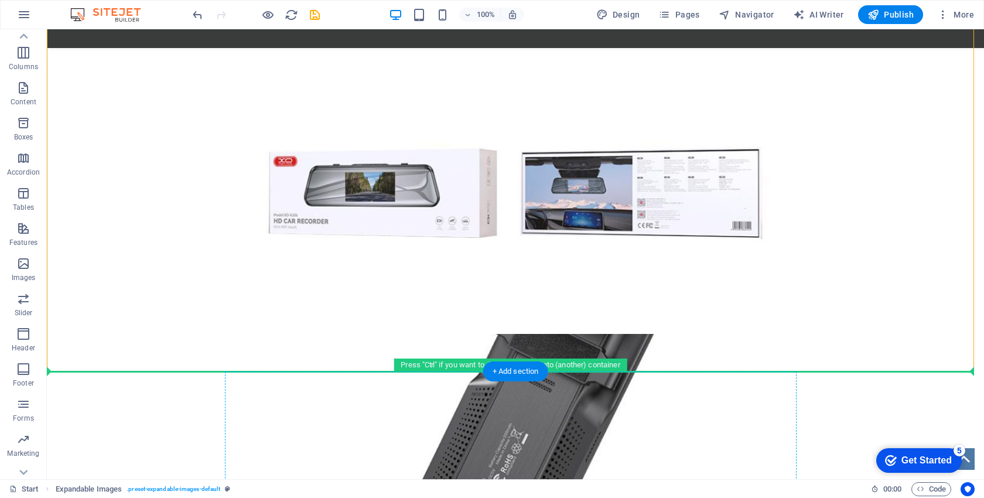
scroll to position [505, 0]
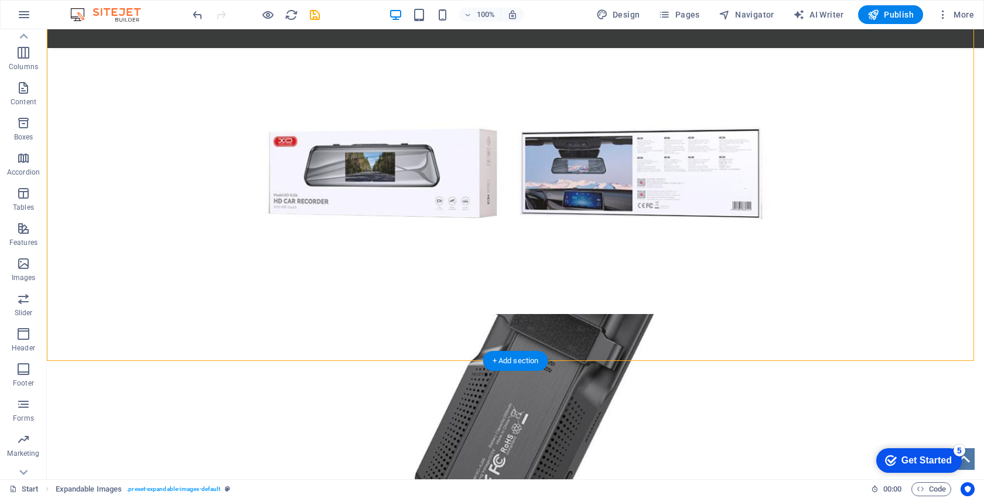
drag, startPoint x: 383, startPoint y: 287, endPoint x: 519, endPoint y: 333, distance: 143.3
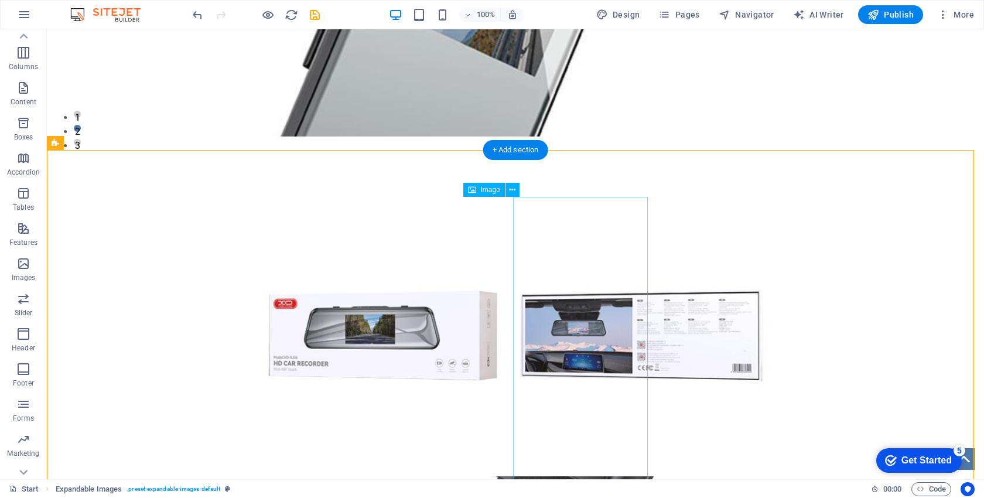
scroll to position [329, 0]
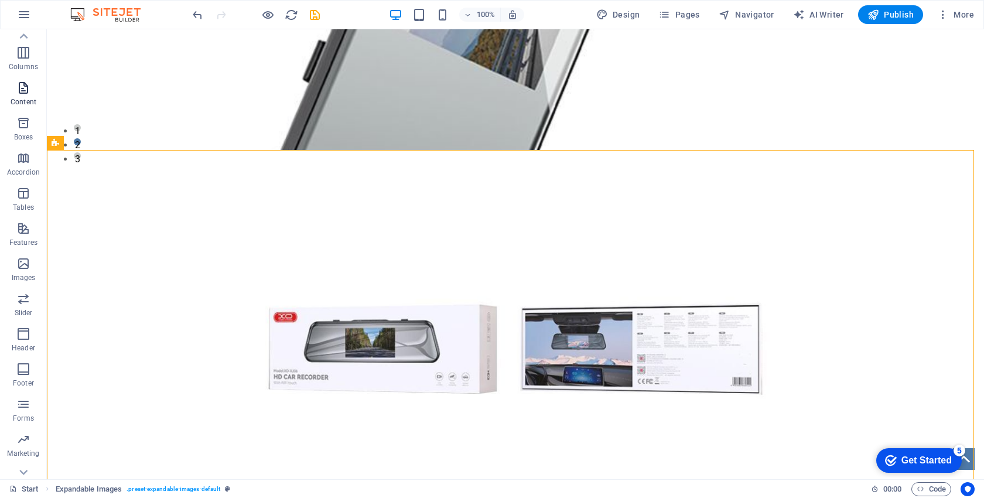
click at [25, 100] on p "Content" at bounding box center [24, 101] width 26 height 9
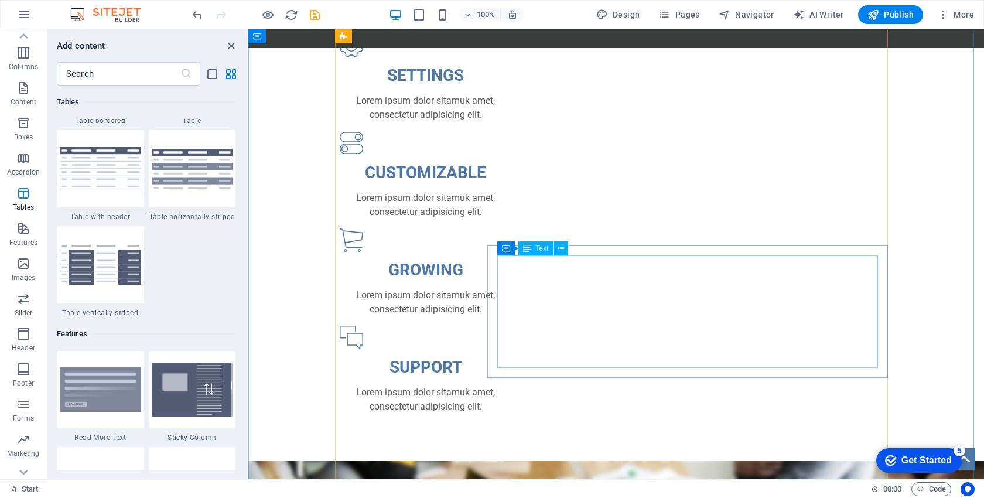
scroll to position [1735, 0]
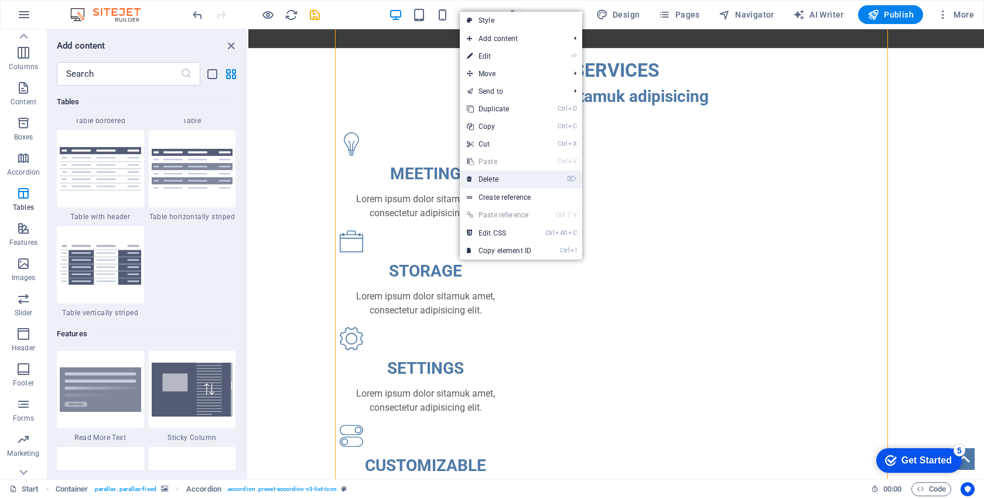
click at [498, 176] on link "⌦ Delete" at bounding box center [499, 179] width 78 height 18
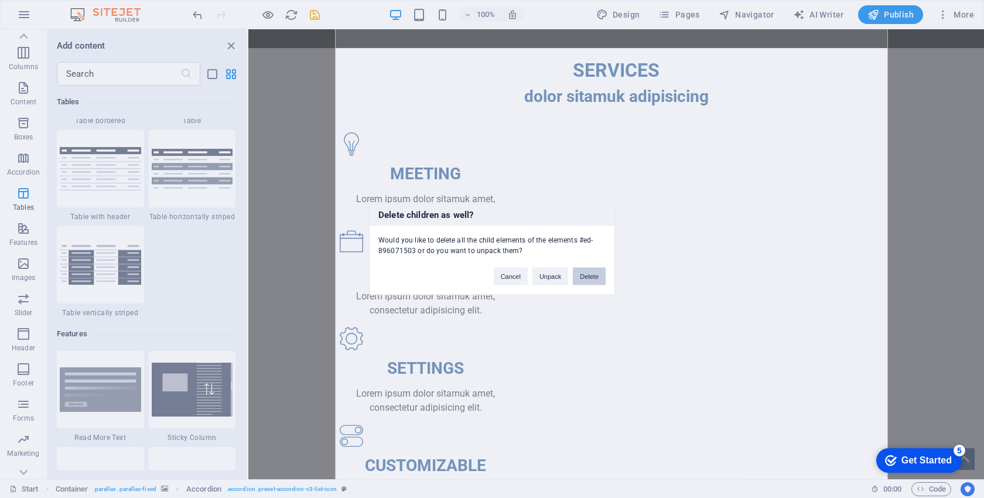
click at [583, 279] on button "Delete" at bounding box center [589, 277] width 33 height 18
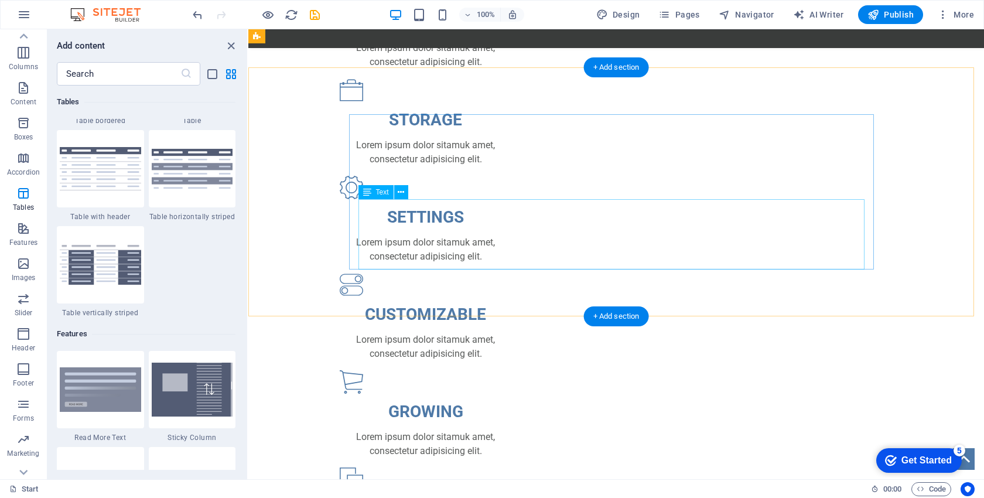
scroll to position [1710, 0]
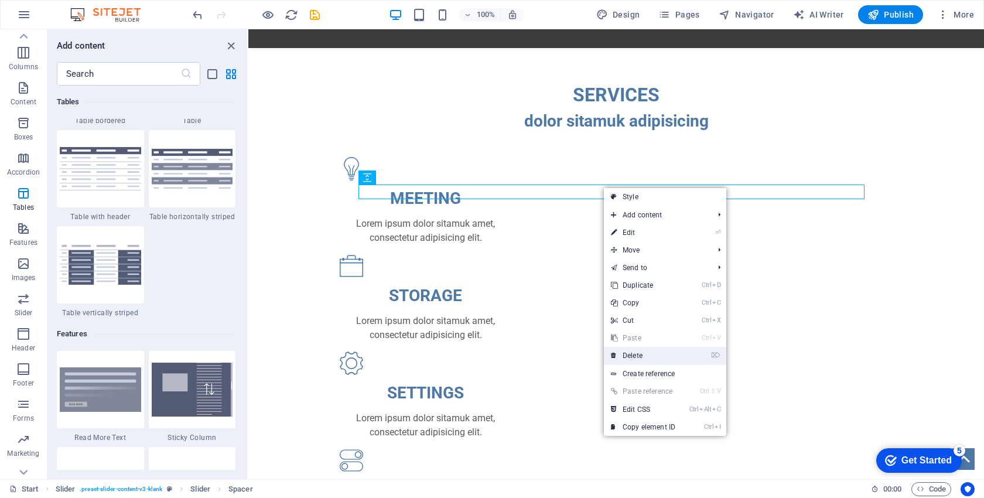
click at [635, 356] on link "⌦ Delete" at bounding box center [643, 356] width 78 height 18
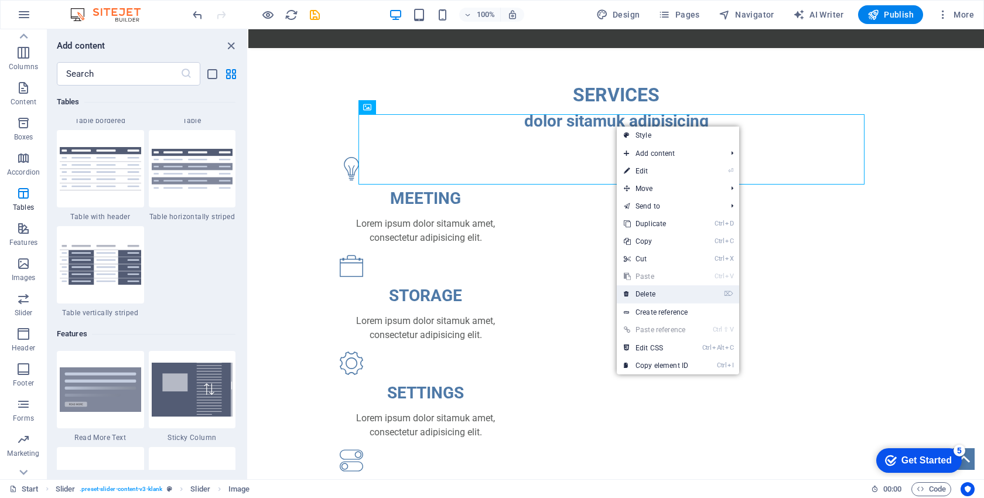
click at [663, 295] on link "⌦ Delete" at bounding box center [656, 294] width 78 height 18
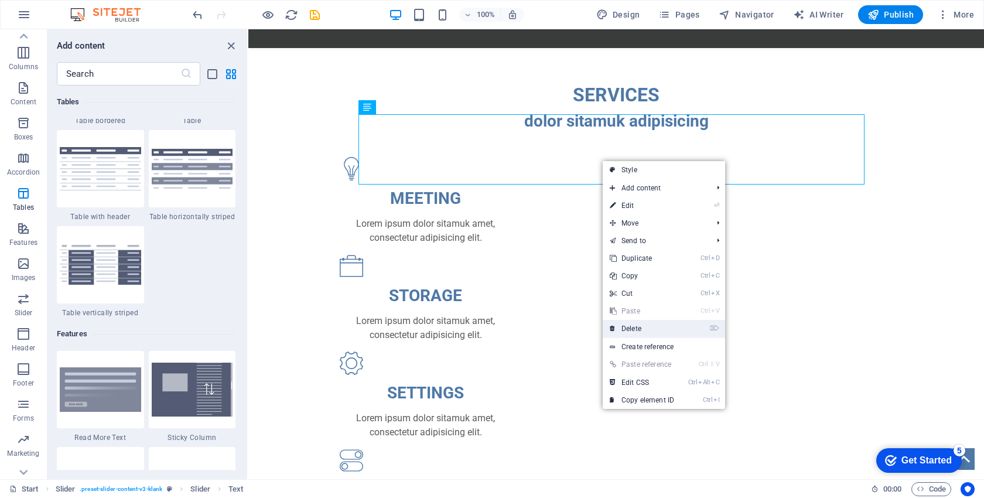
click at [648, 331] on link "⌦ Delete" at bounding box center [642, 329] width 78 height 18
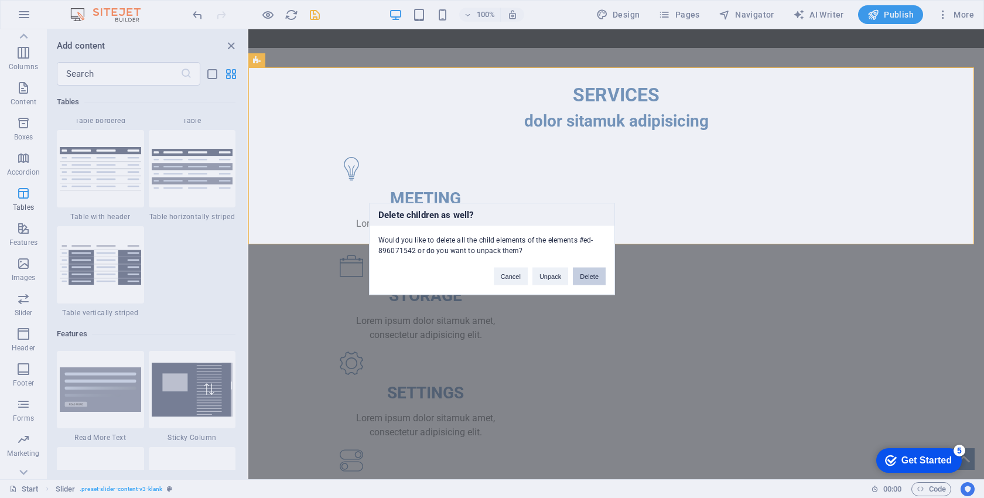
drag, startPoint x: 598, startPoint y: 280, endPoint x: 349, endPoint y: 250, distance: 251.3
click at [598, 280] on button "Delete" at bounding box center [589, 277] width 33 height 18
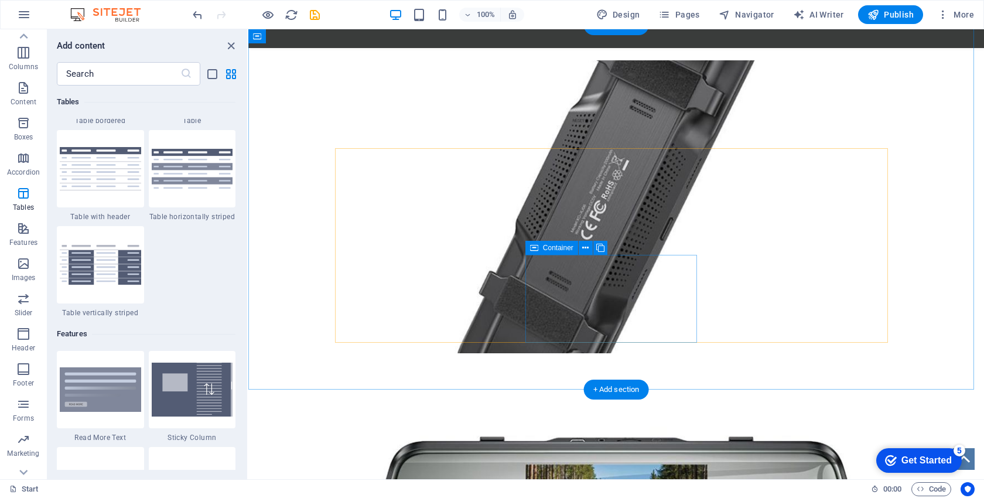
scroll to position [875, 0]
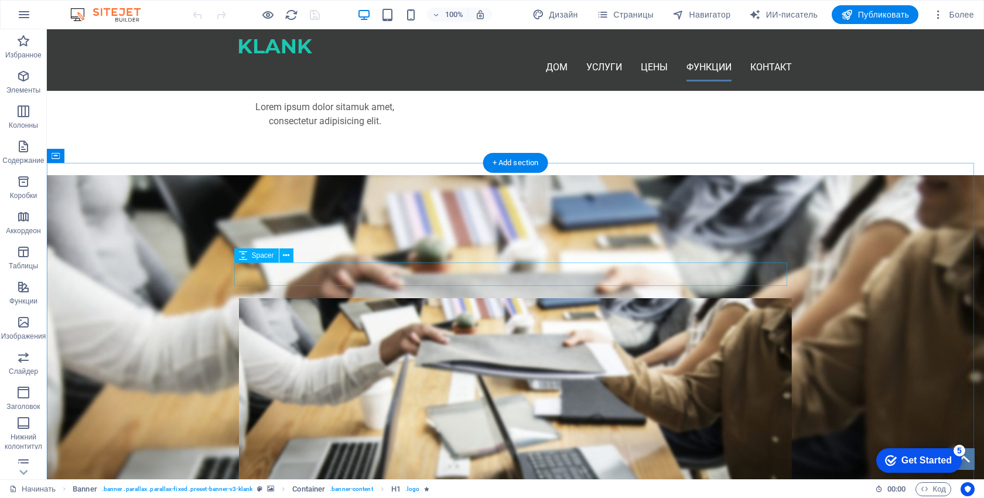
scroll to position [1113, 0]
